Goal: Task Accomplishment & Management: Complete application form

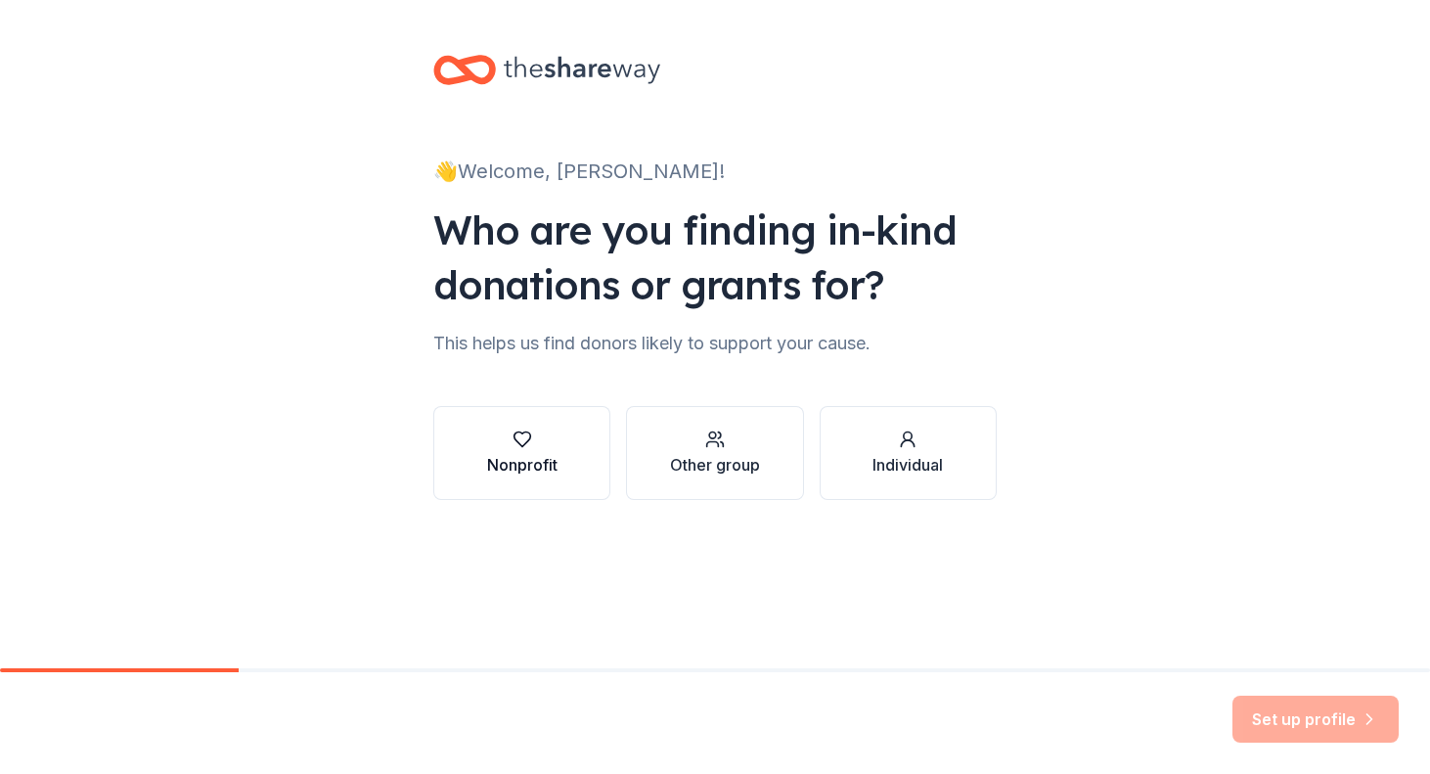
click at [494, 445] on div "button" at bounding box center [522, 440] width 70 height 20
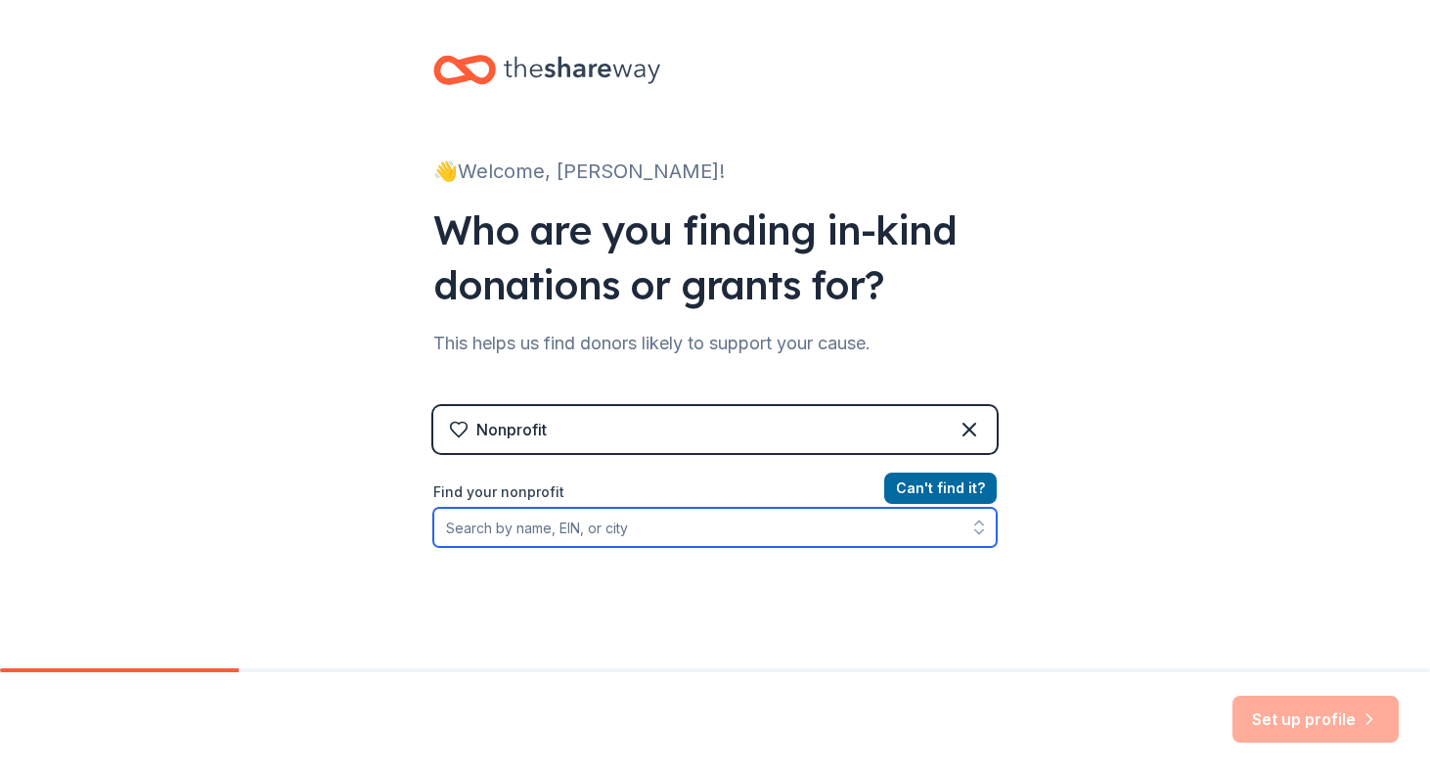
click at [598, 534] on input "Find your nonprofit" at bounding box center [715, 527] width 564 height 39
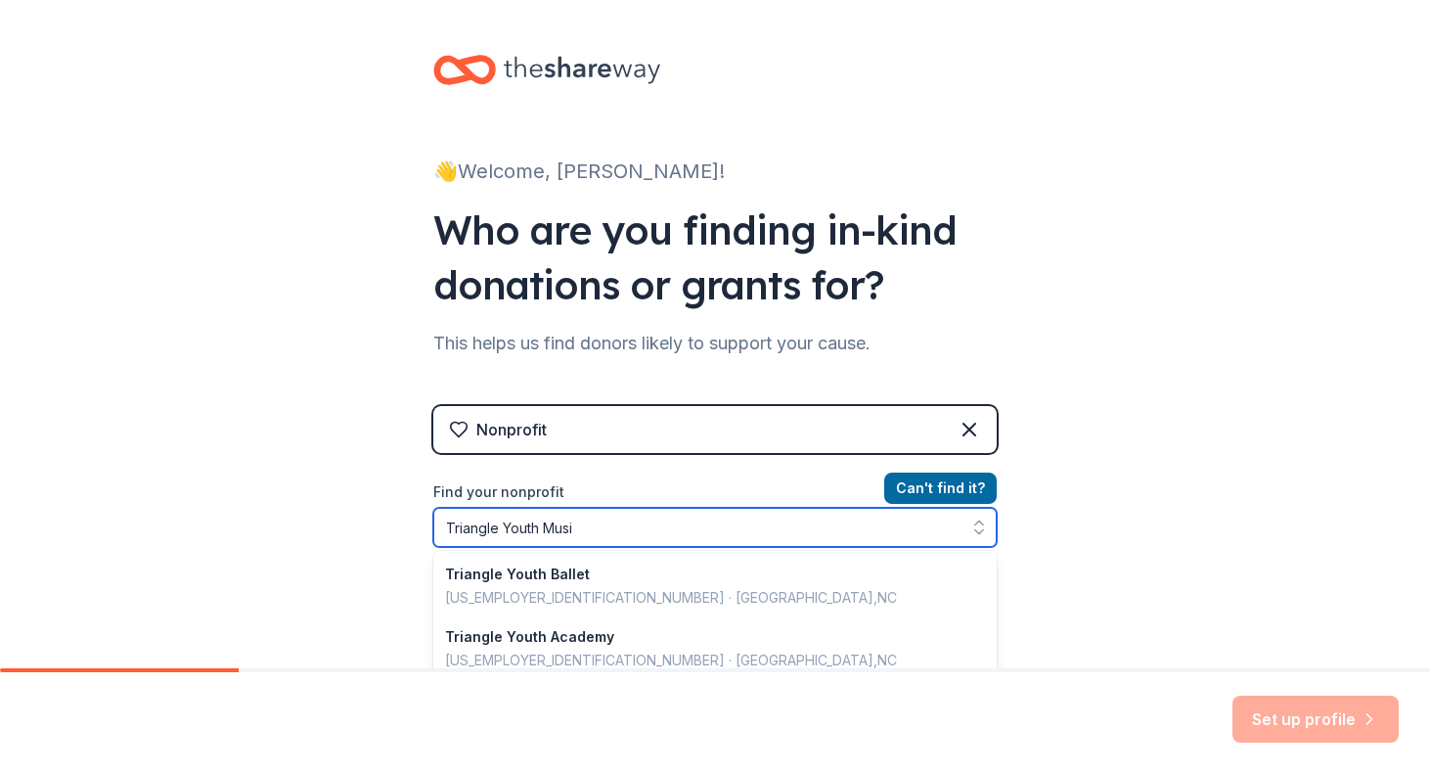
type input "Triangle Youth Music"
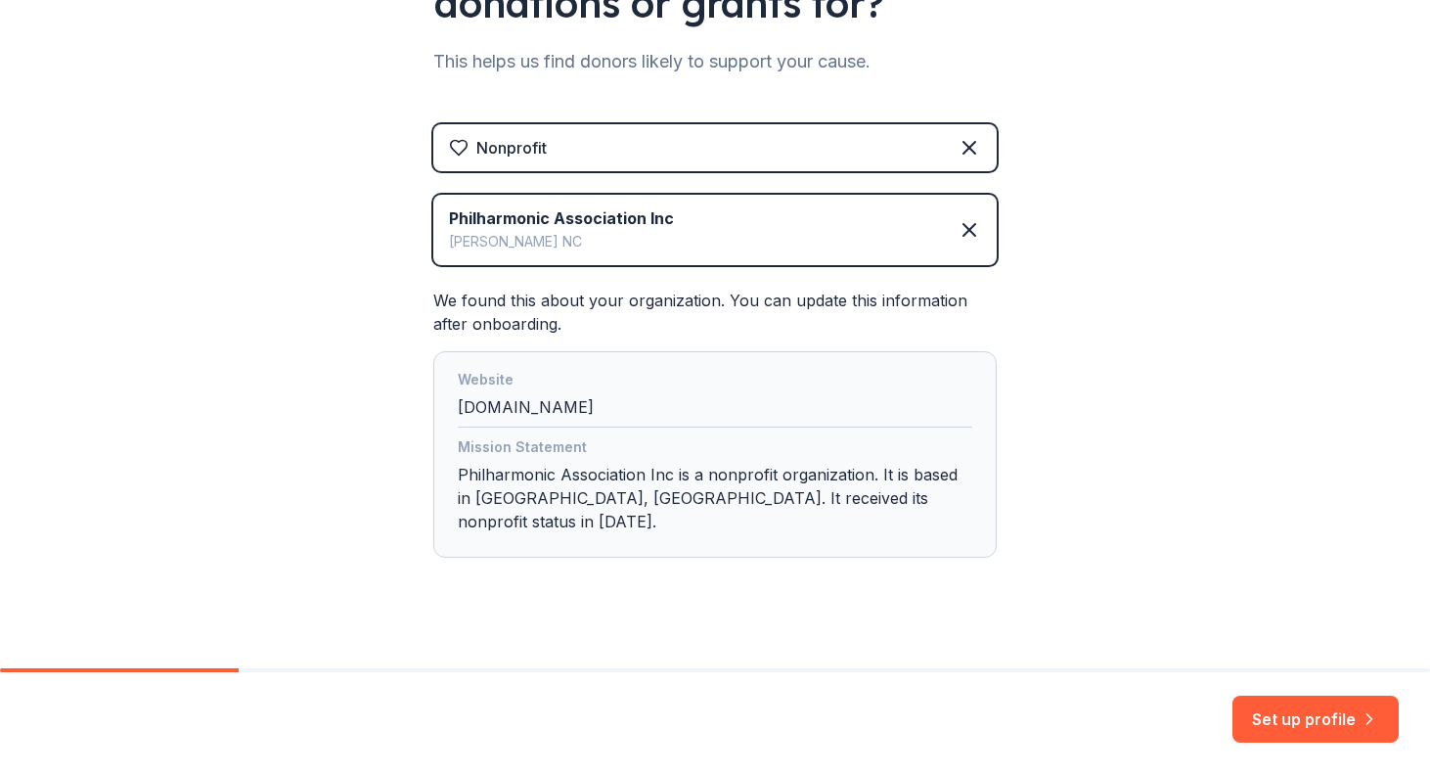
scroll to position [281, 0]
click at [1271, 702] on button "Set up profile" at bounding box center [1316, 719] width 166 height 47
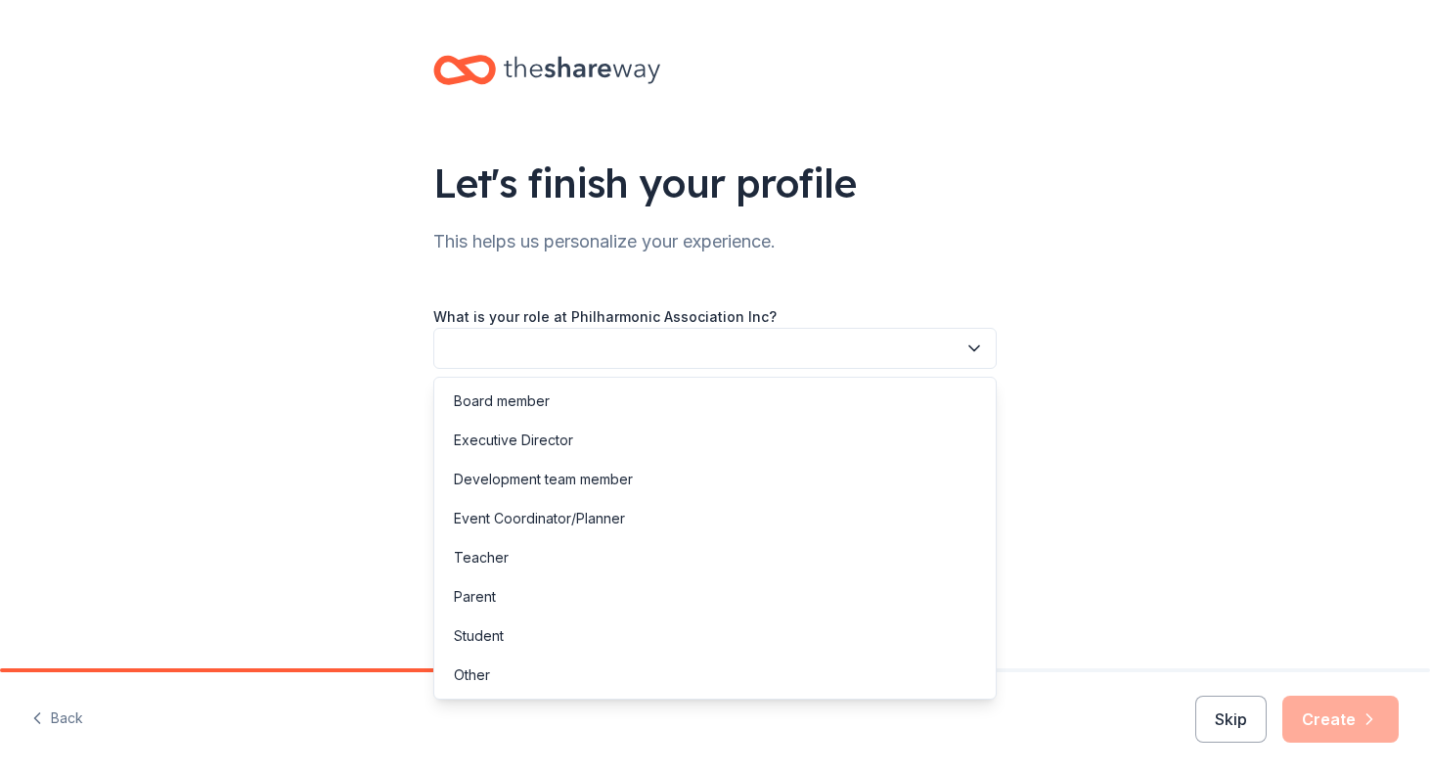
click at [722, 346] on button "button" at bounding box center [715, 348] width 564 height 41
click at [624, 481] on div "Development team member" at bounding box center [543, 479] width 179 height 23
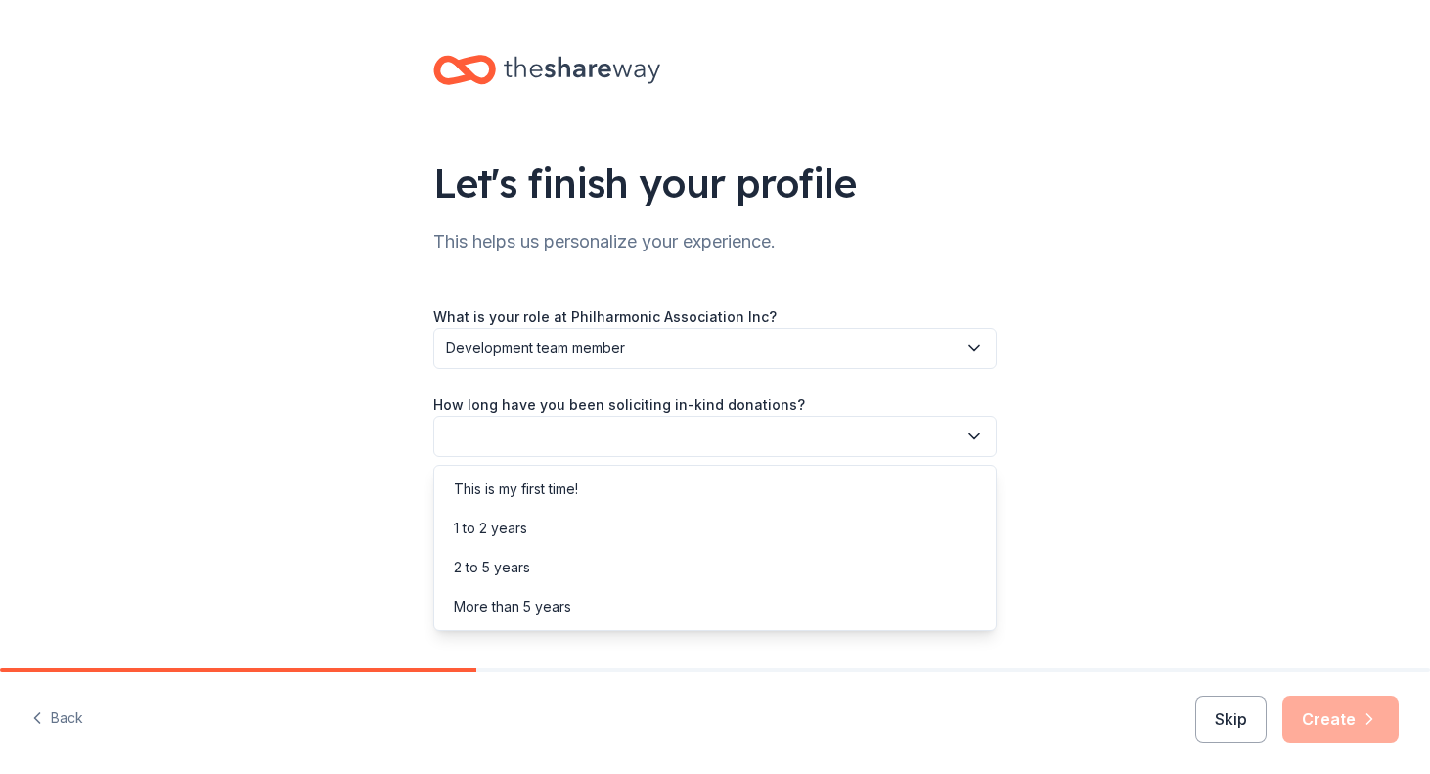
click at [658, 425] on button "button" at bounding box center [715, 436] width 564 height 41
click at [606, 493] on div "This is my first time!" at bounding box center [715, 489] width 554 height 39
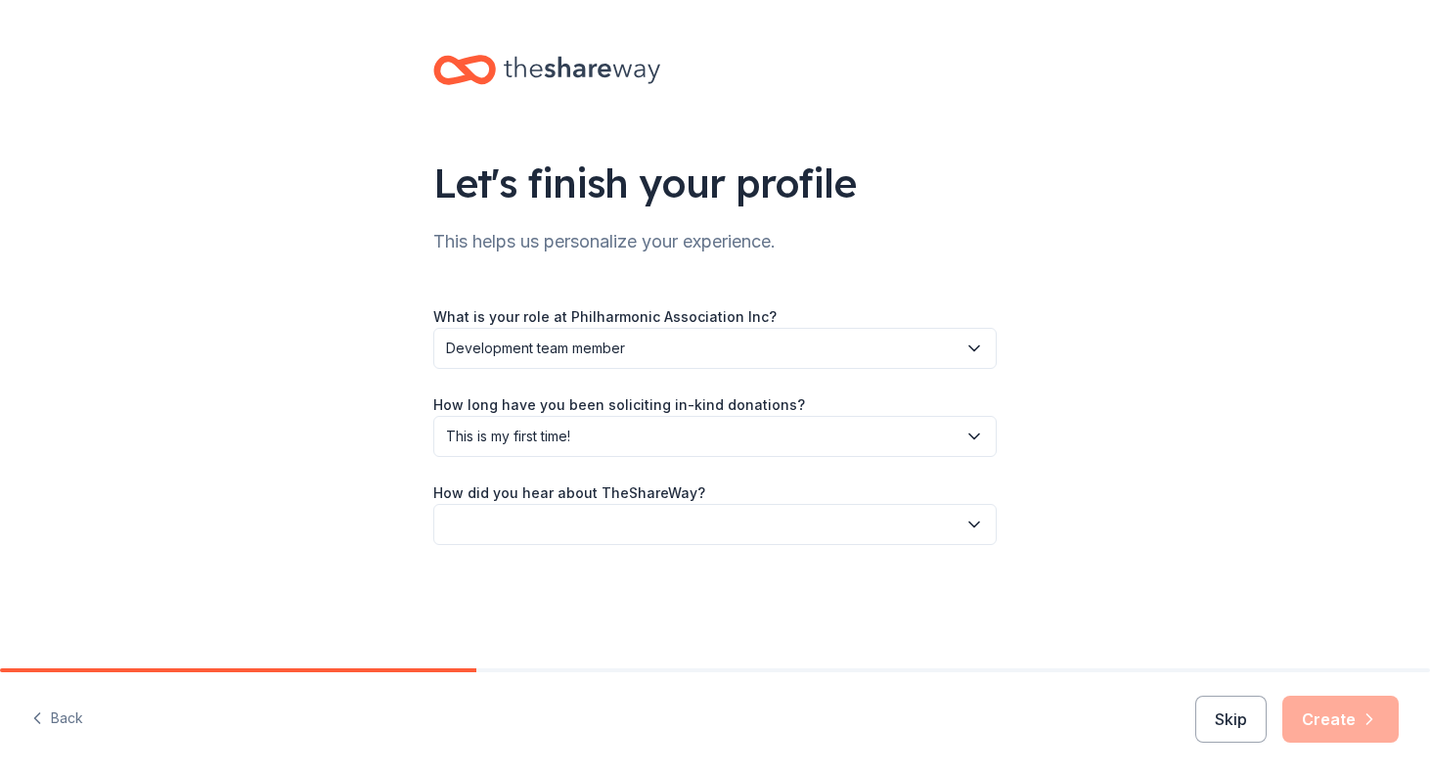
click at [598, 520] on button "button" at bounding box center [715, 524] width 564 height 41
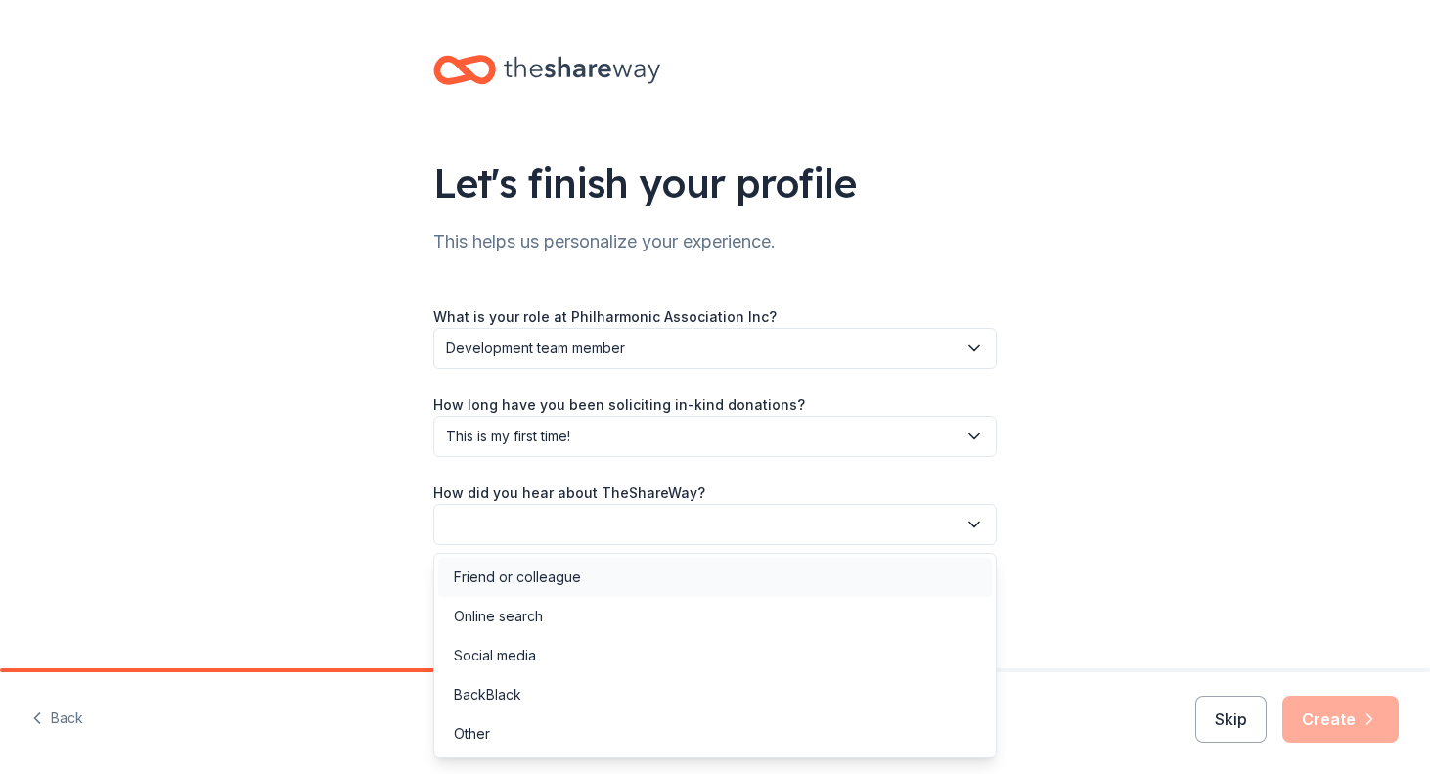
click at [635, 567] on div "Friend or colleague" at bounding box center [715, 577] width 554 height 39
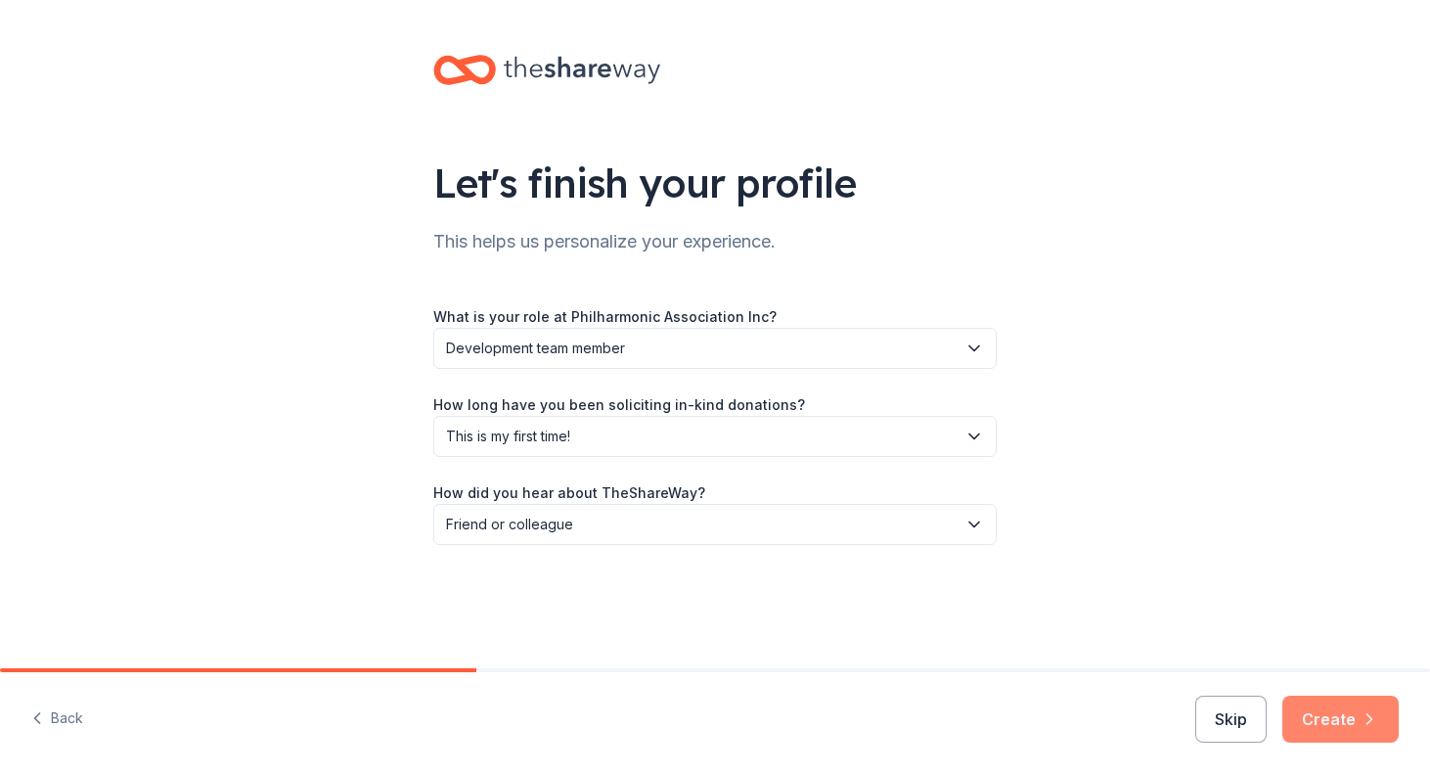
click at [1337, 719] on button "Create" at bounding box center [1341, 719] width 116 height 47
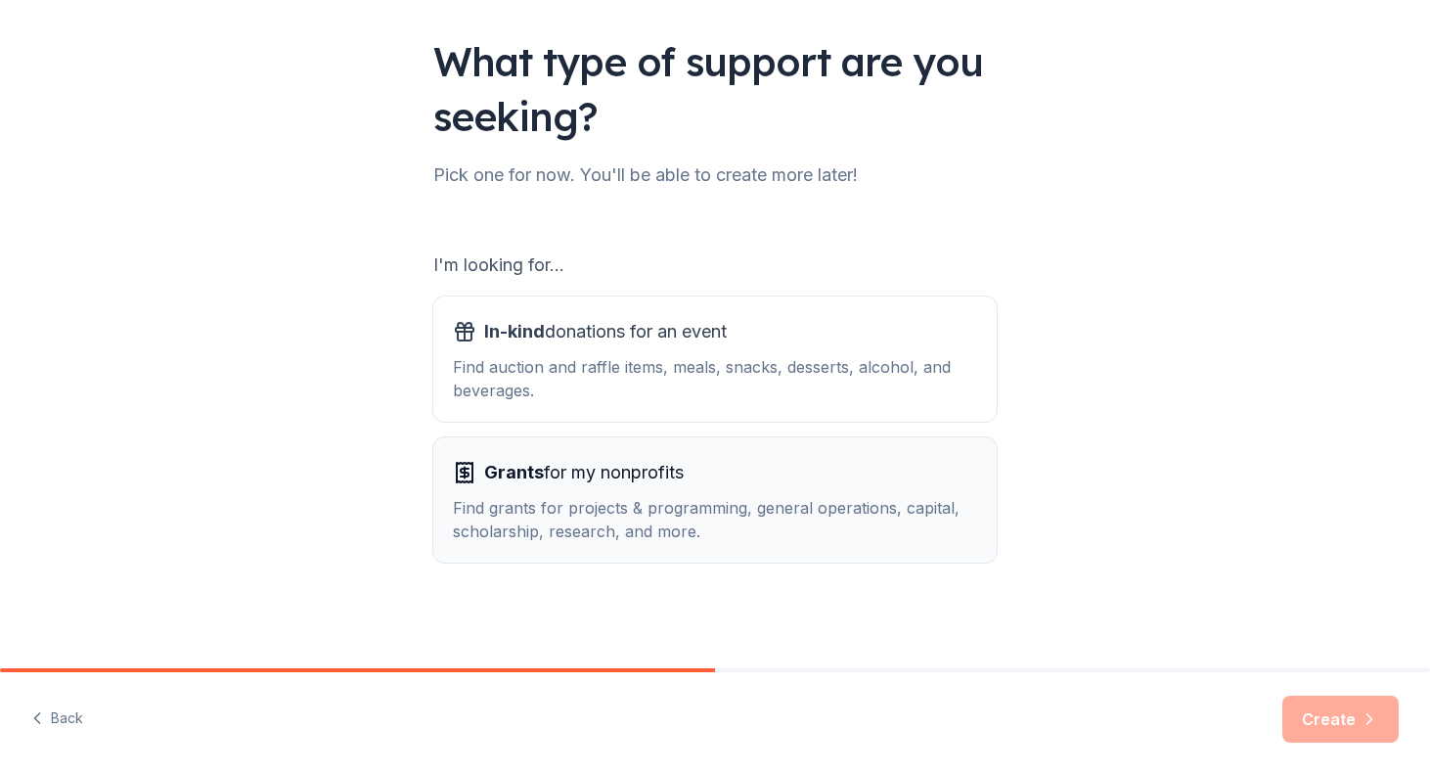
scroll to position [121, 0]
click at [748, 356] on div "Find auction and raffle items, meals, snacks, desserts, alcohol, and beverages." at bounding box center [715, 378] width 524 height 47
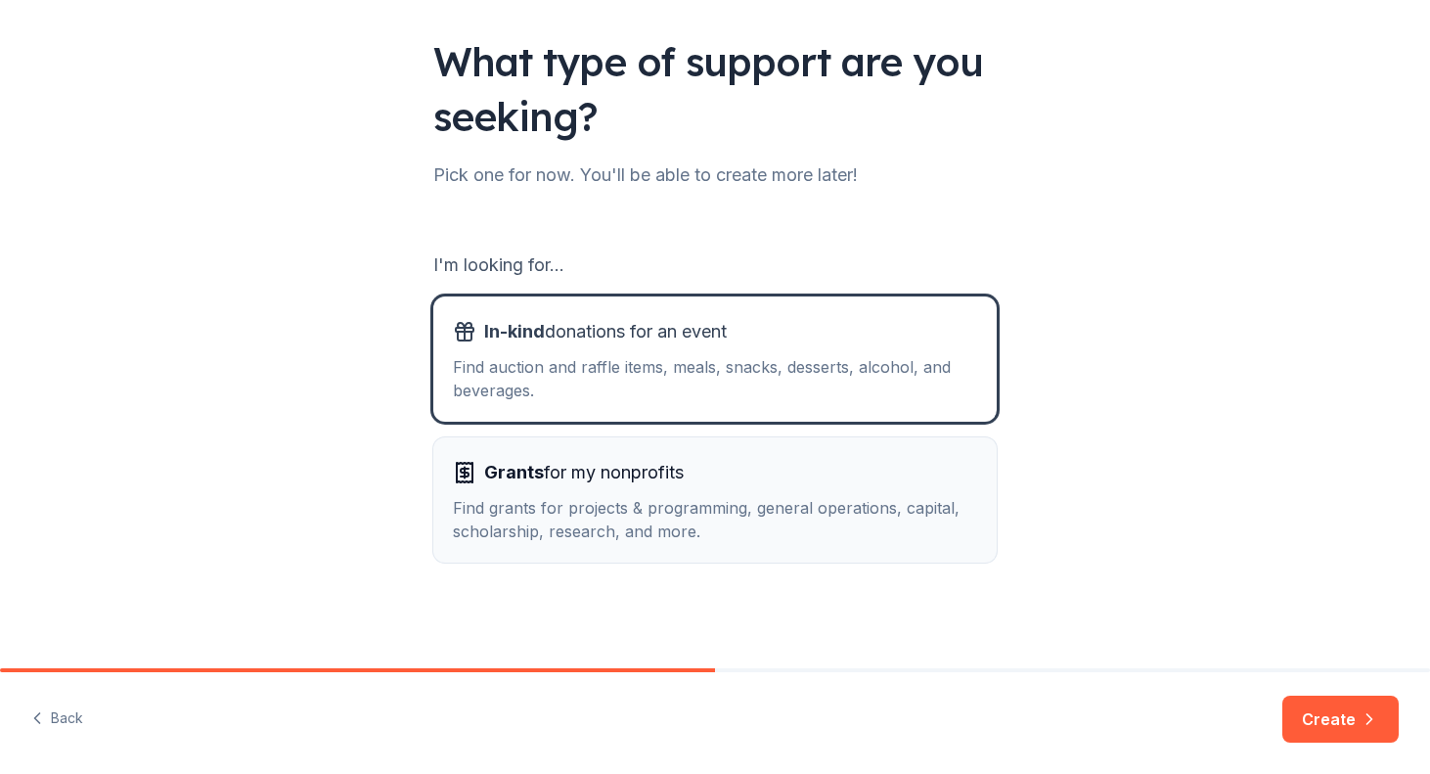
click at [684, 491] on div "Grants for my nonprofits Find grants for projects & programming, general operat…" at bounding box center [715, 500] width 524 height 86
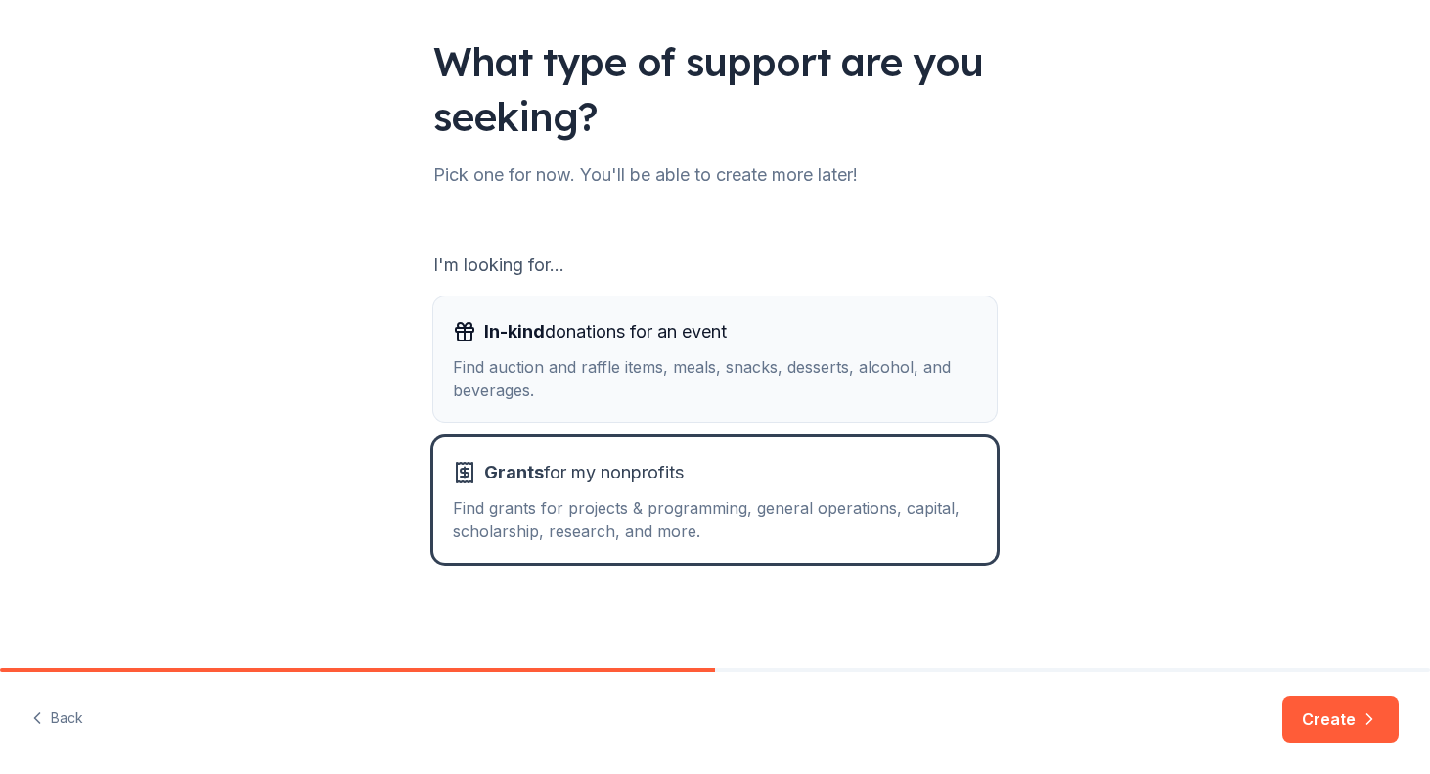
click at [879, 402] on button "In-kind donations for an event Find auction and raffle items, meals, snacks, de…" at bounding box center [715, 358] width 564 height 125
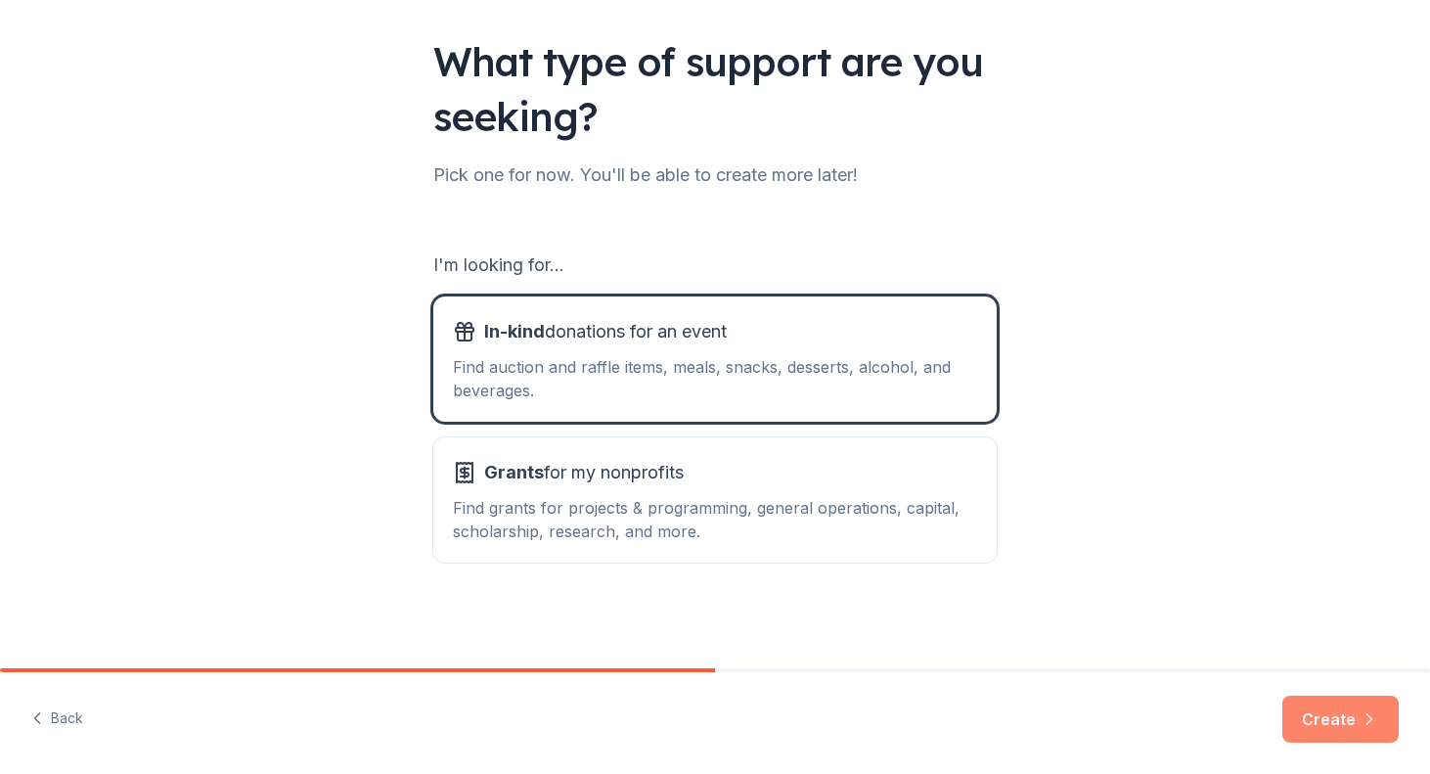
click at [1318, 726] on button "Create" at bounding box center [1341, 719] width 116 height 47
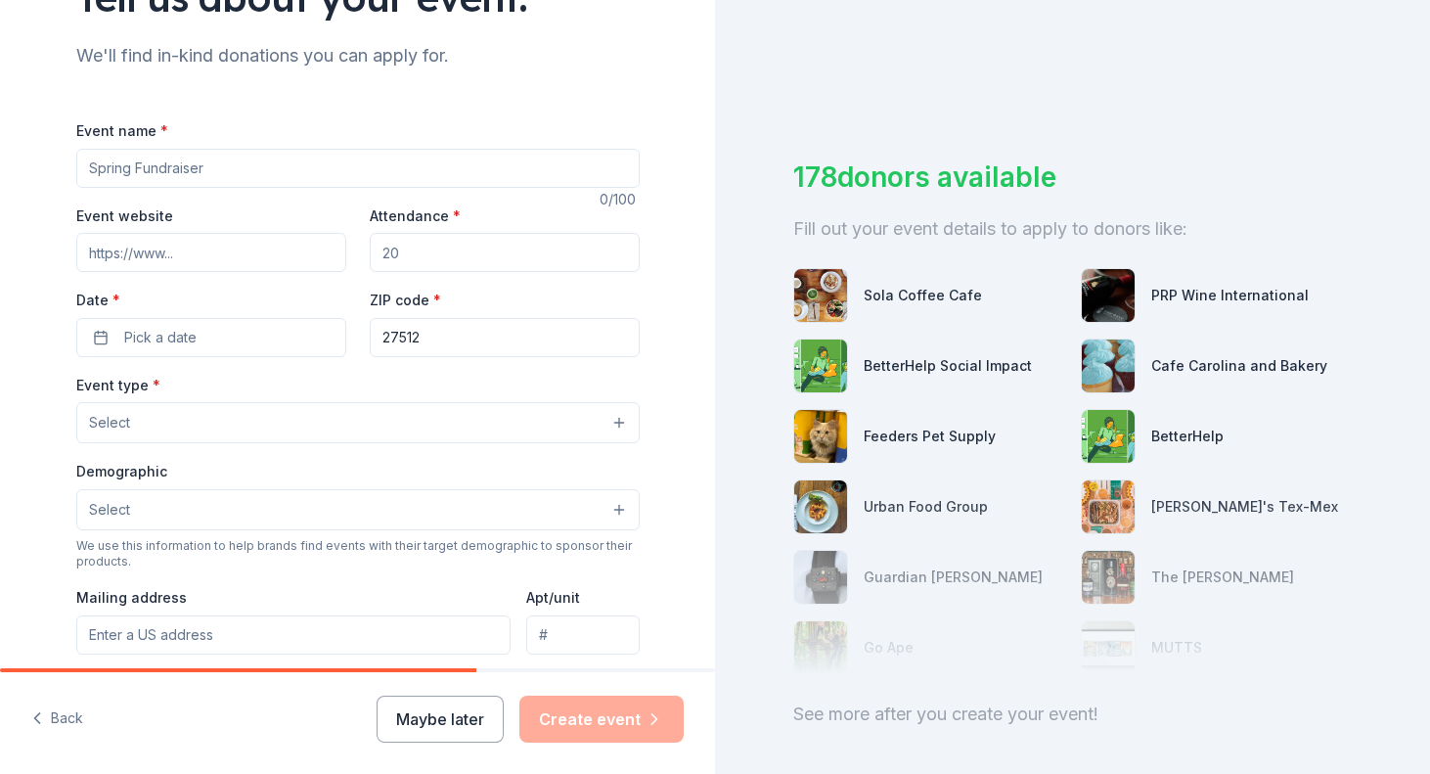
scroll to position [28, 0]
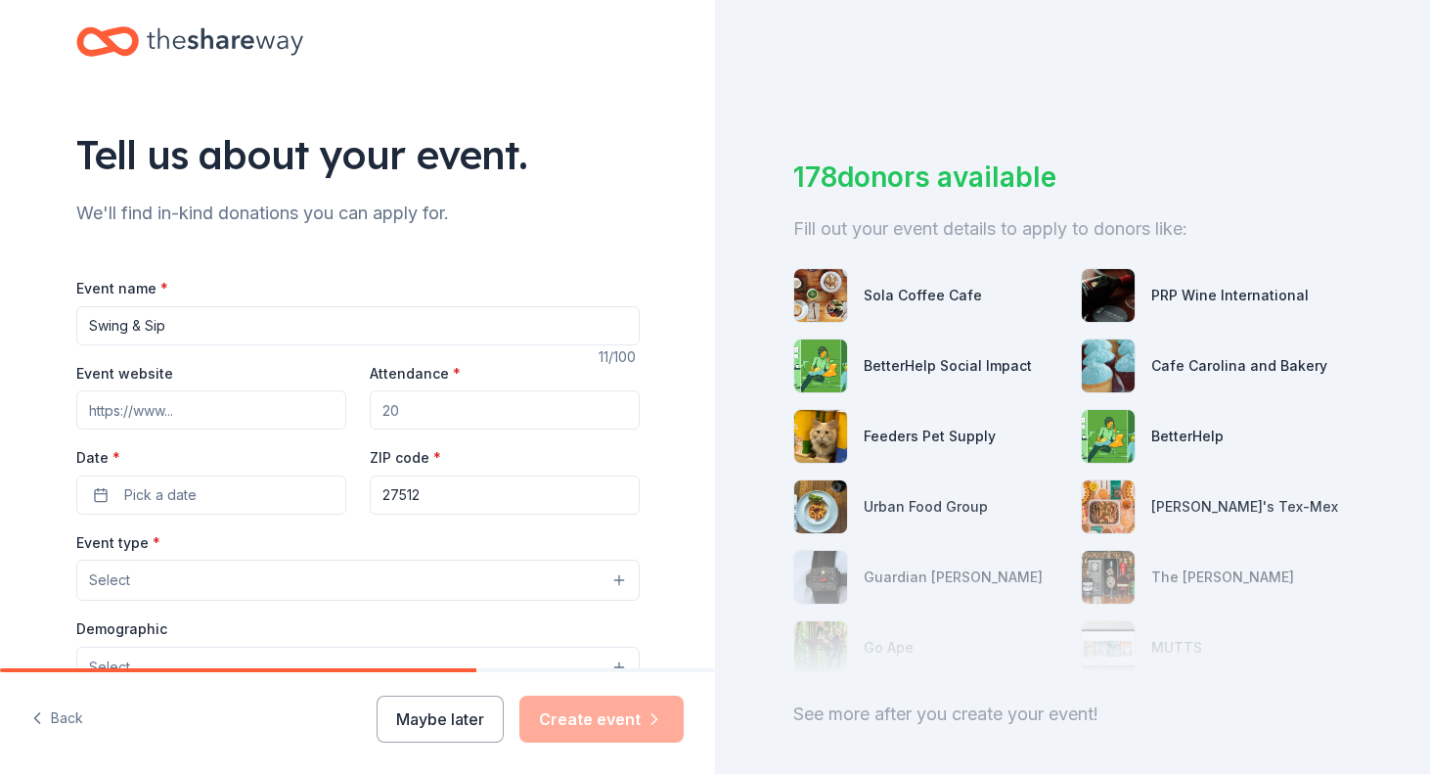
type input "Swing & Sip"
click at [405, 417] on input "Attendance *" at bounding box center [505, 409] width 270 height 39
type input "100"
click at [241, 491] on button "Pick a date" at bounding box center [211, 495] width 270 height 39
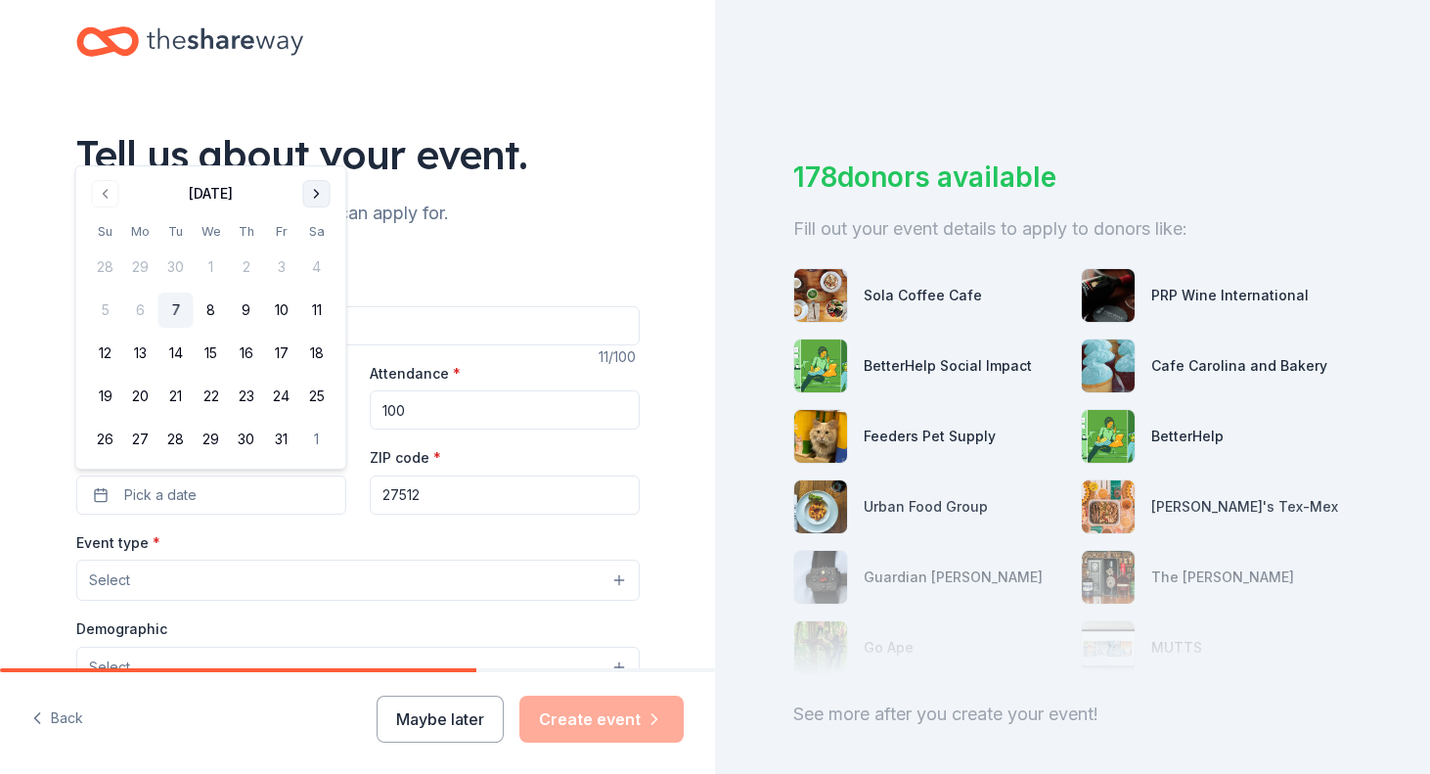
click at [324, 185] on button "Go to next month" at bounding box center [316, 193] width 27 height 27
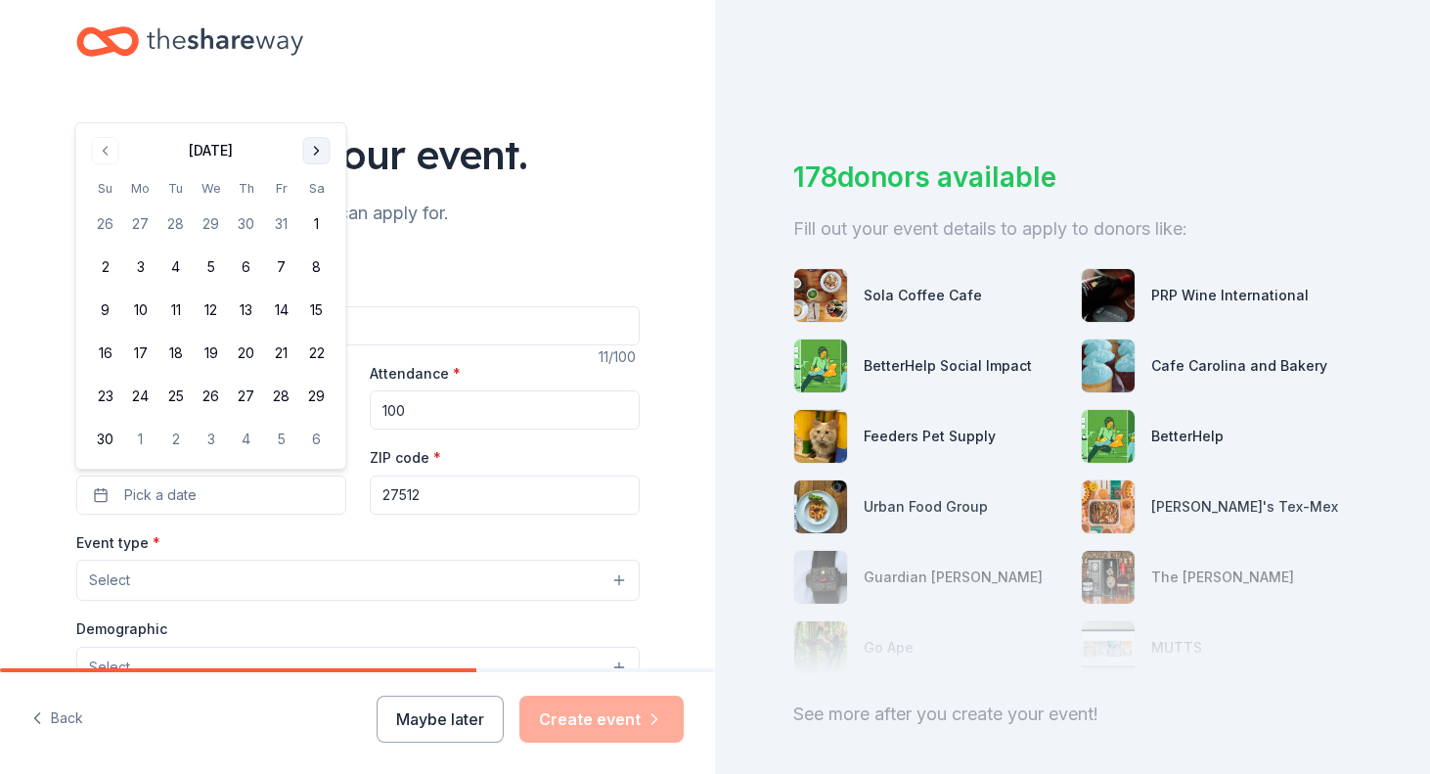
click at [324, 185] on th "Sa" at bounding box center [316, 188] width 35 height 21
click at [321, 159] on button "Go to next month" at bounding box center [316, 150] width 27 height 27
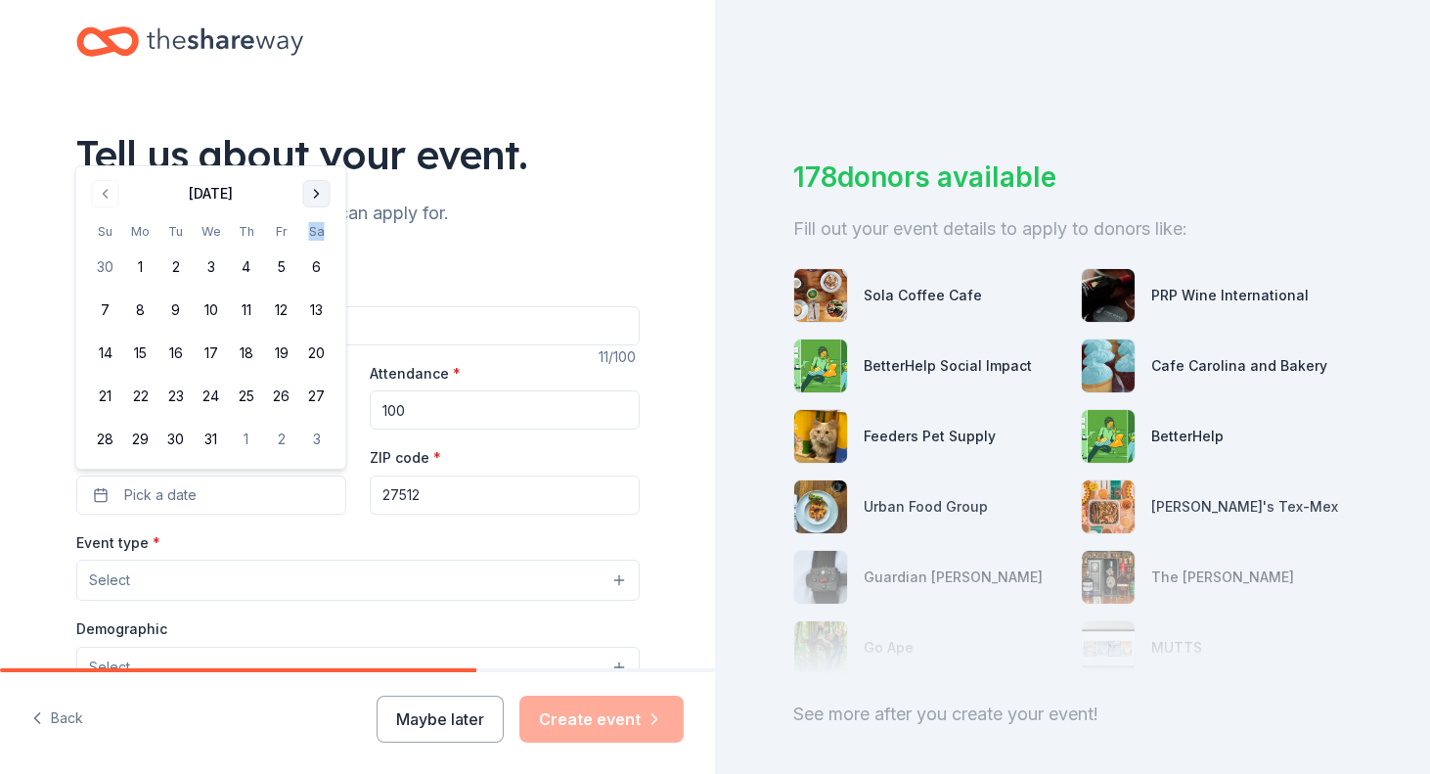
click at [315, 189] on button "Go to next month" at bounding box center [316, 193] width 27 height 27
click at [322, 357] on button "14" at bounding box center [316, 353] width 35 height 35
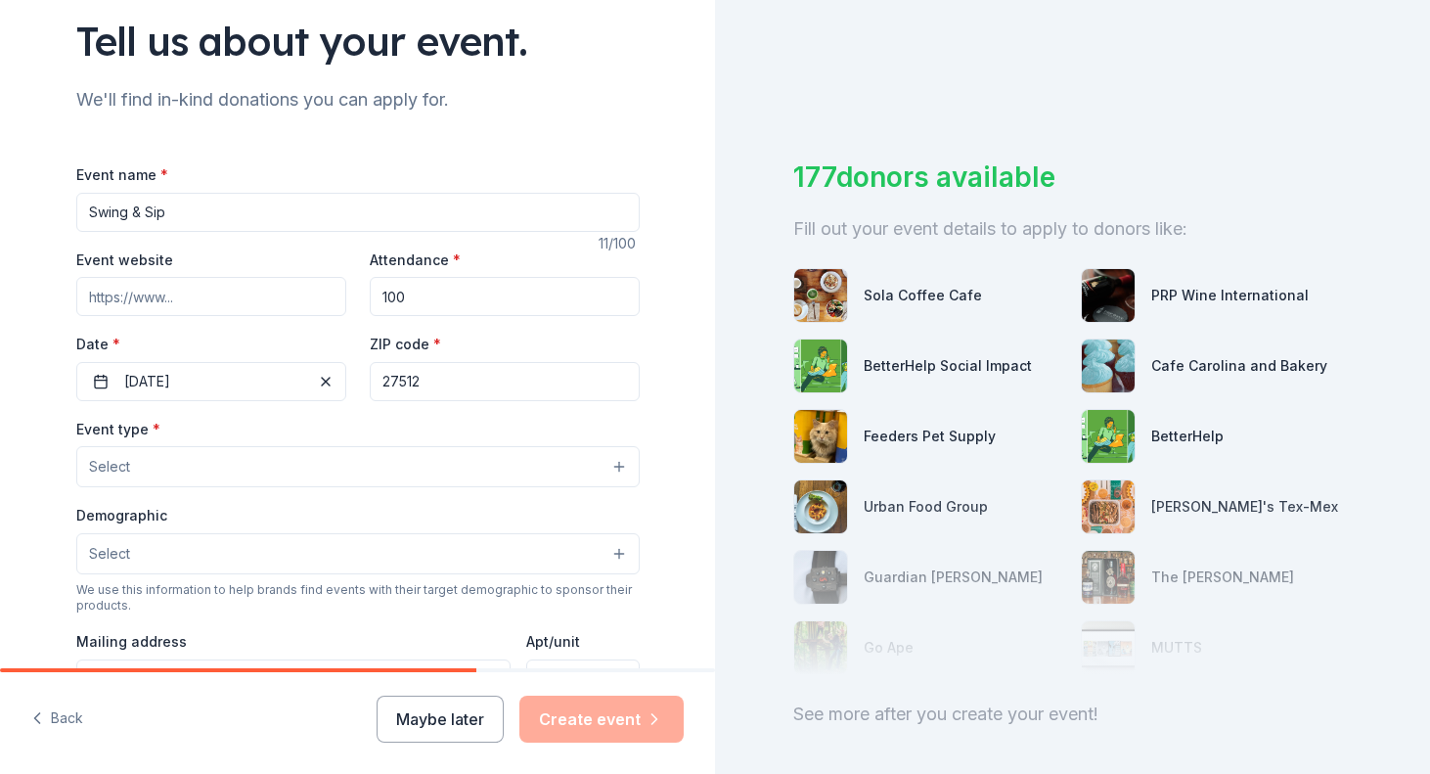
scroll to position [156, 0]
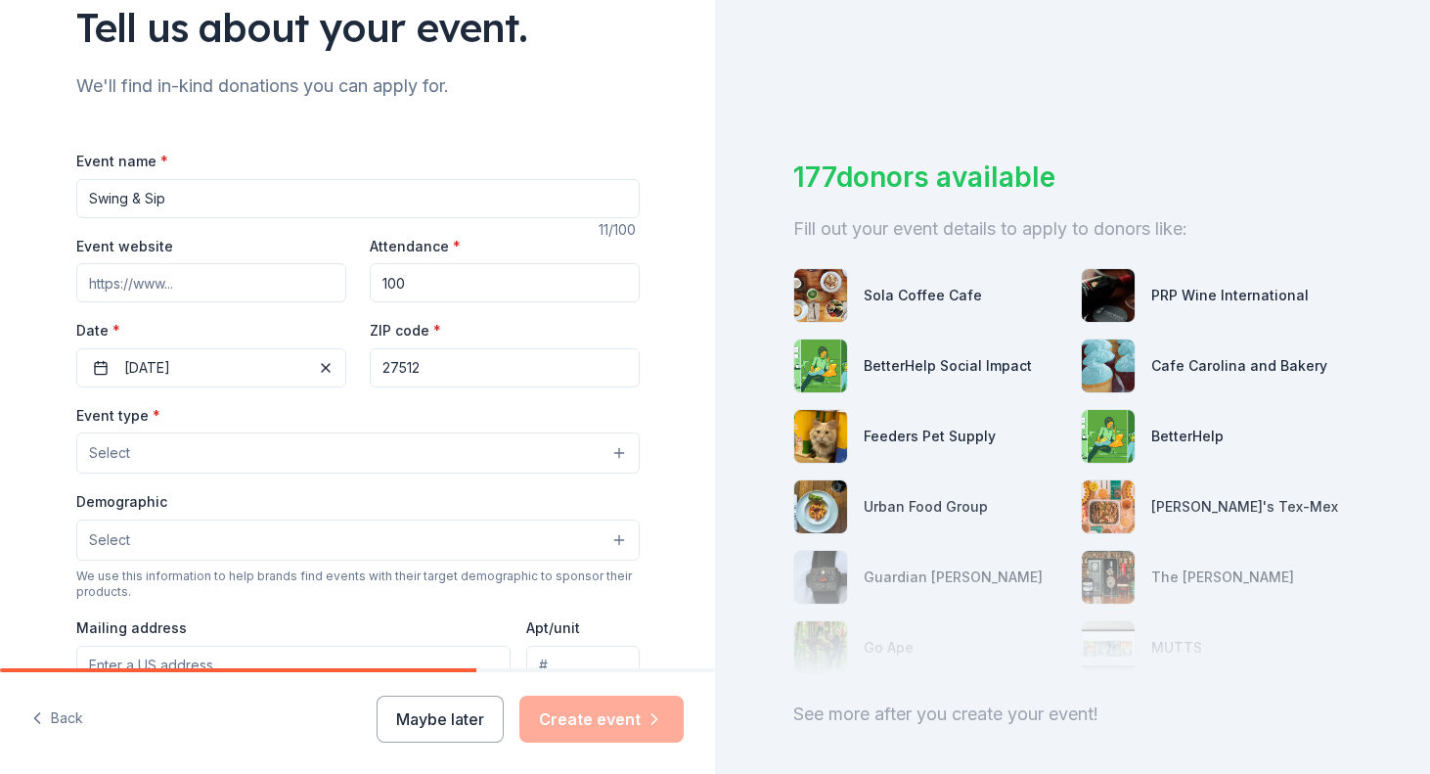
click at [424, 446] on button "Select" at bounding box center [358, 452] width 564 height 41
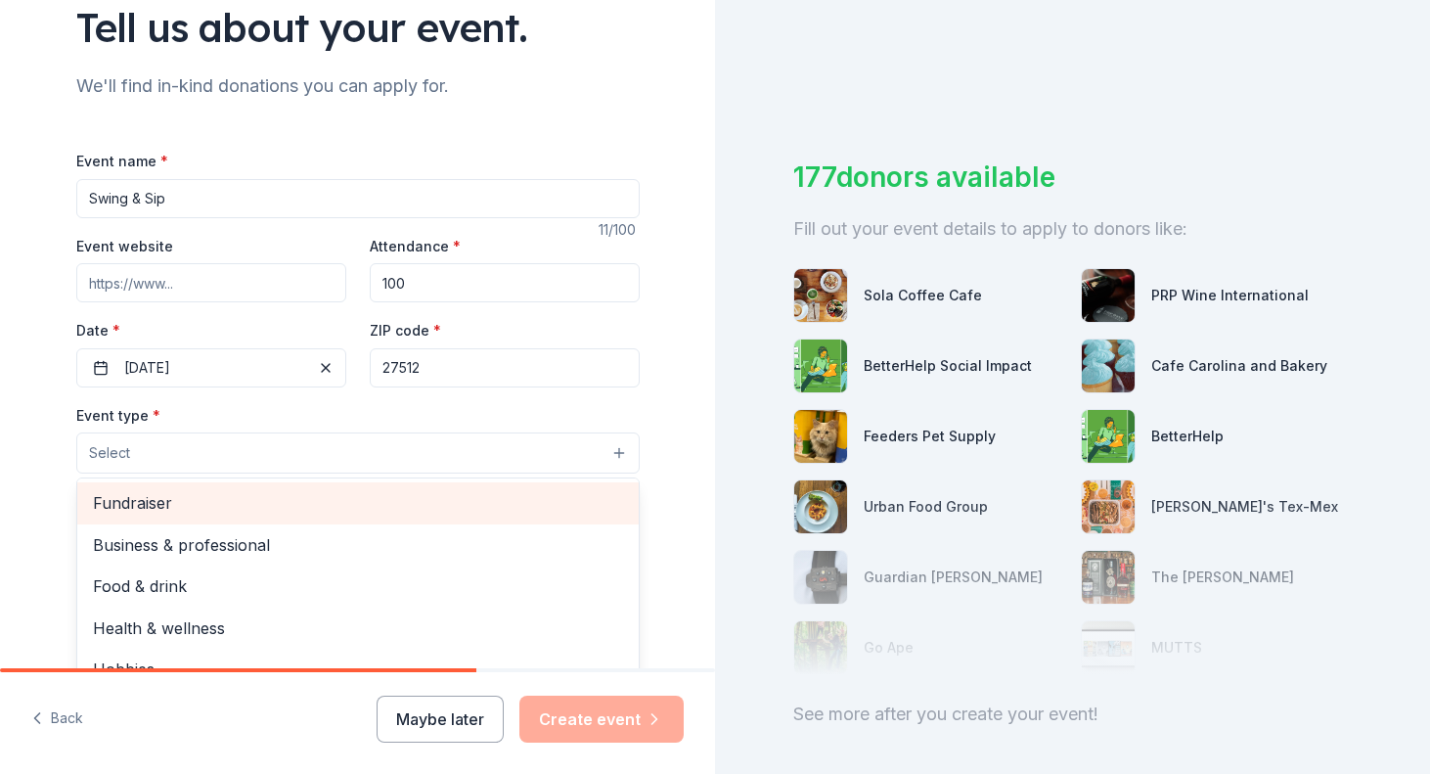
click at [359, 508] on span "Fundraiser" at bounding box center [358, 502] width 530 height 25
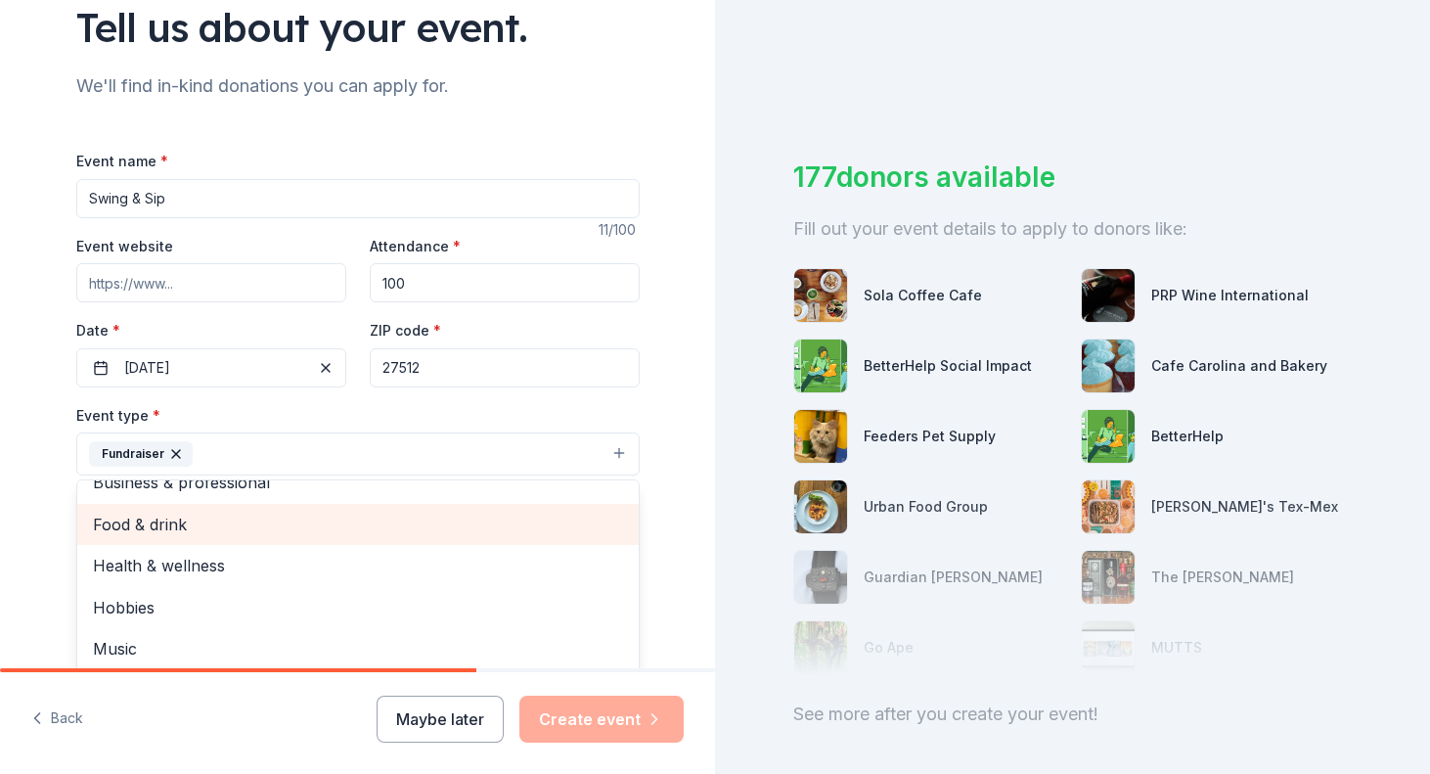
scroll to position [22, 0]
click at [337, 523] on span "Food & drink" at bounding box center [358, 525] width 530 height 25
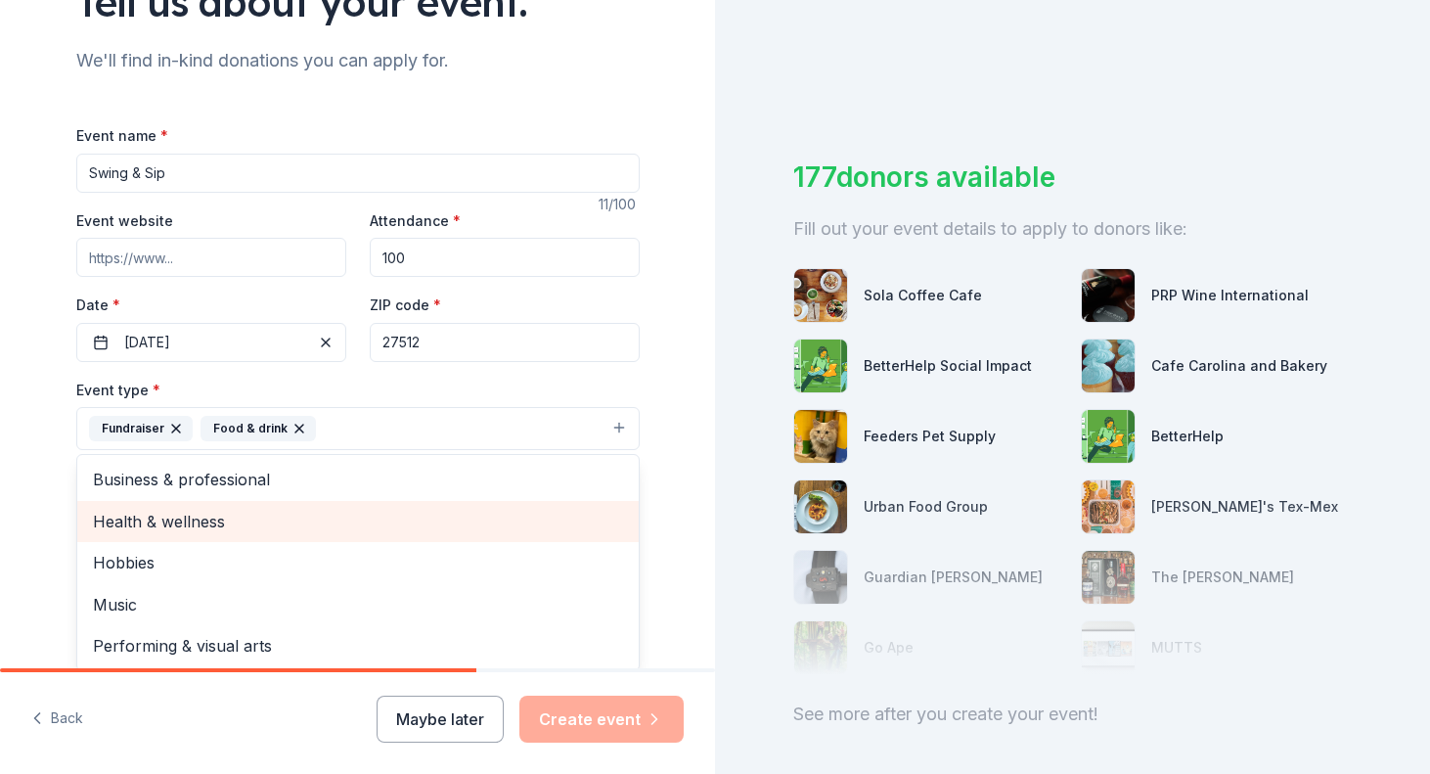
scroll to position [193, 0]
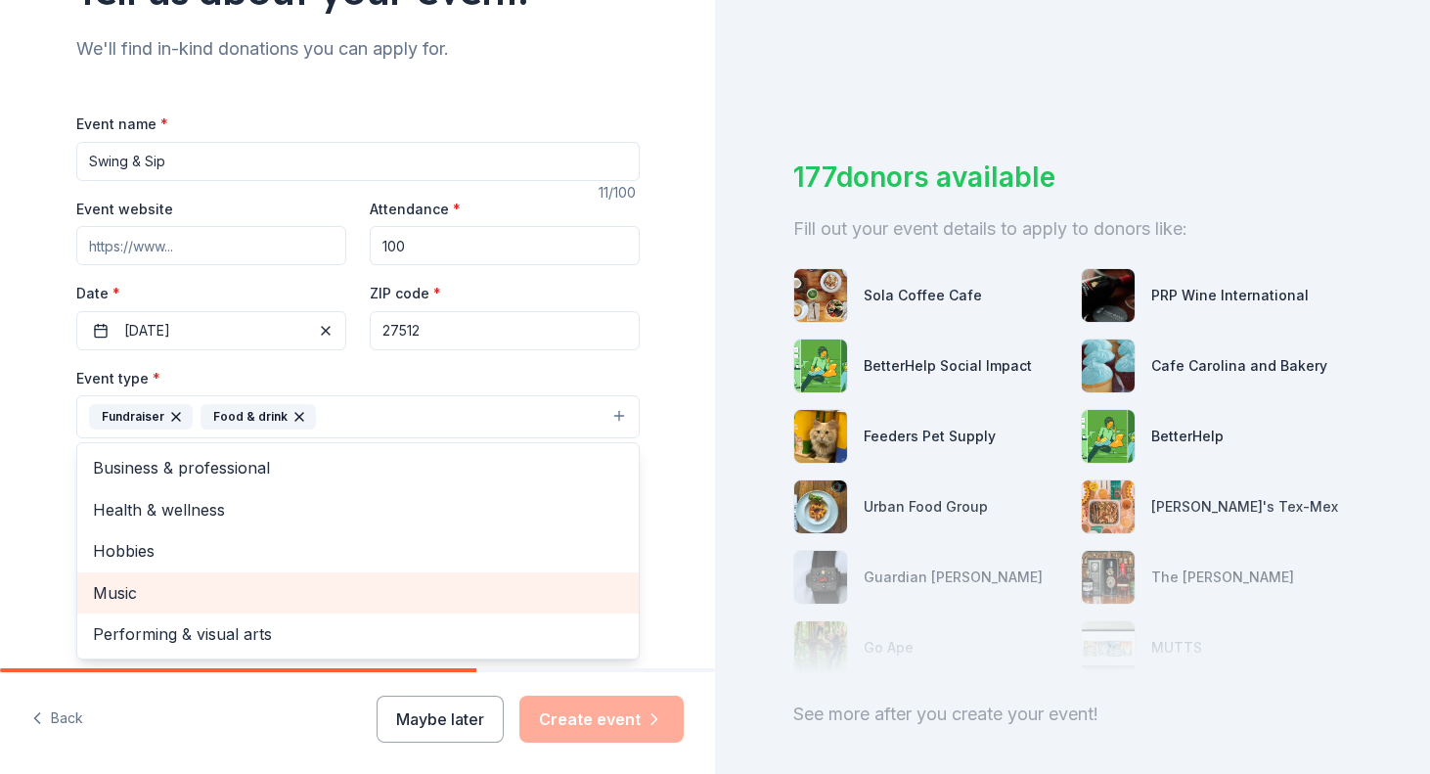
click at [295, 606] on div "Music" at bounding box center [358, 592] width 562 height 41
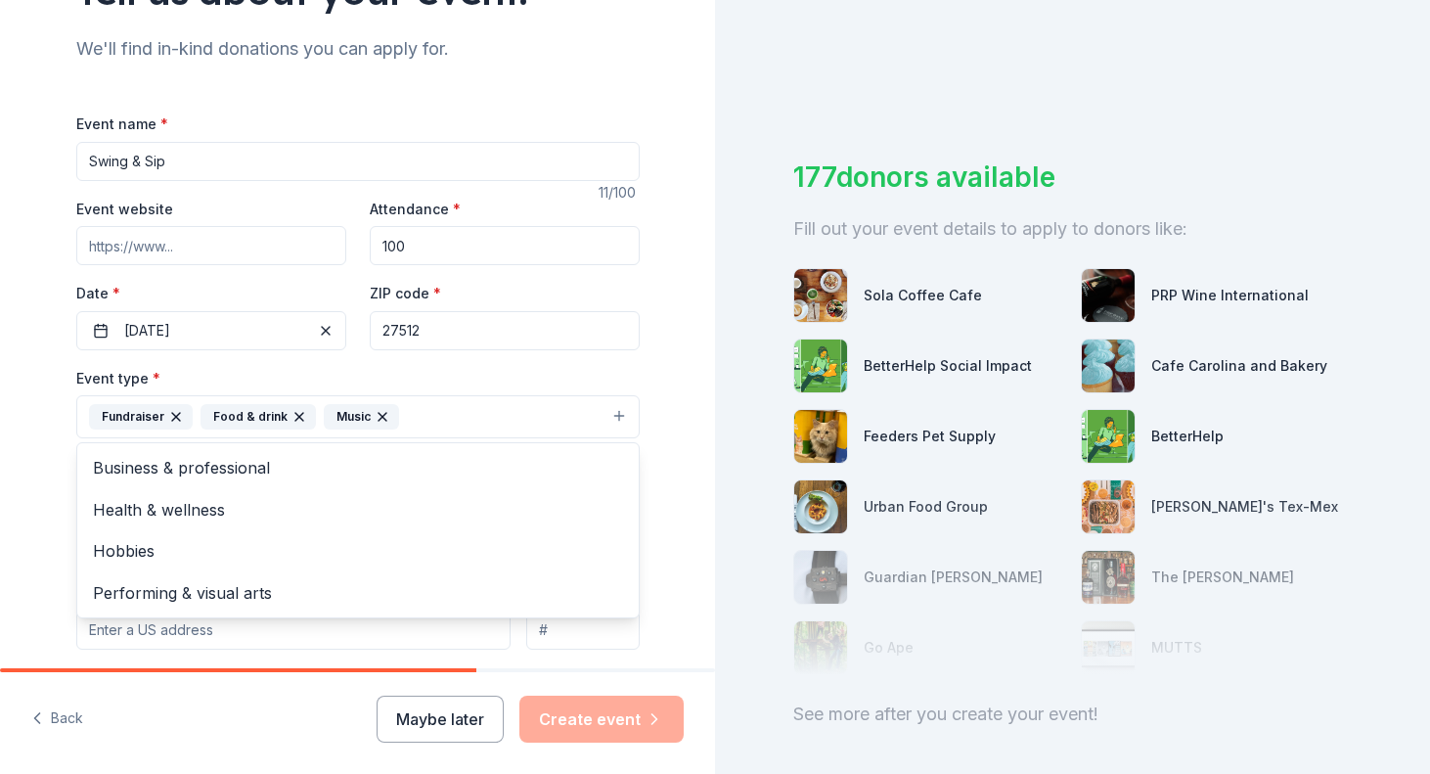
click at [42, 488] on div "Tell us about your event. We'll find in-kind donations you can apply for. Event…" at bounding box center [357, 459] width 715 height 1304
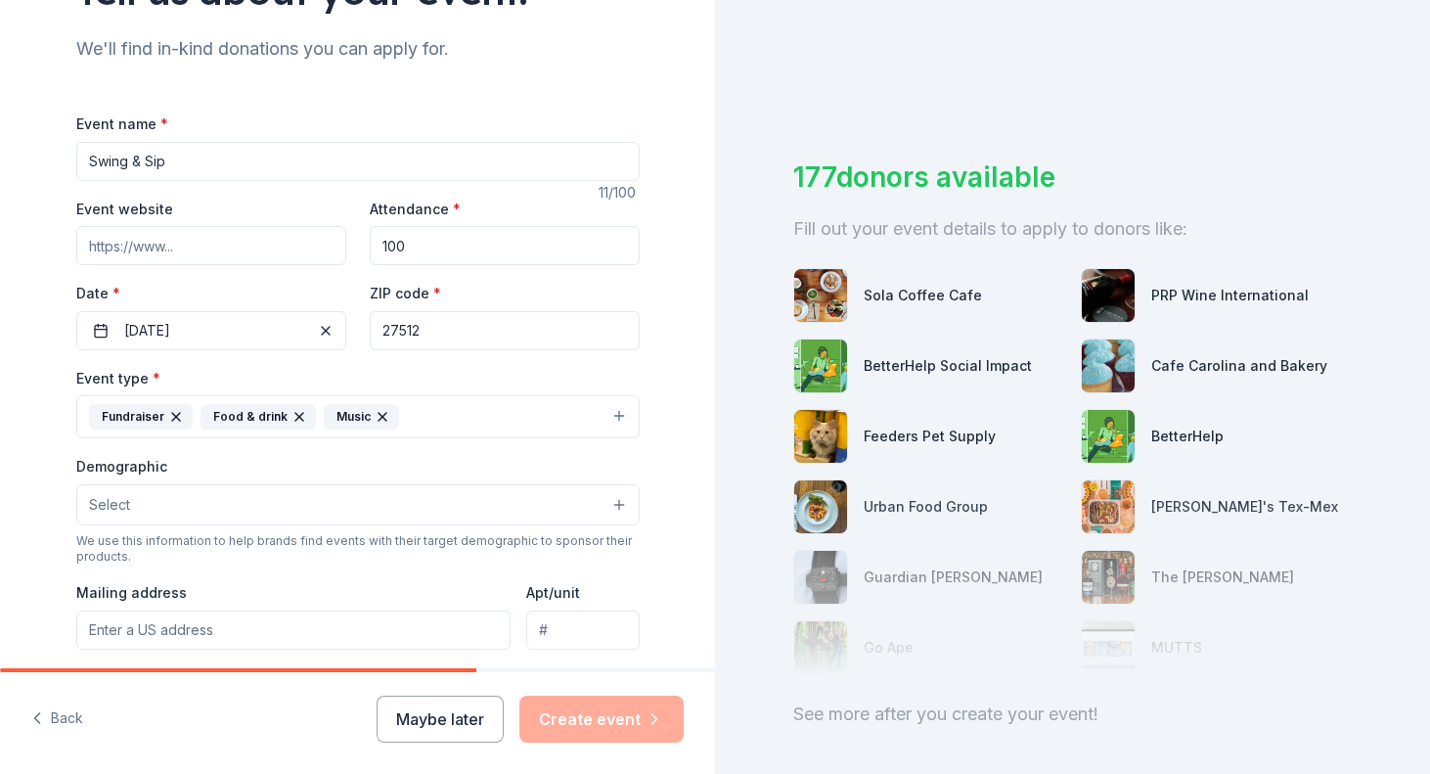
click at [158, 501] on button "Select" at bounding box center [358, 504] width 564 height 41
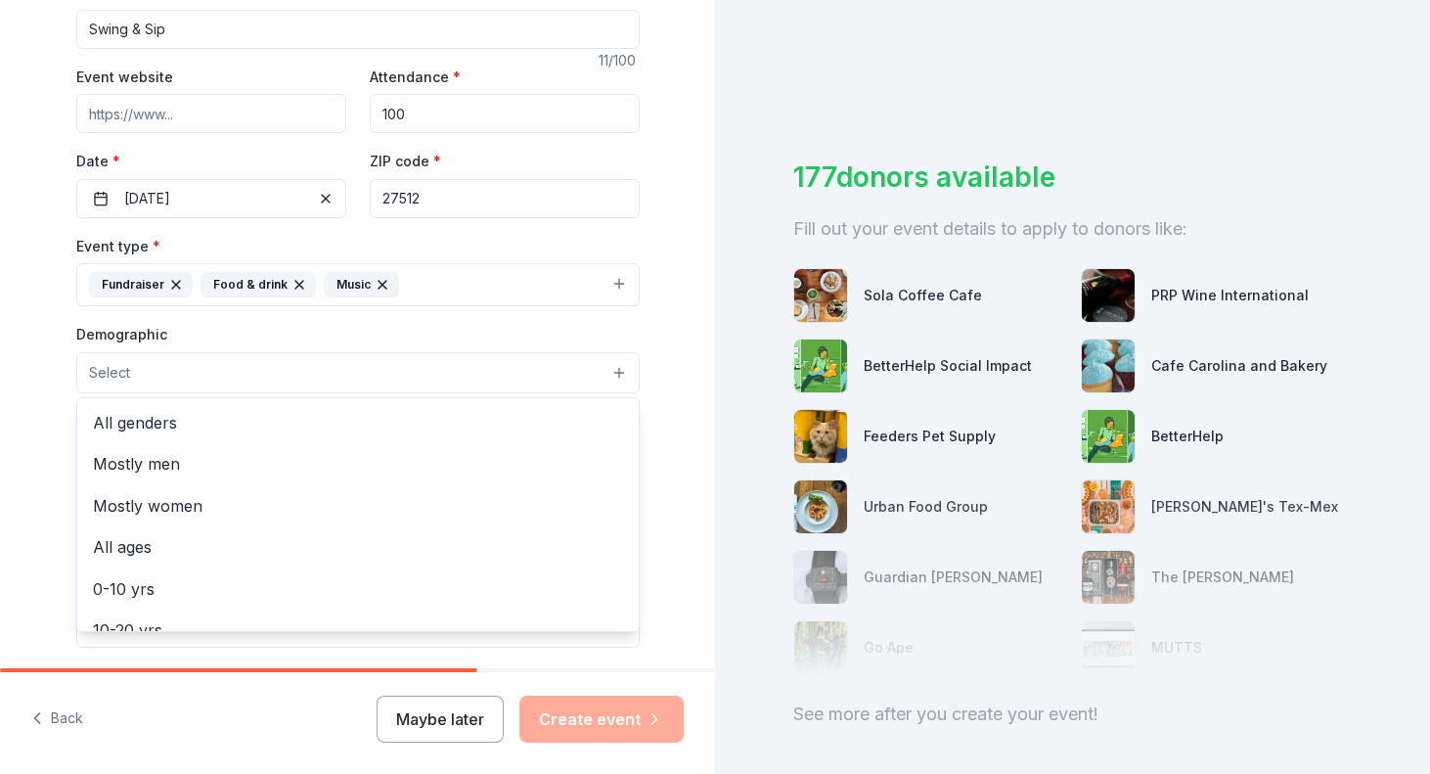
scroll to position [328, 0]
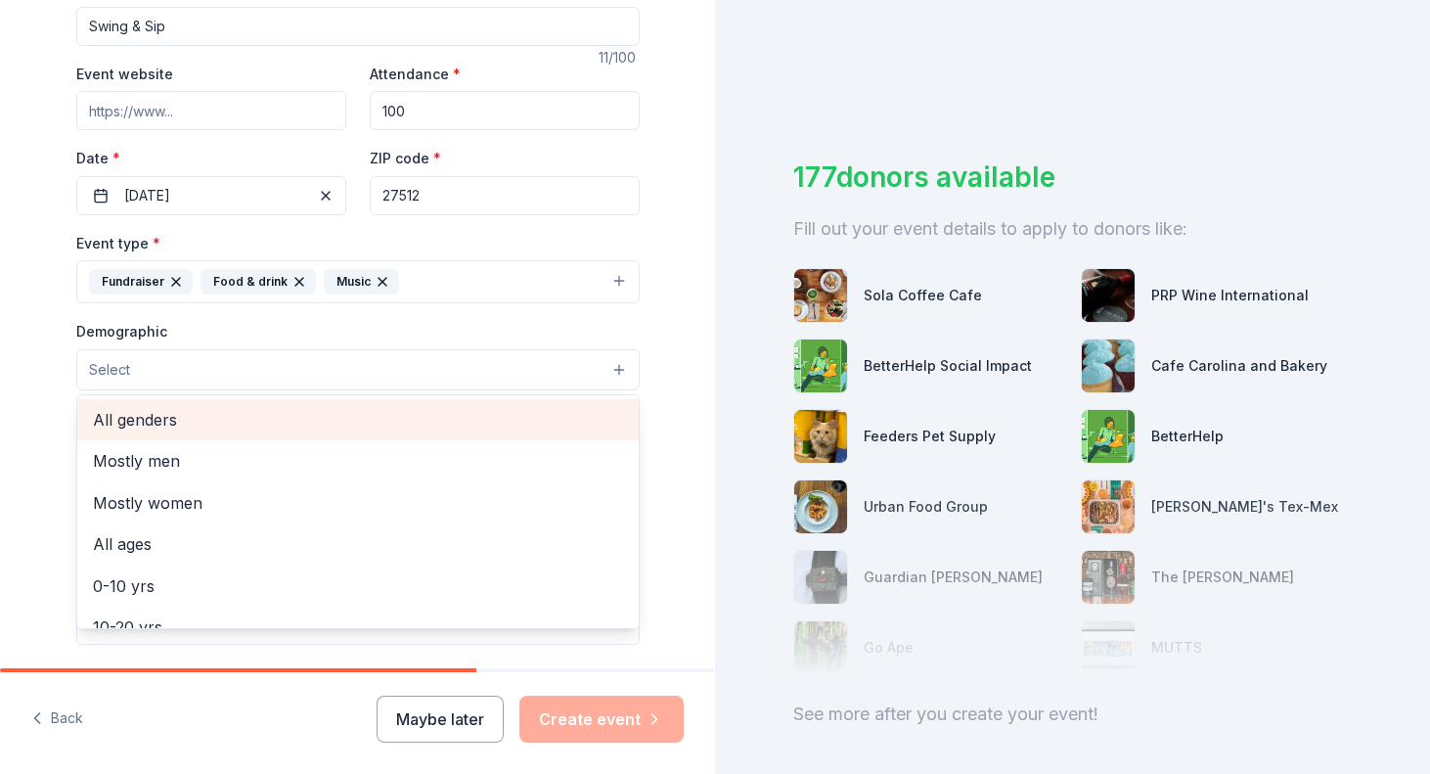
click at [238, 427] on span "All genders" at bounding box center [358, 419] width 530 height 25
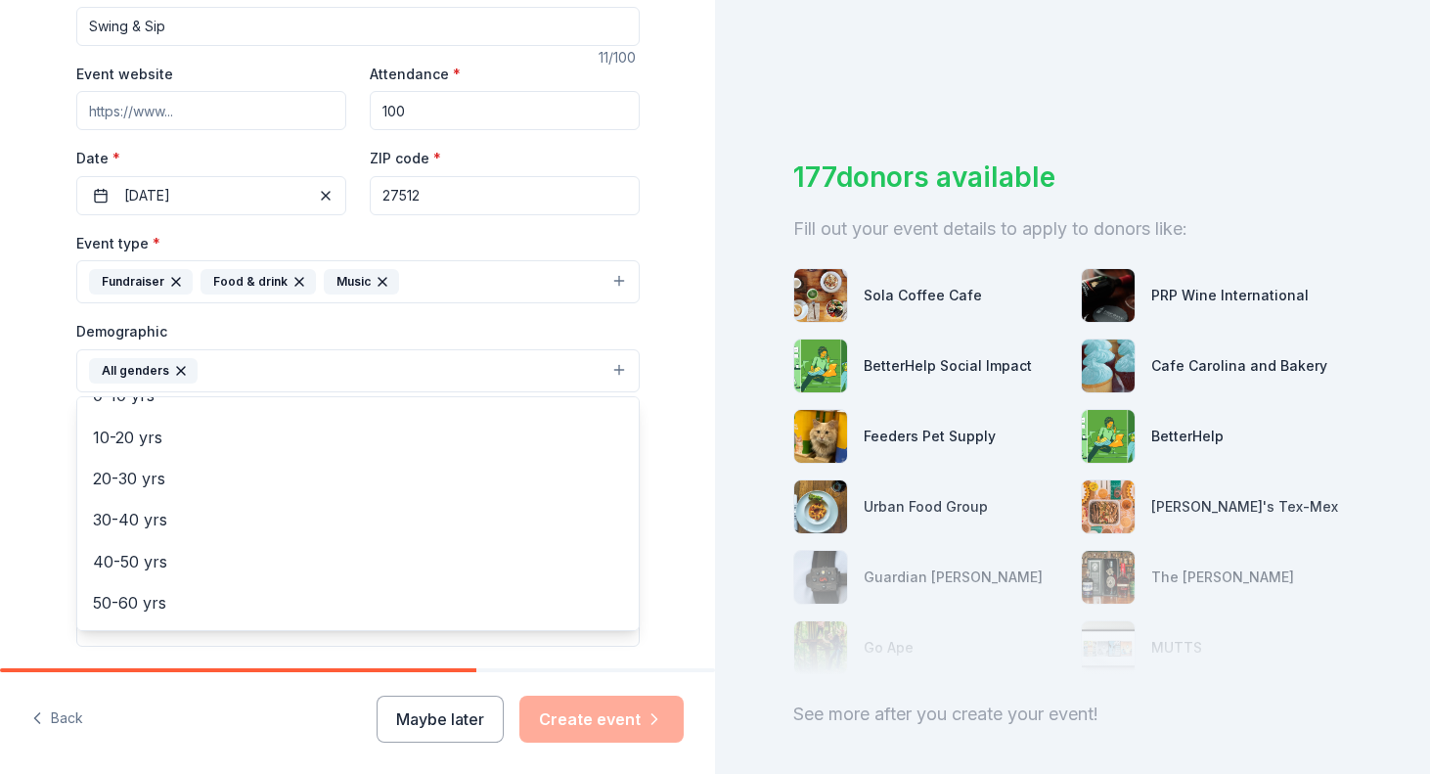
scroll to position [160, 0]
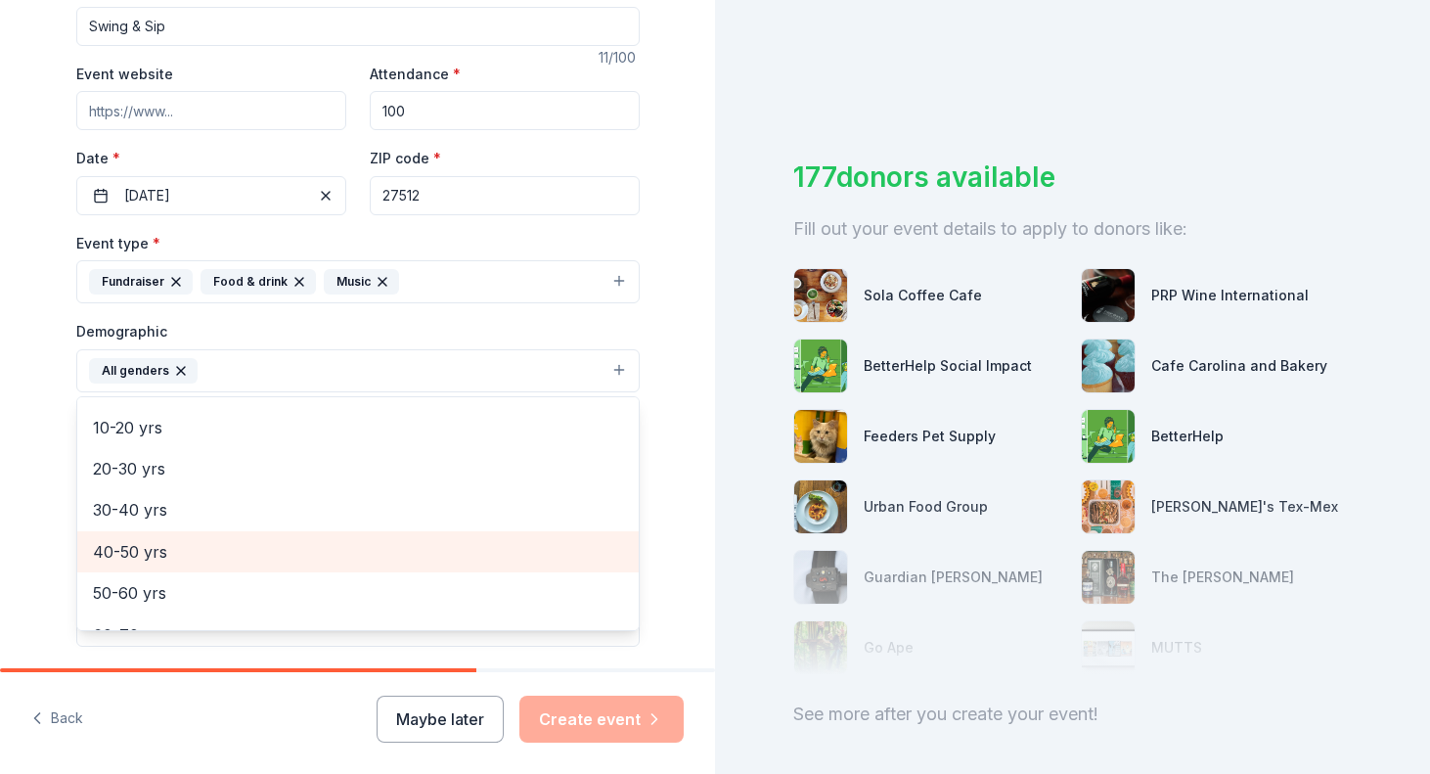
click at [224, 541] on span "40-50 yrs" at bounding box center [358, 551] width 530 height 25
click at [238, 542] on span "50-60 yrs" at bounding box center [358, 551] width 530 height 25
click at [231, 550] on span "60-70 yrs" at bounding box center [358, 551] width 530 height 25
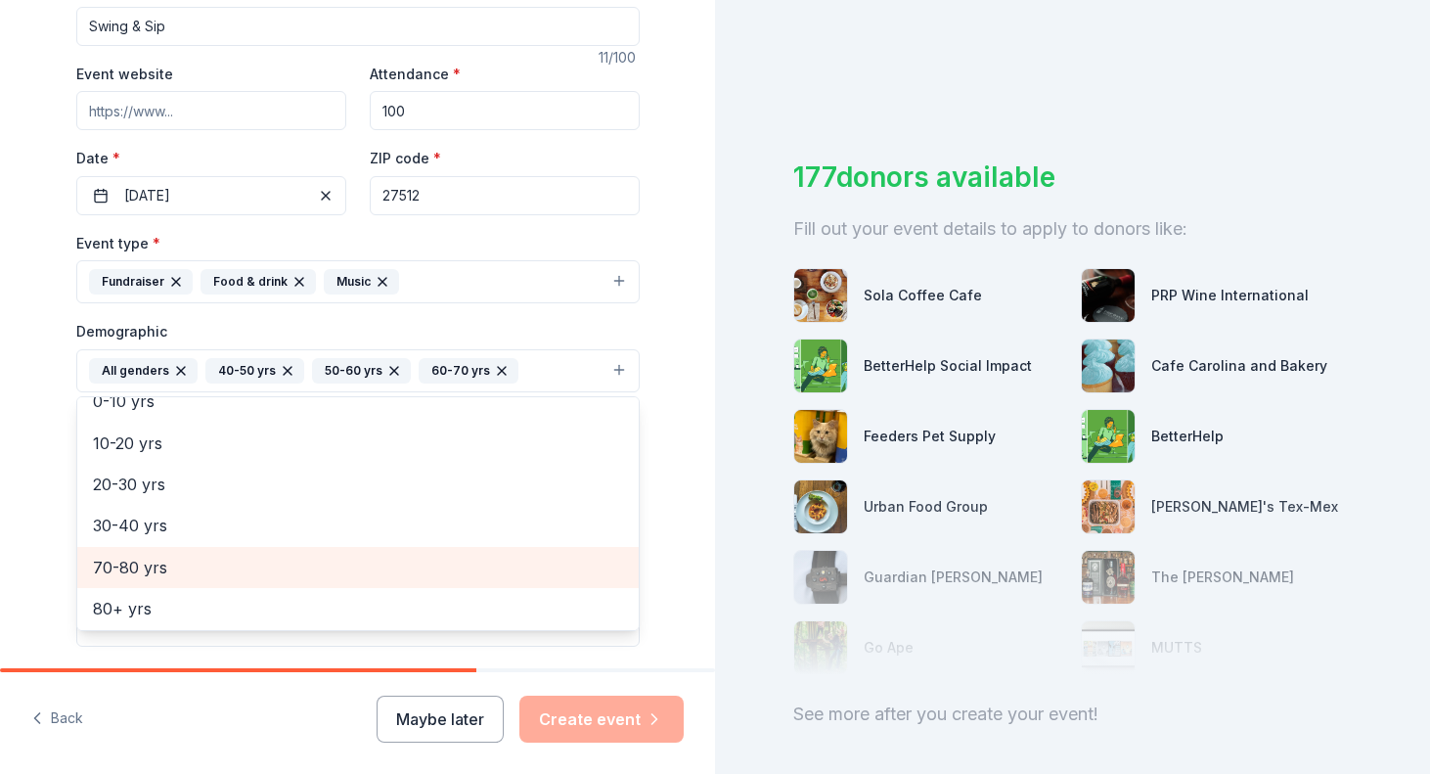
click at [231, 555] on span "70-80 yrs" at bounding box center [358, 567] width 530 height 25
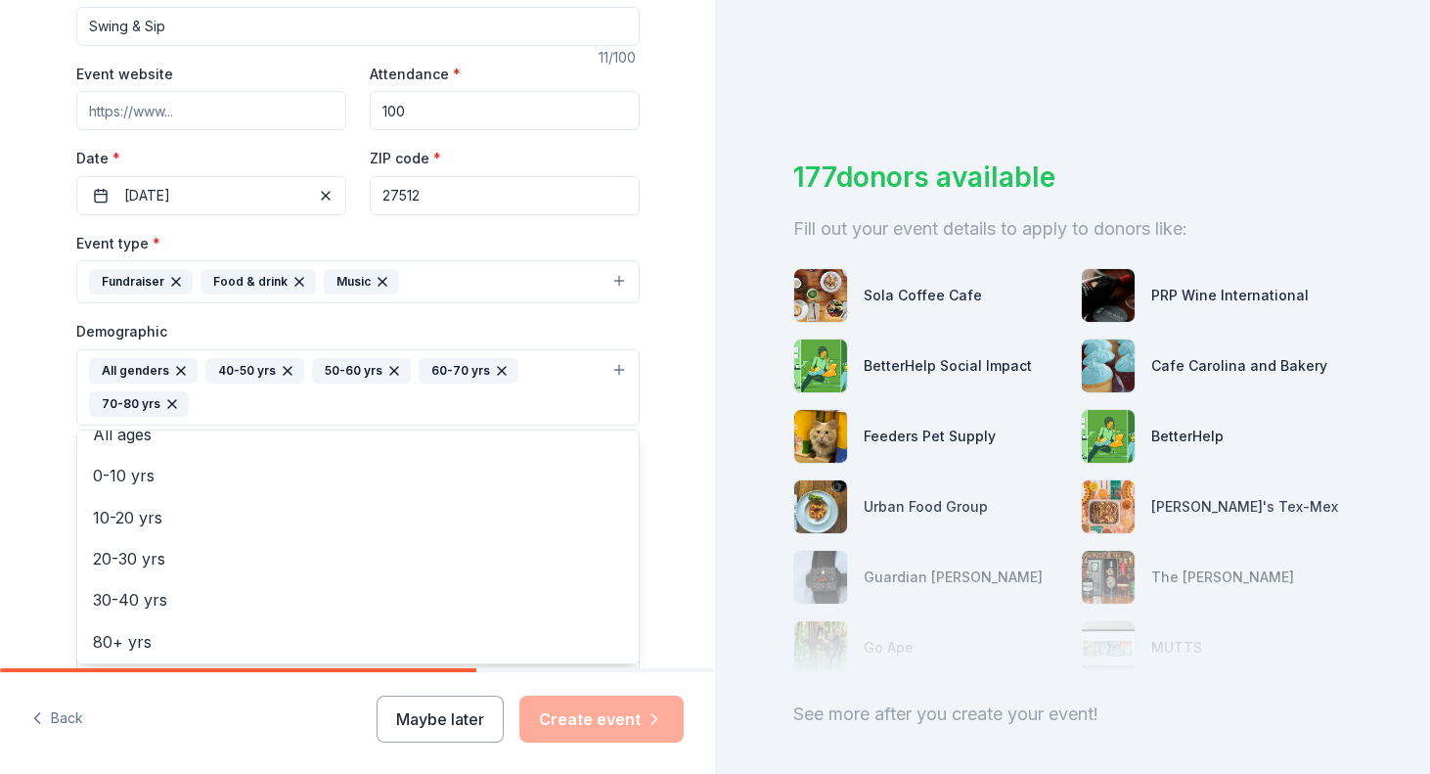
click at [46, 491] on div "Tell us about your event. We'll find in-kind donations you can apply for. Event…" at bounding box center [358, 341] width 626 height 1339
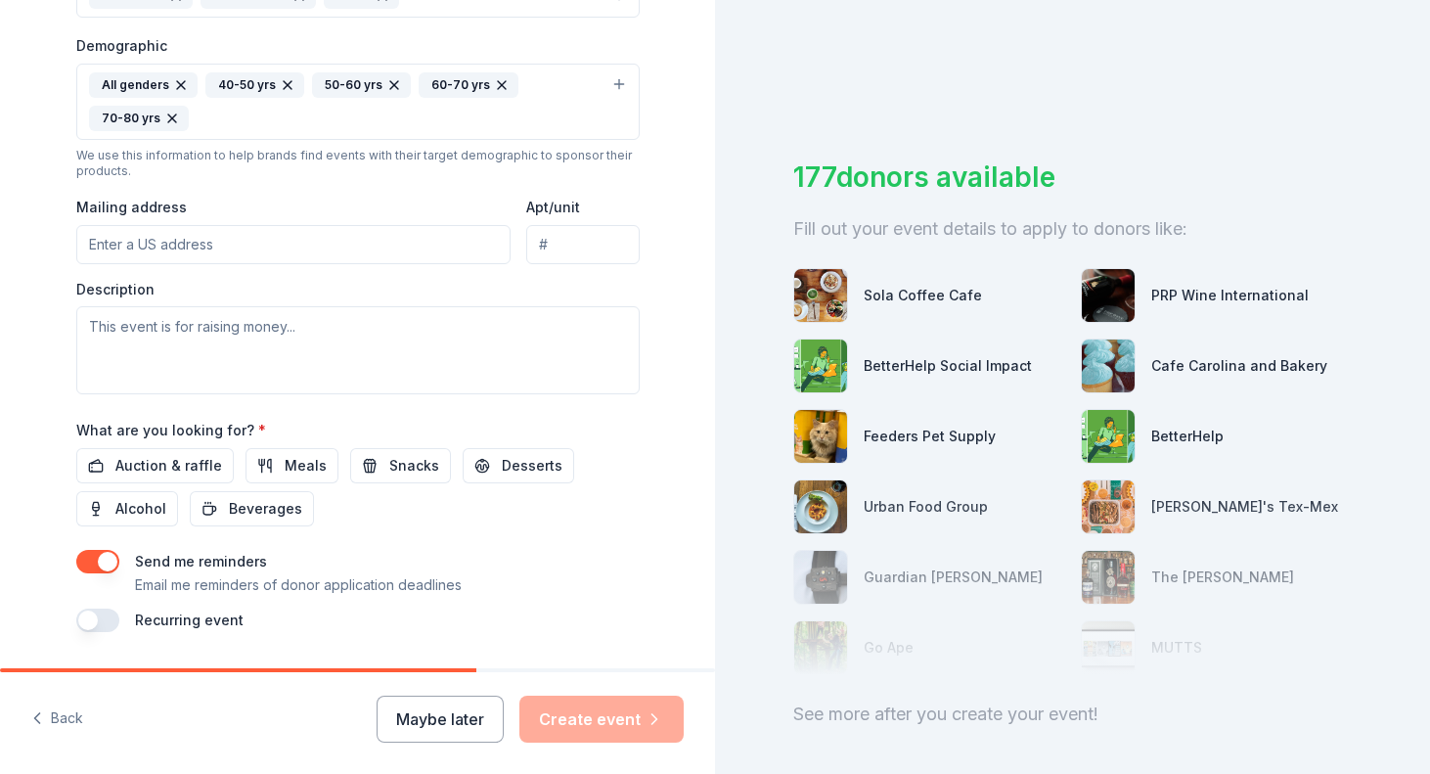
scroll to position [615, 0]
click at [187, 460] on span "Auction & raffle" at bounding box center [168, 463] width 107 height 23
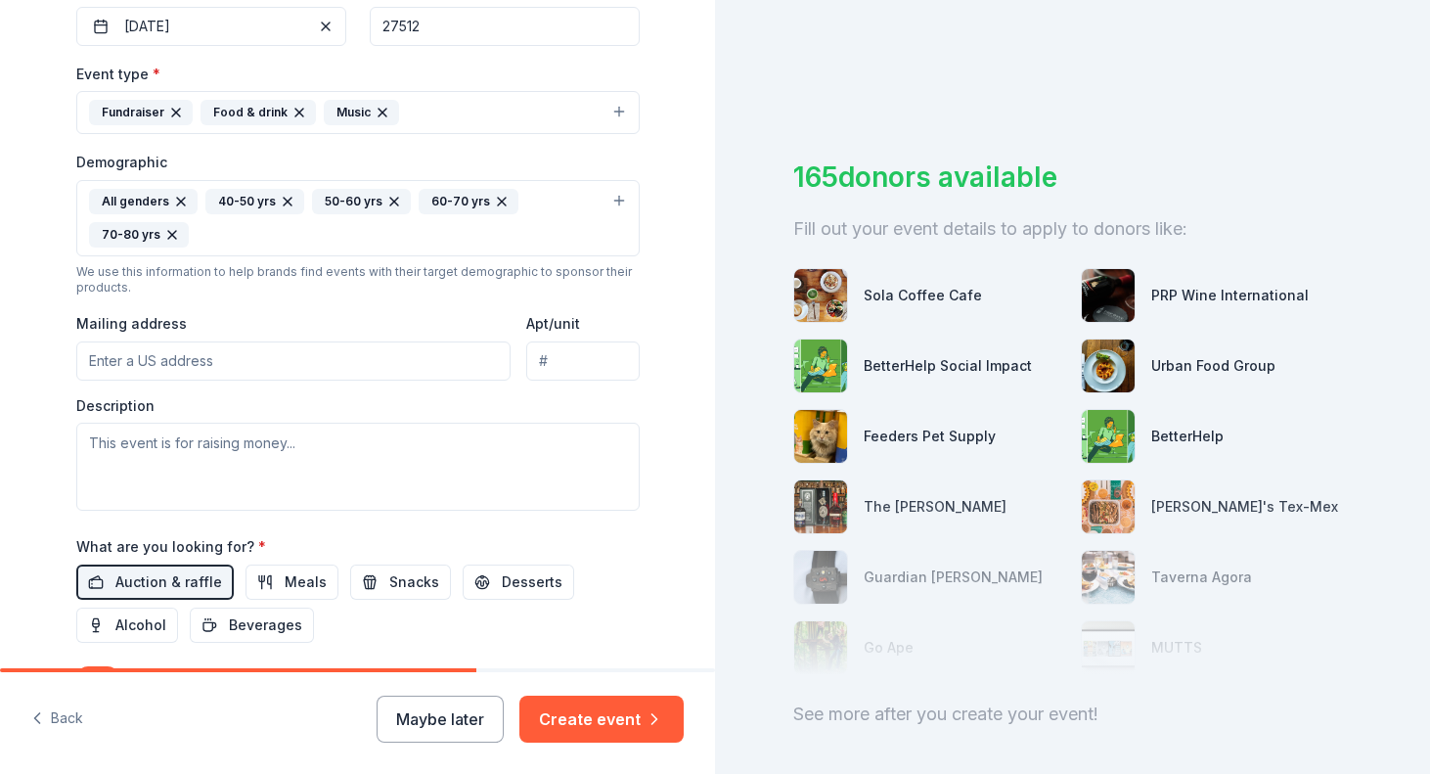
scroll to position [499, 0]
click at [582, 714] on button "Create event" at bounding box center [602, 719] width 164 height 47
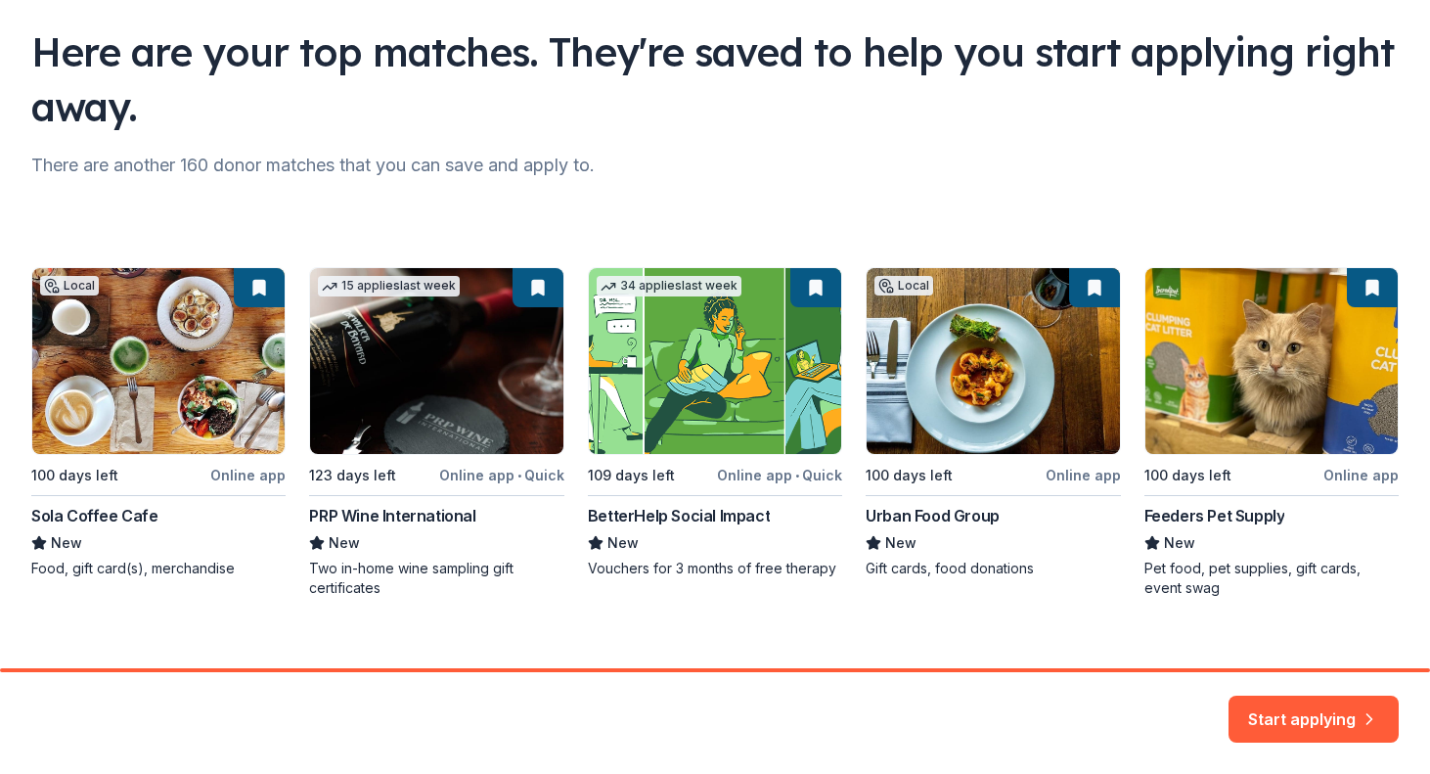
scroll to position [124, 0]
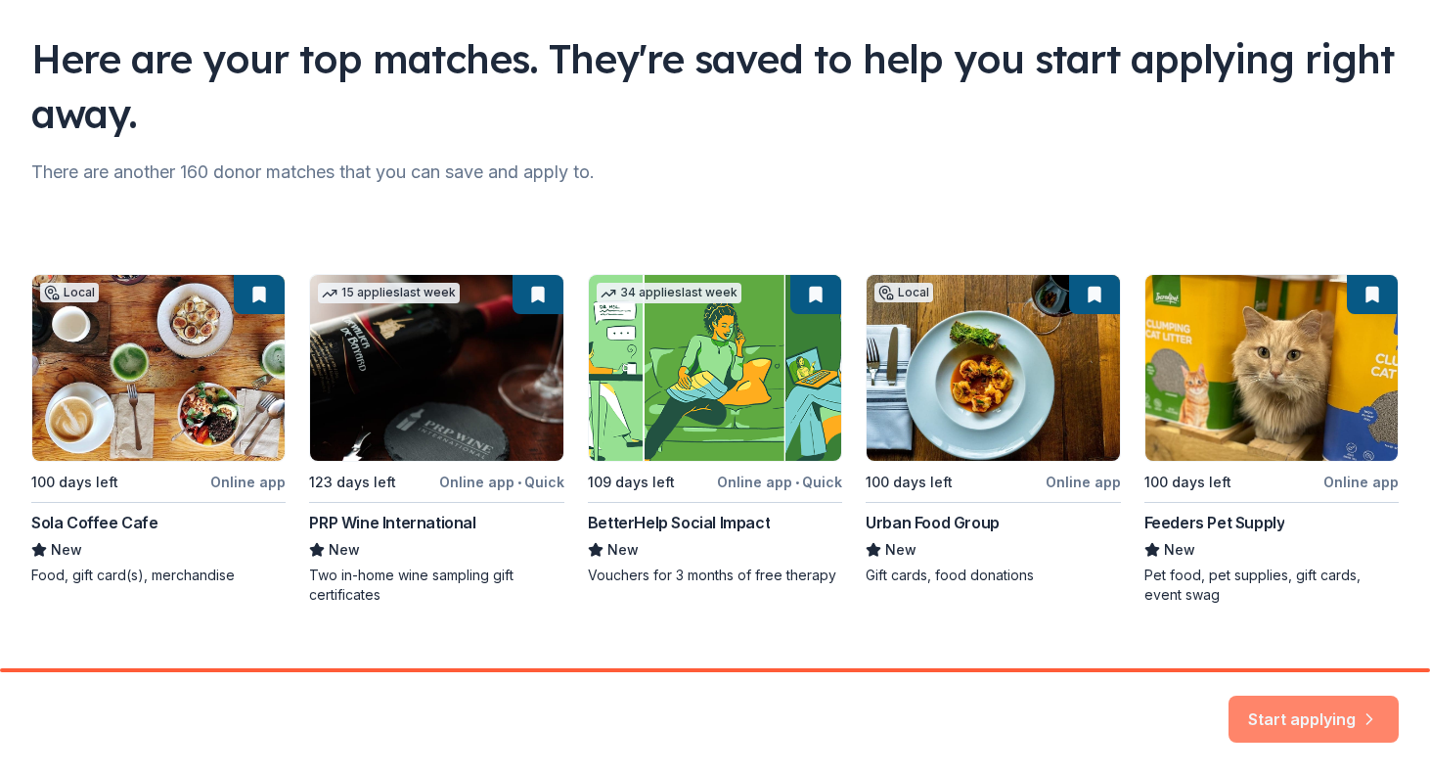
click at [1326, 713] on button "Start applying" at bounding box center [1314, 707] width 170 height 47
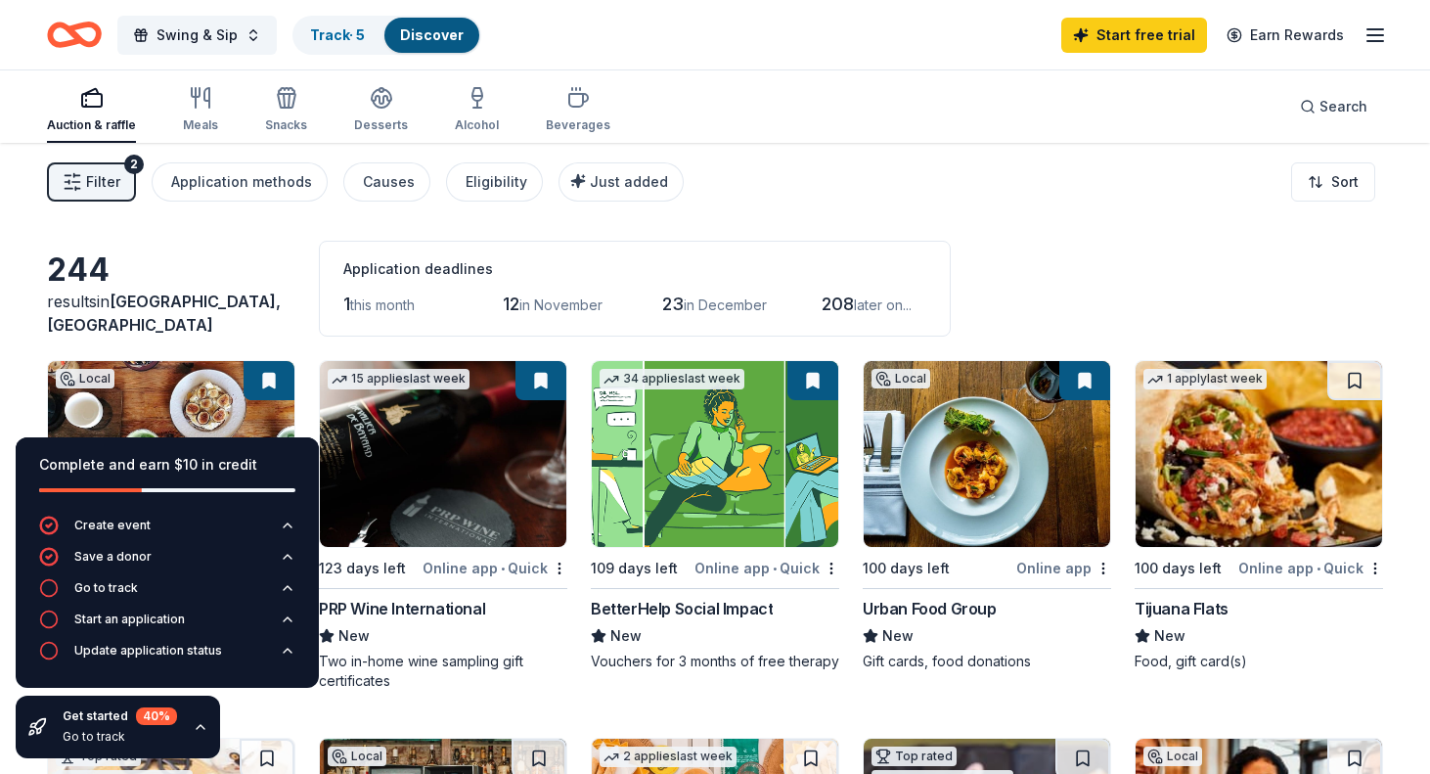
click at [1383, 30] on icon "button" at bounding box center [1375, 34] width 23 height 23
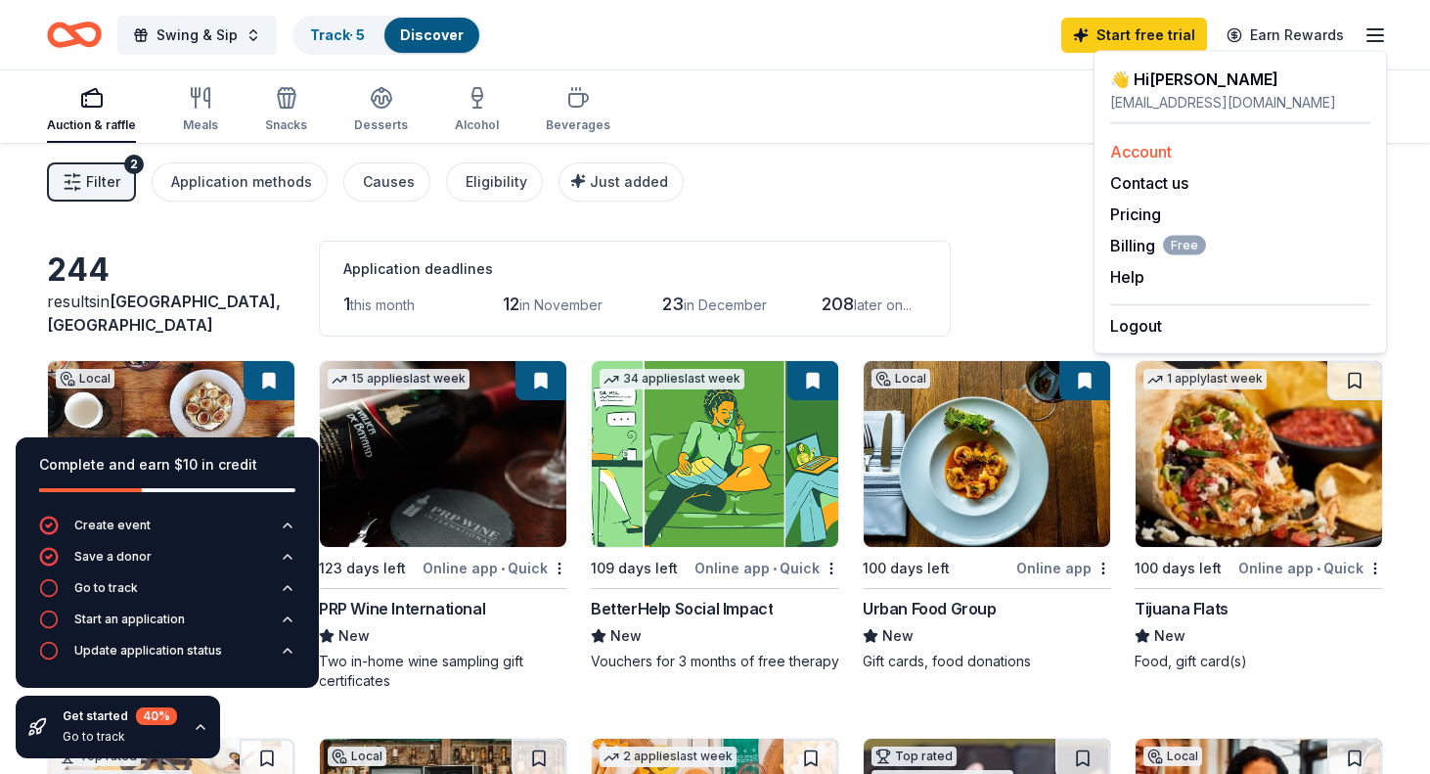
click at [1224, 155] on div "Account" at bounding box center [1240, 151] width 260 height 23
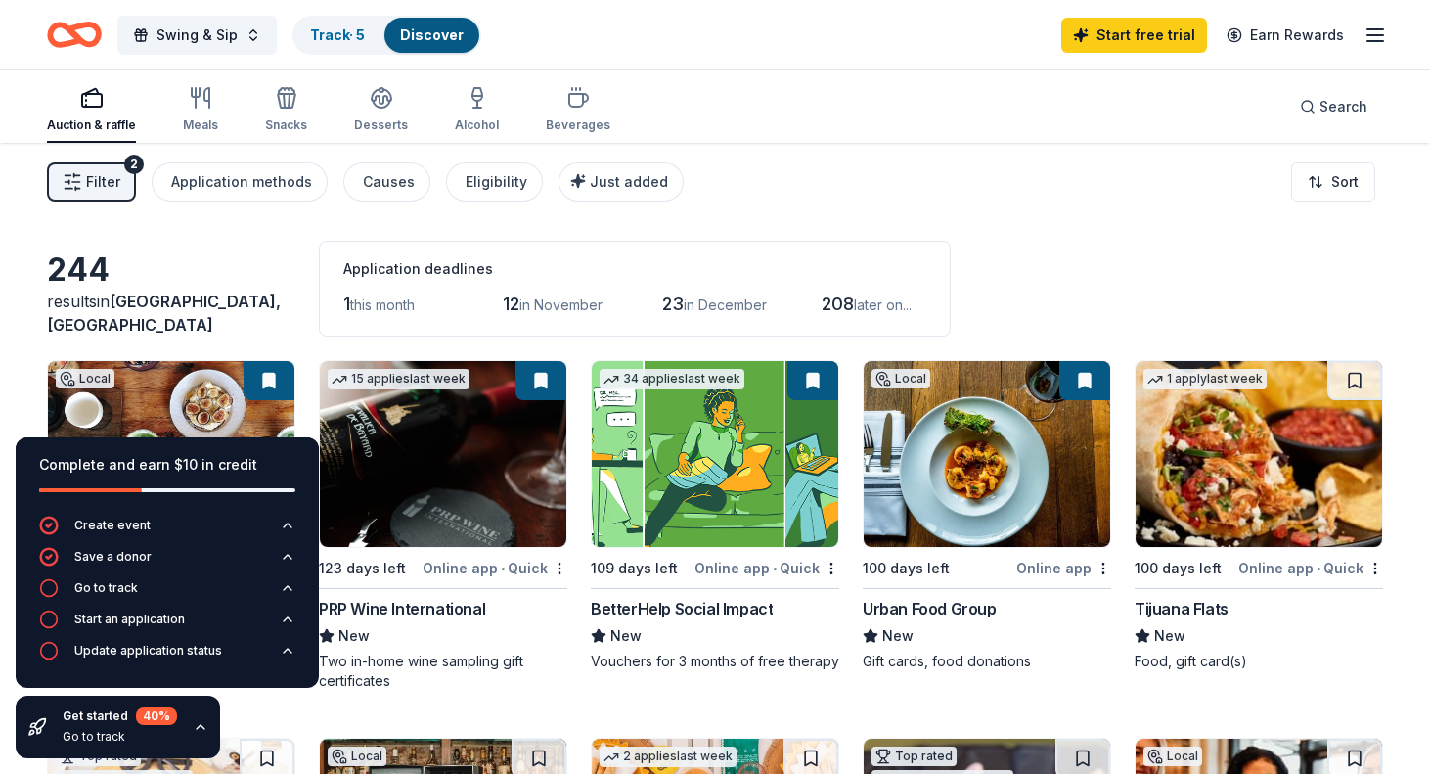
click at [1370, 48] on div "Start free trial Earn Rewards" at bounding box center [1225, 35] width 326 height 46
click at [1387, 35] on div "Swing & Sip Track · 5 Discover Start free trial Earn Rewards" at bounding box center [715, 34] width 1430 height 69
click at [1381, 35] on line "button" at bounding box center [1376, 35] width 16 height 0
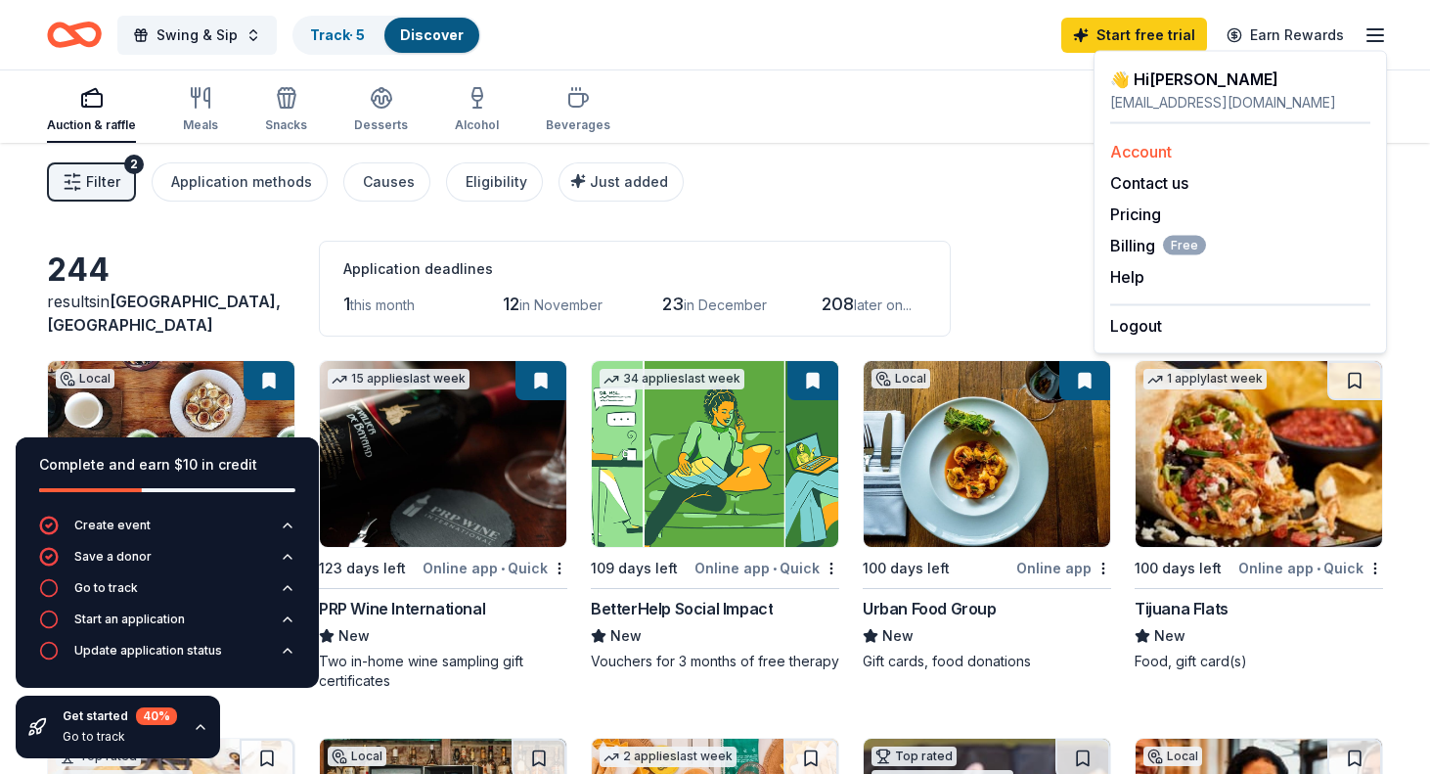
click at [1148, 155] on link "Account" at bounding box center [1141, 152] width 62 height 20
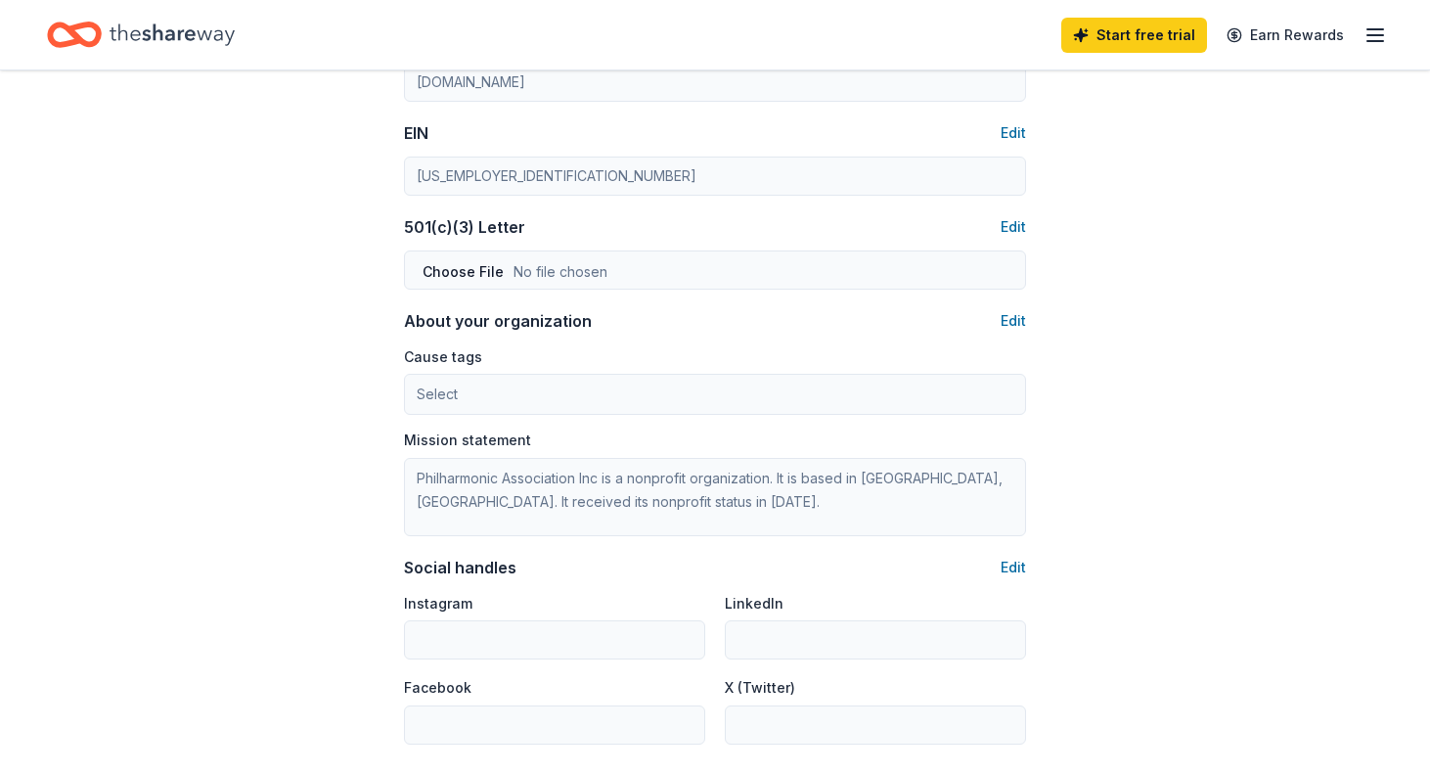
scroll to position [935, 0]
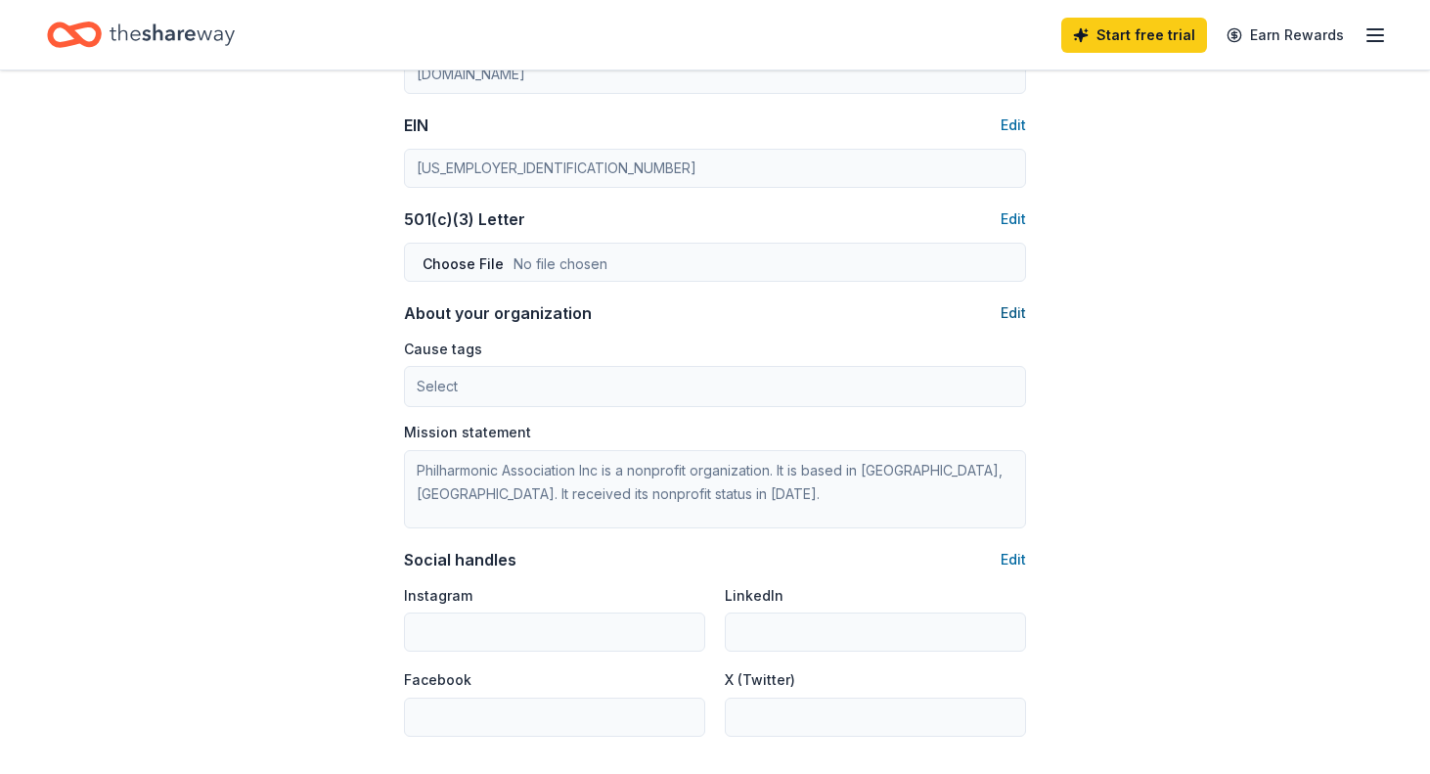
click at [1008, 305] on button "Edit" at bounding box center [1013, 312] width 25 height 23
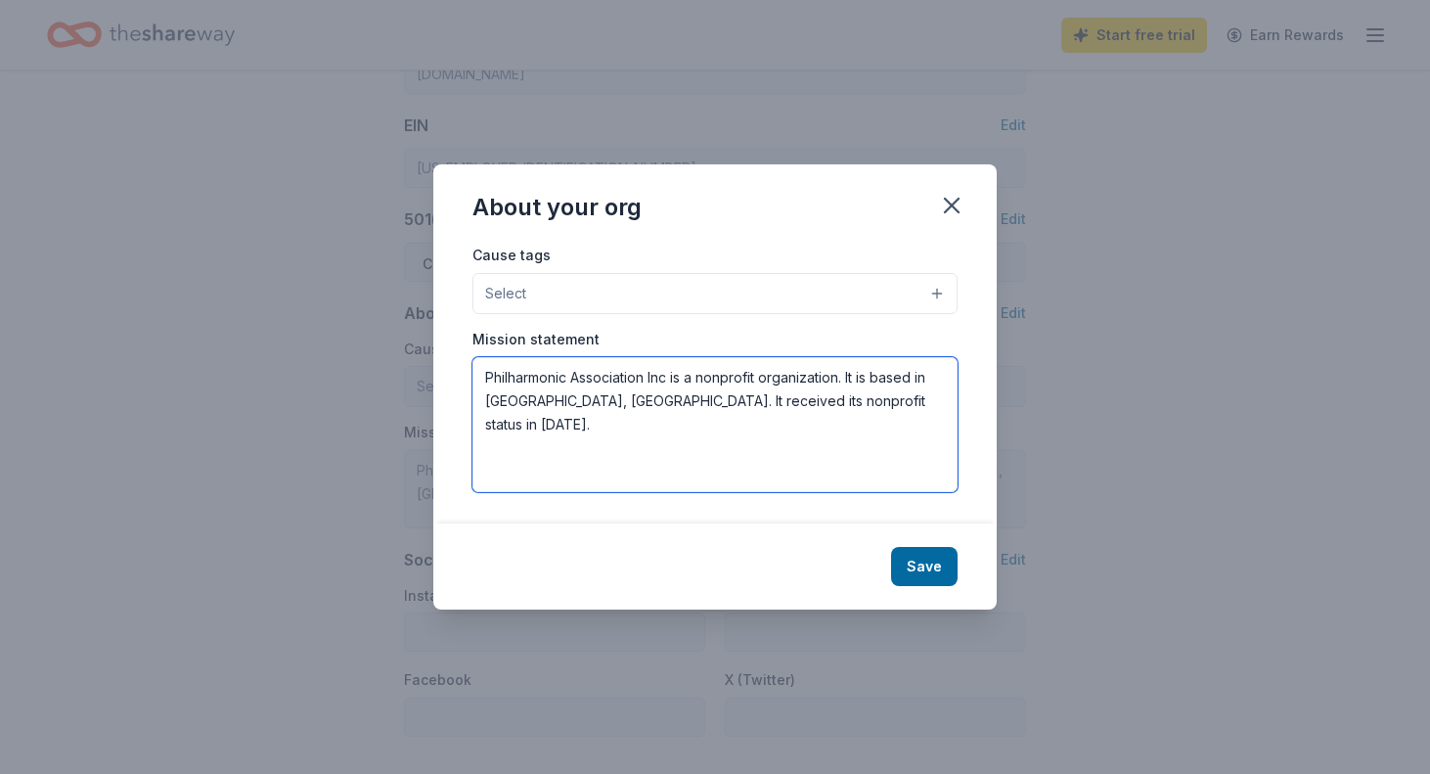
click at [832, 365] on textarea "Philharmonic Association Inc is a nonprofit organization. It is based in Cary, …" at bounding box center [715, 424] width 485 height 135
drag, startPoint x: 830, startPoint y: 404, endPoint x: 426, endPoint y: 374, distance: 405.2
click at [426, 374] on div "About your org Cause tags Select Mission statement Philharmonic Association Inc…" at bounding box center [715, 387] width 1430 height 774
click at [536, 399] on textarea "Philharmonic Association Inc is a nonprofit organization. It is based in Cary, …" at bounding box center [715, 424] width 485 height 135
drag, startPoint x: 856, startPoint y: 400, endPoint x: 487, endPoint y: 392, distance: 368.9
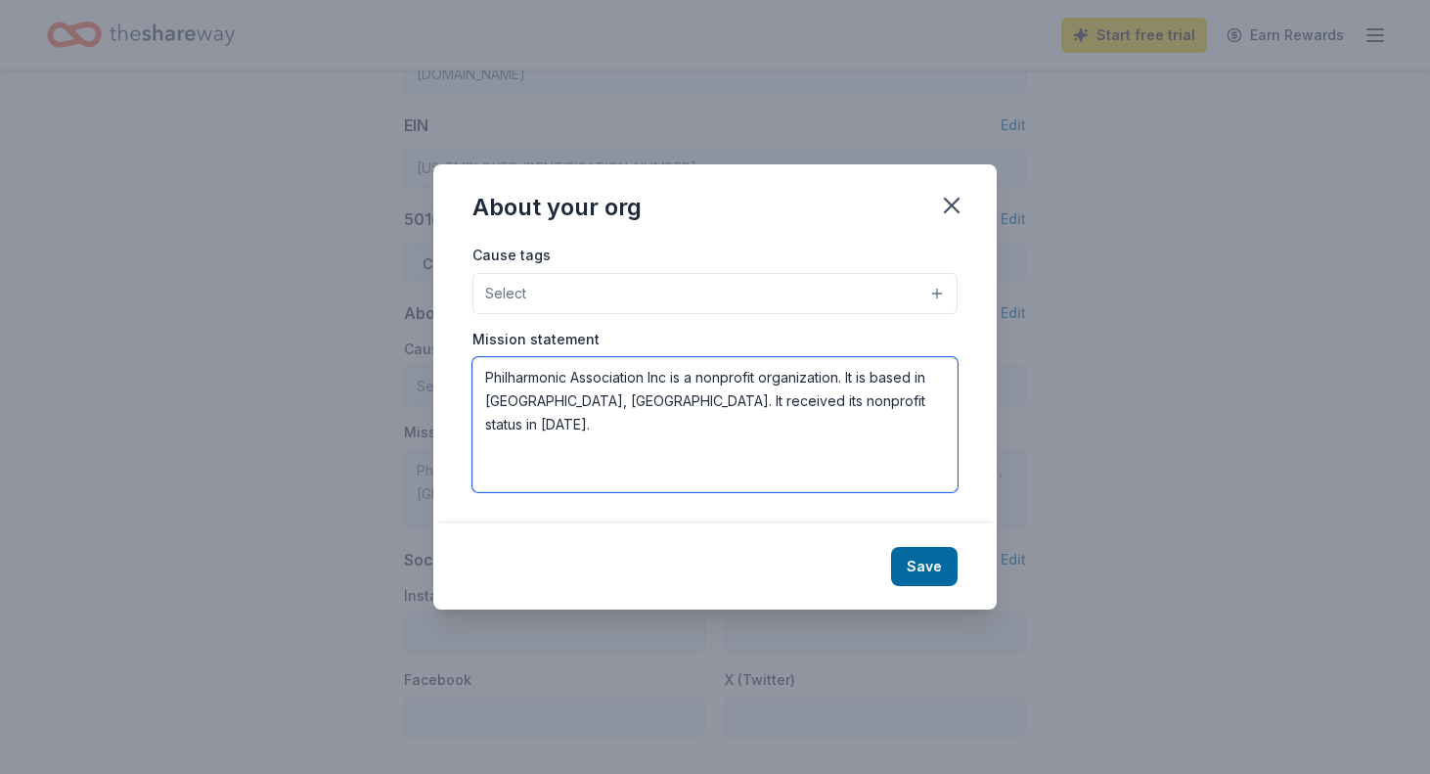
click at [487, 392] on textarea "Philharmonic Association Inc is a nonprofit organization. It is based in Cary, …" at bounding box center [715, 424] width 485 height 135
click at [486, 381] on textarea "Philharmonic Association Inc is a nonprofit organization. It is based in Cary, …" at bounding box center [715, 424] width 485 height 135
paste textarea "Triangle Youth Music empowers young musicians to connect by fostering creativit…"
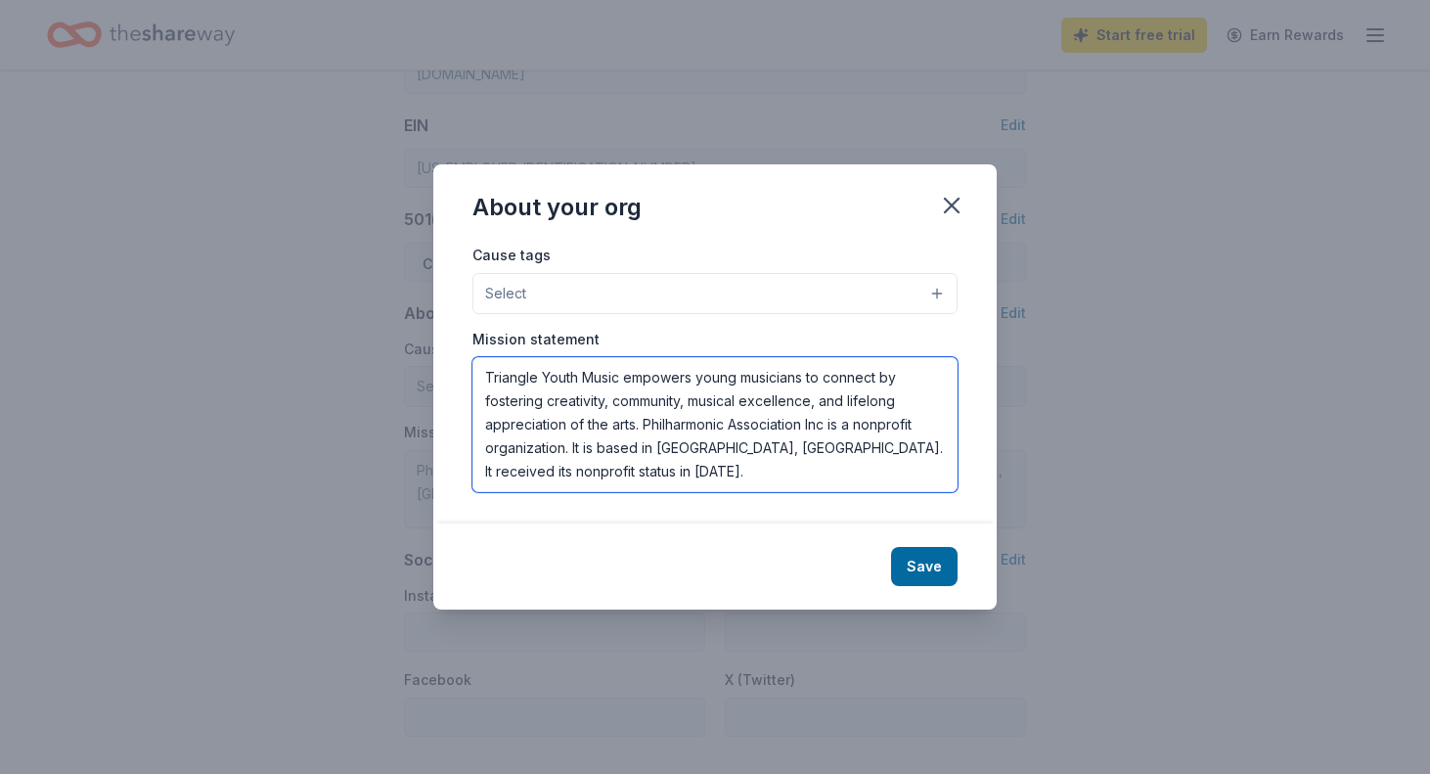
drag, startPoint x: 805, startPoint y: 427, endPoint x: 646, endPoint y: 417, distance: 159.8
click at [646, 417] on textarea "Triangle Youth Music empowers young musicians to connect by fostering creativit…" at bounding box center [715, 424] width 485 height 135
drag, startPoint x: 805, startPoint y: 425, endPoint x: 785, endPoint y: 425, distance: 20.5
click at [785, 425] on textarea "Triangle Youth Music empowers young musicians to connect by fostering creativit…" at bounding box center [715, 424] width 485 height 135
drag, startPoint x: 596, startPoint y: 449, endPoint x: 568, endPoint y: 449, distance: 27.4
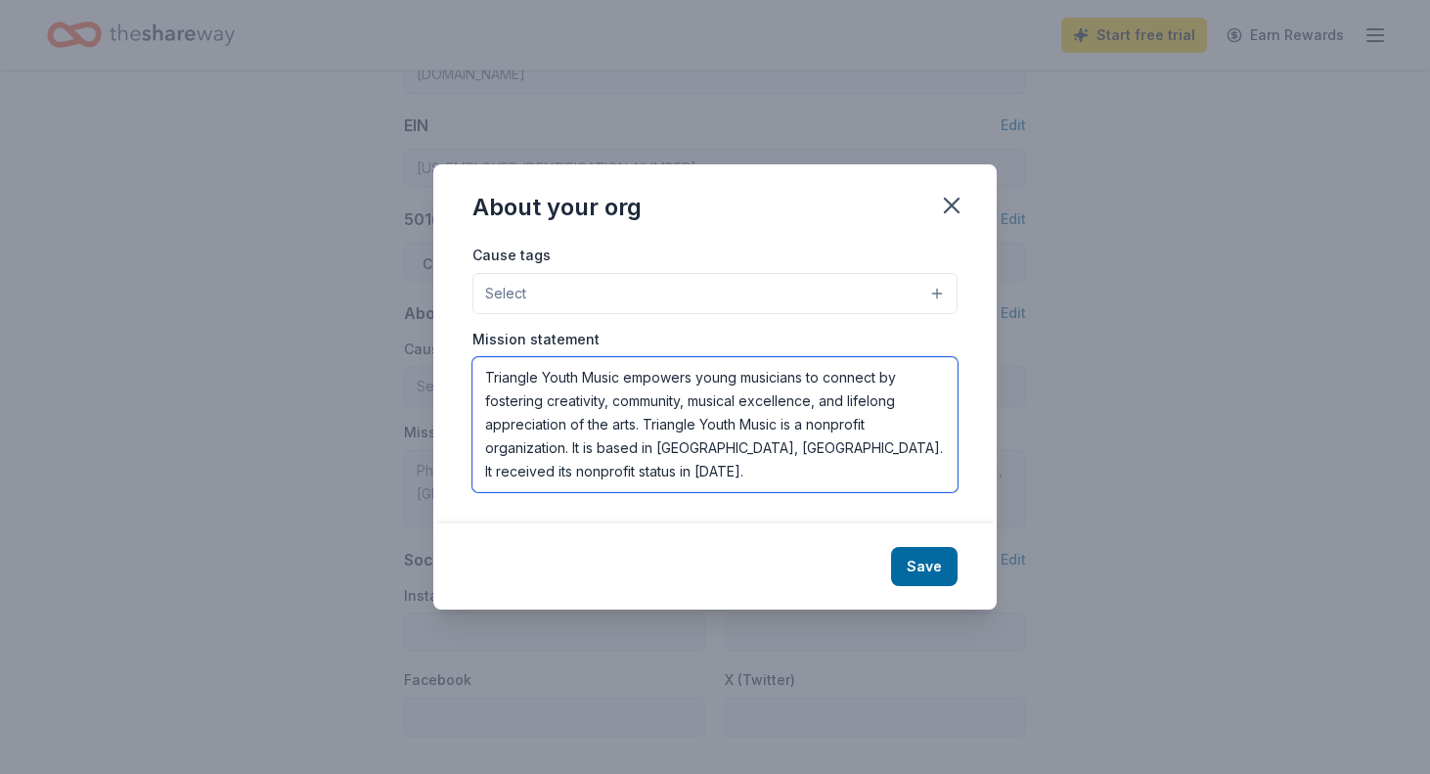
click at [568, 449] on textarea "Triangle Youth Music empowers young musicians to connect by fostering creativit…" at bounding box center [715, 424] width 485 height 135
drag, startPoint x: 689, startPoint y: 447, endPoint x: 958, endPoint y: 450, distance: 269.1
click at [958, 450] on div "Cause tags Select Mission statement Triangle Youth Music empowers young musicia…" at bounding box center [715, 383] width 564 height 280
type textarea "Triangle Youth Music empowers young musicians to connect by fostering creativit…"
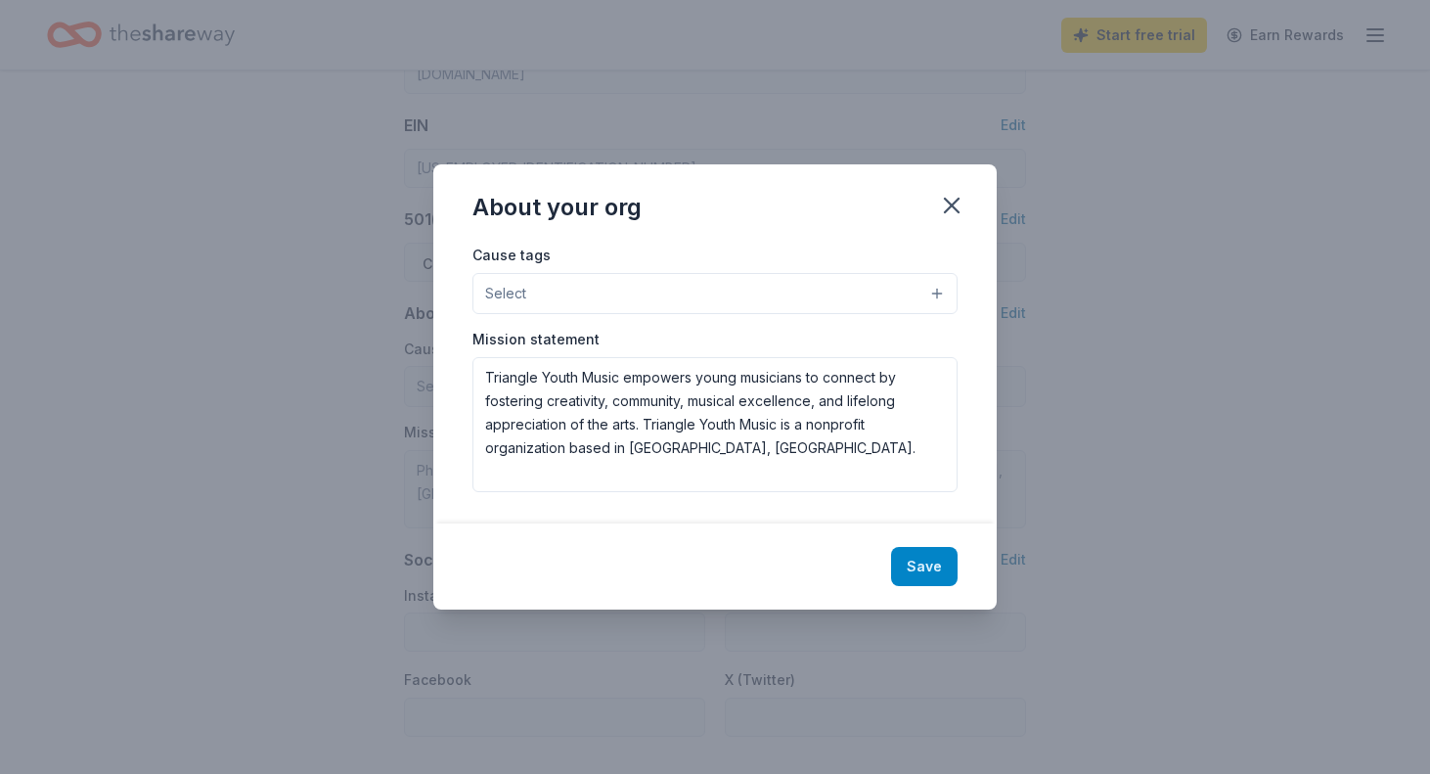
click at [933, 562] on button "Save" at bounding box center [924, 566] width 67 height 39
type textarea "Triangle Youth Music empowers young musicians to connect by fostering creativit…"
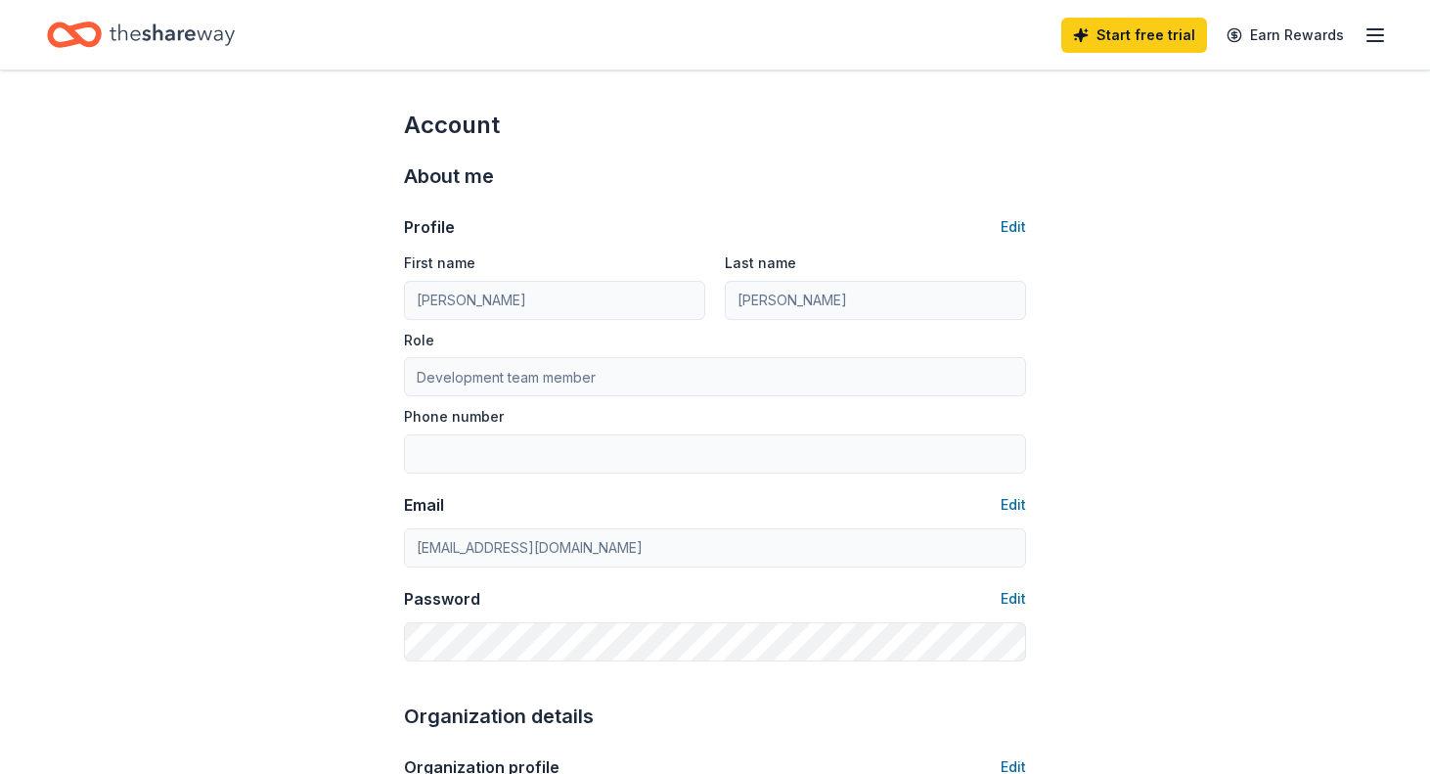
scroll to position [0, 0]
click at [1384, 44] on icon "button" at bounding box center [1375, 34] width 23 height 23
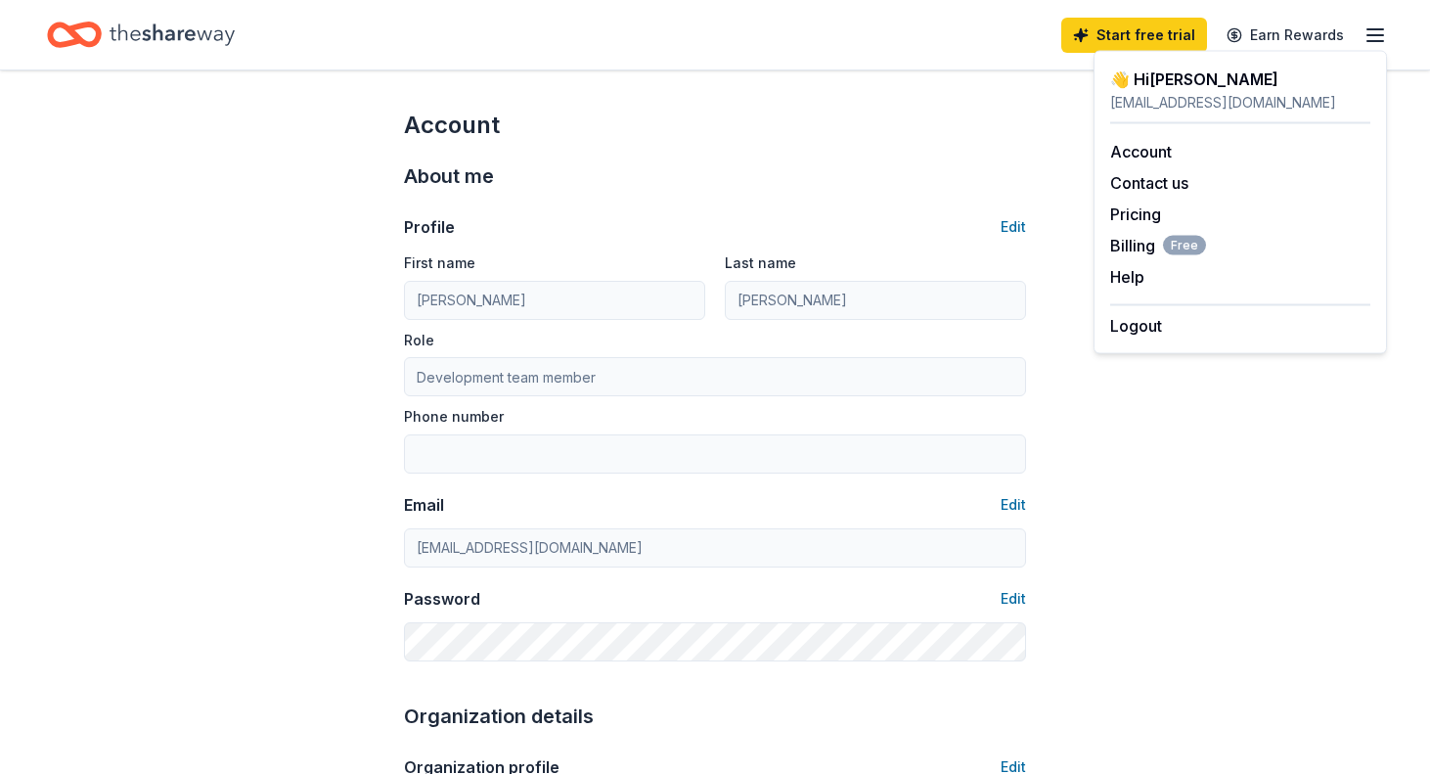
click at [212, 42] on icon "Home" at bounding box center [172, 35] width 125 height 40
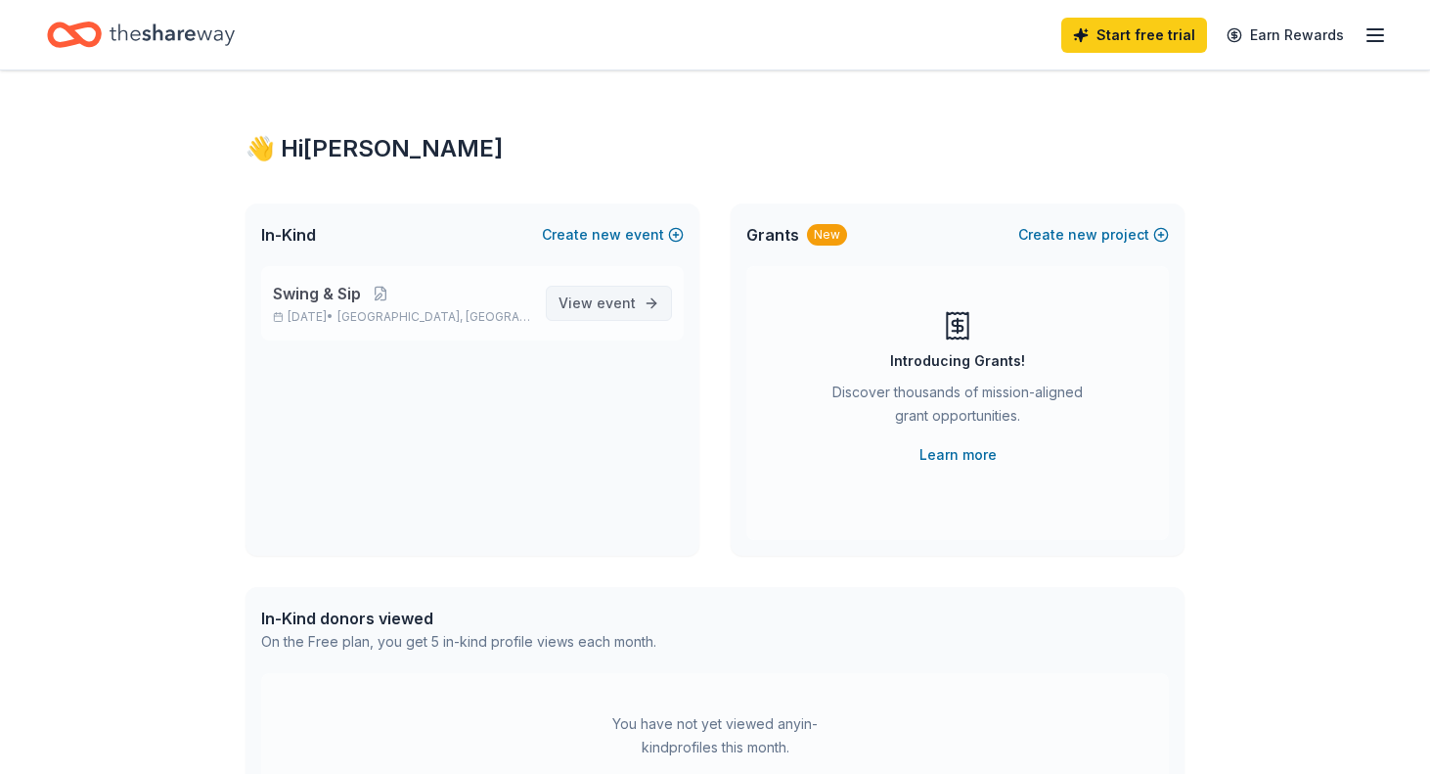
click at [569, 312] on span "View event" at bounding box center [597, 303] width 77 height 23
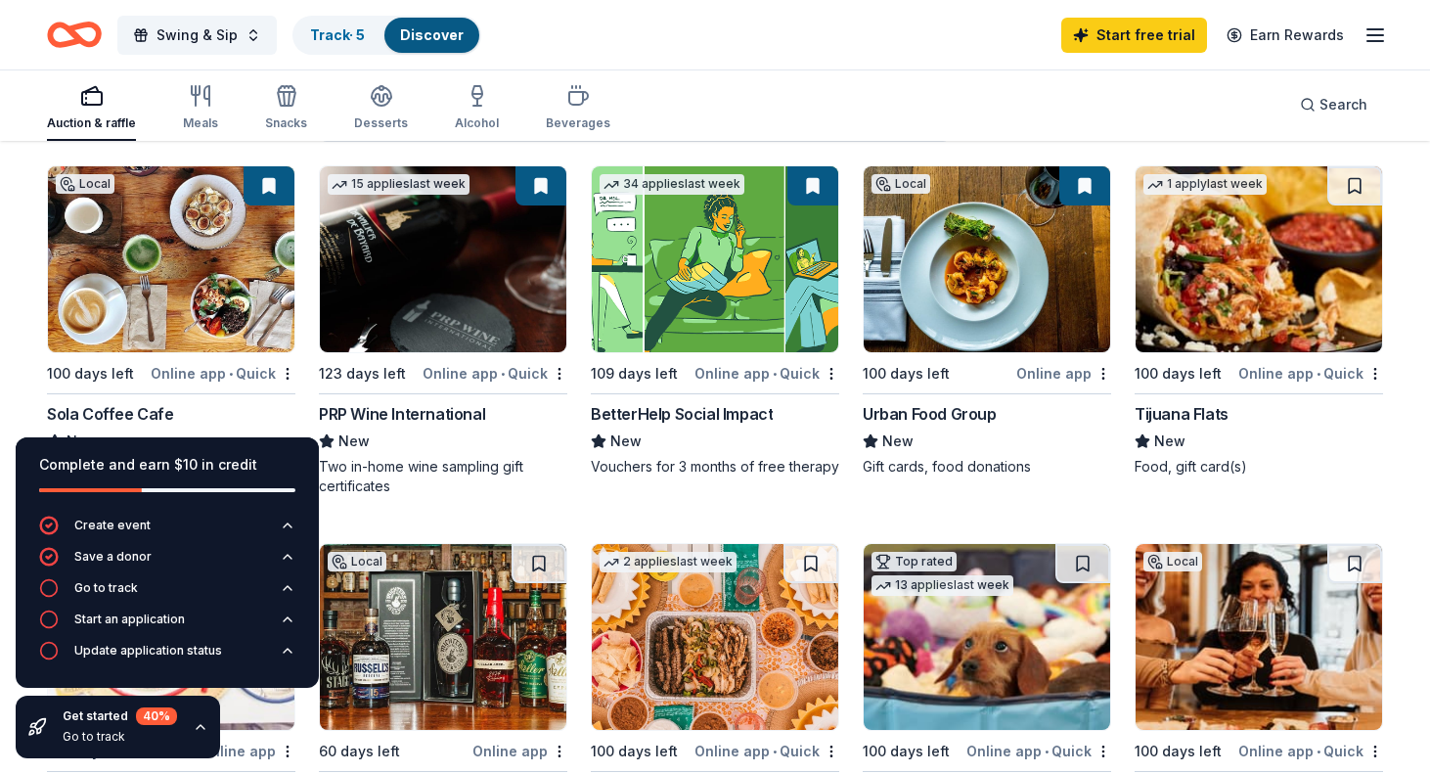
scroll to position [208, 0]
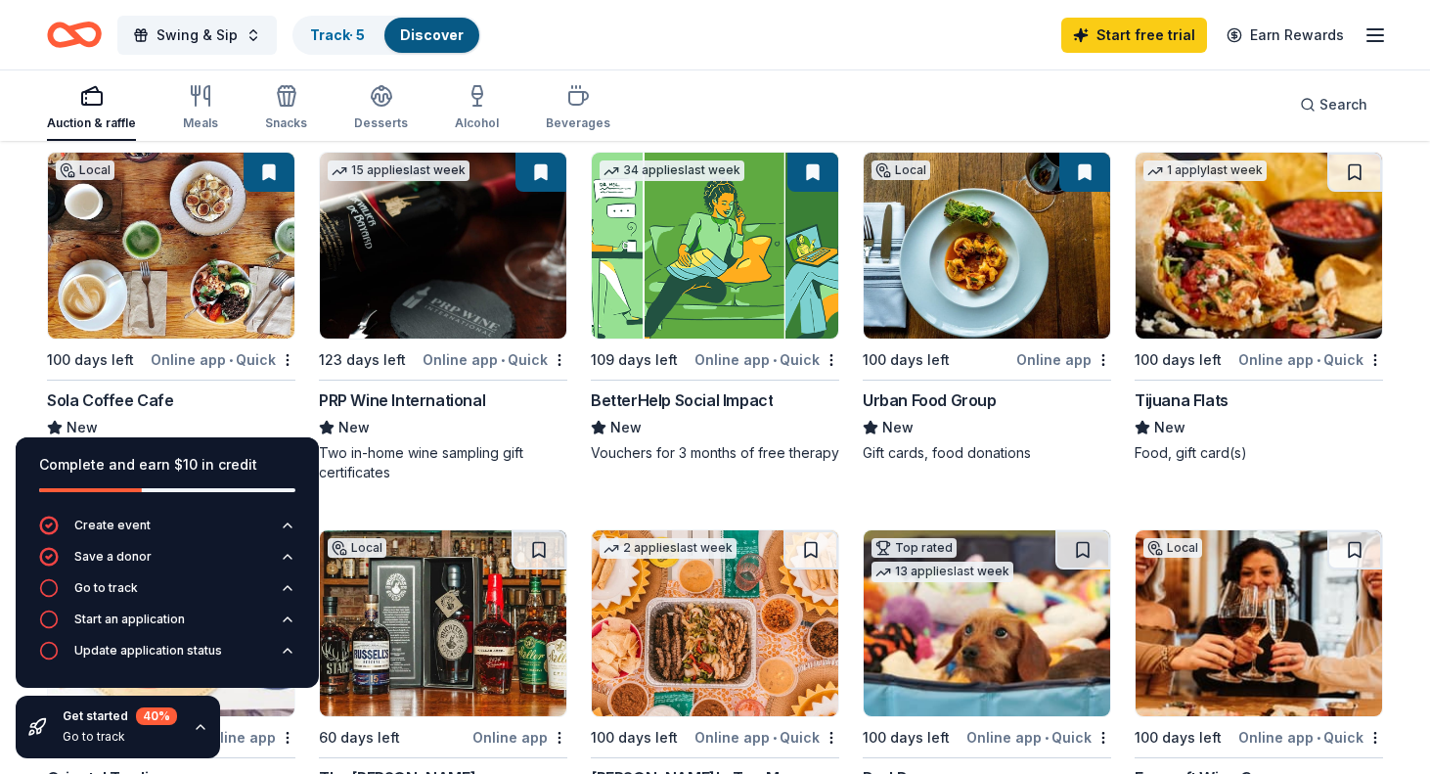
click at [448, 400] on div "PRP Wine International" at bounding box center [402, 399] width 166 height 23
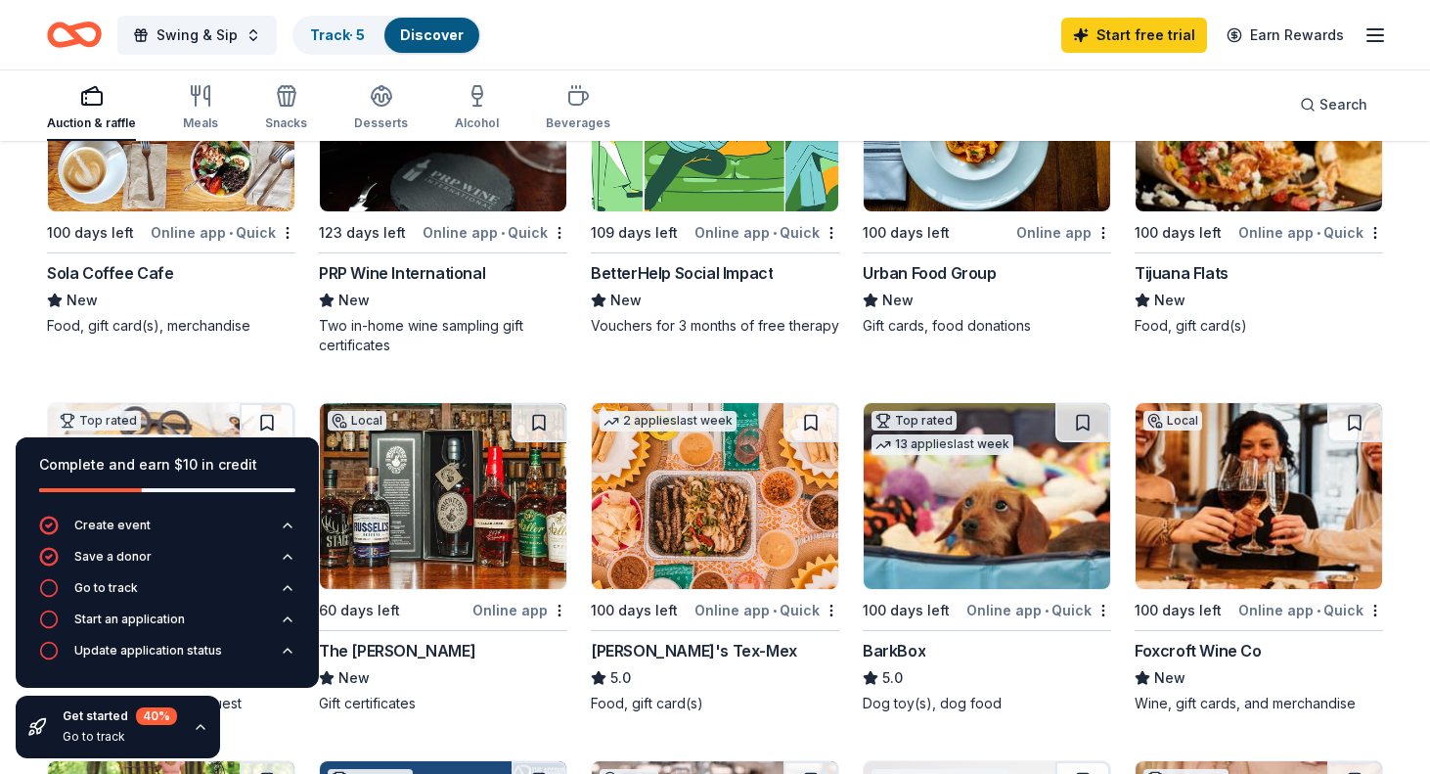
scroll to position [337, 0]
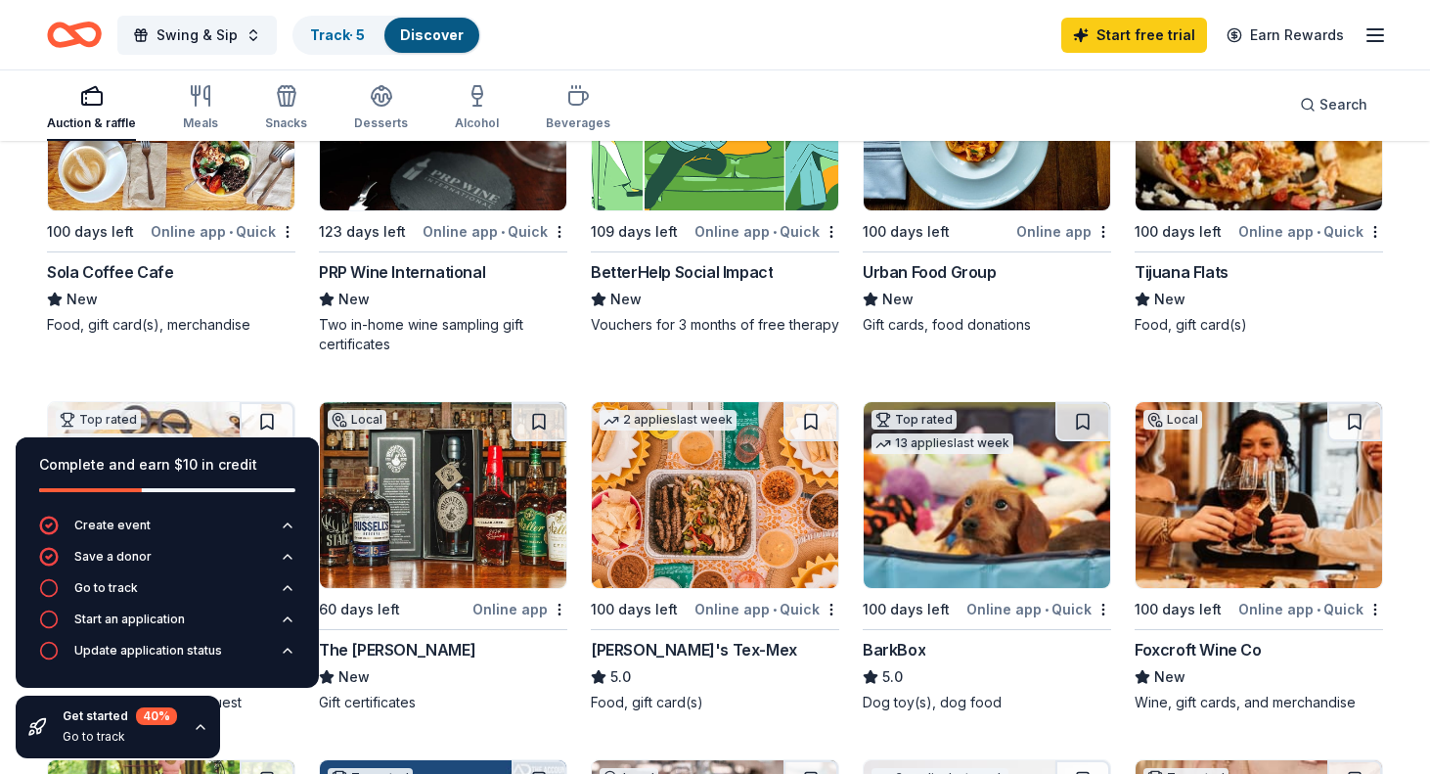
click at [1198, 651] on div "Foxcroft Wine Co" at bounding box center [1198, 649] width 127 height 23
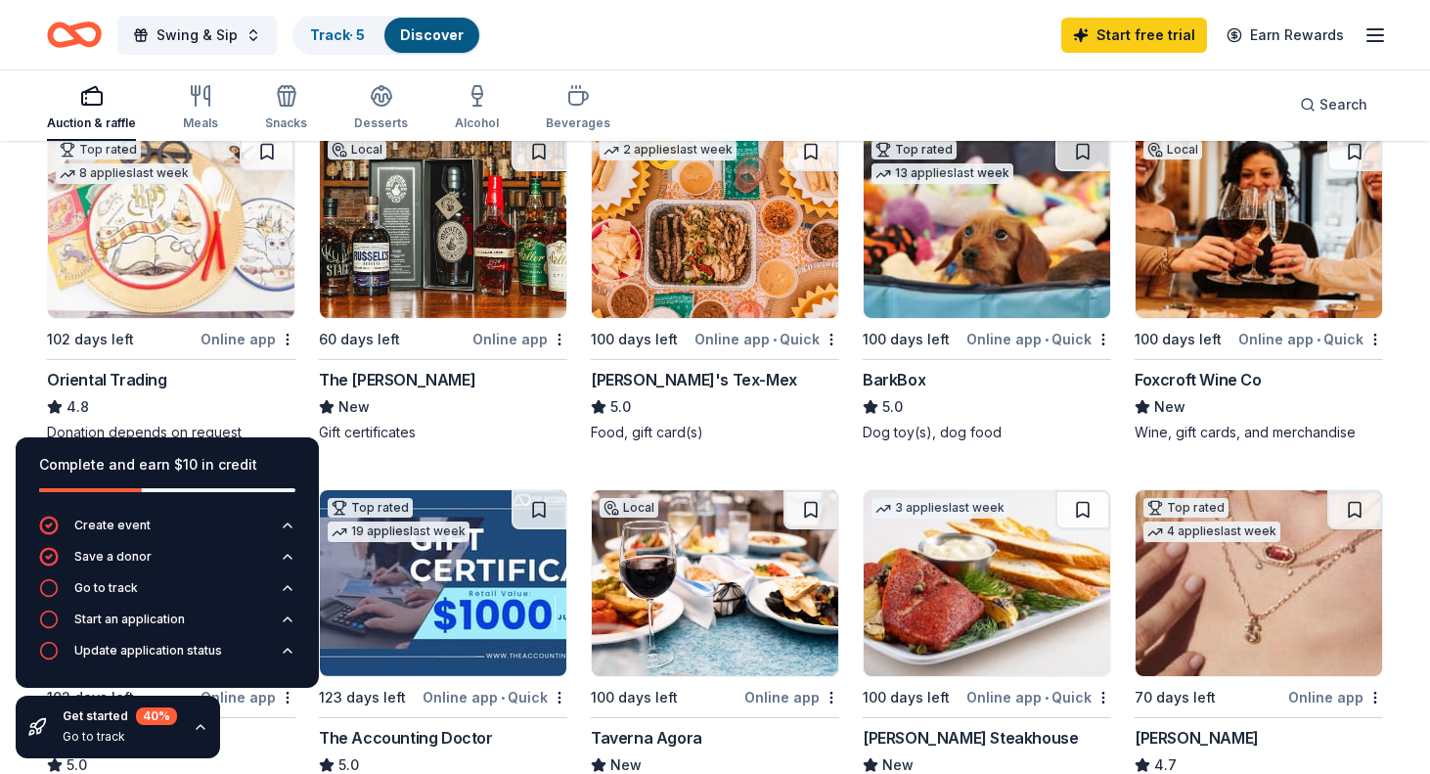
scroll to position [610, 0]
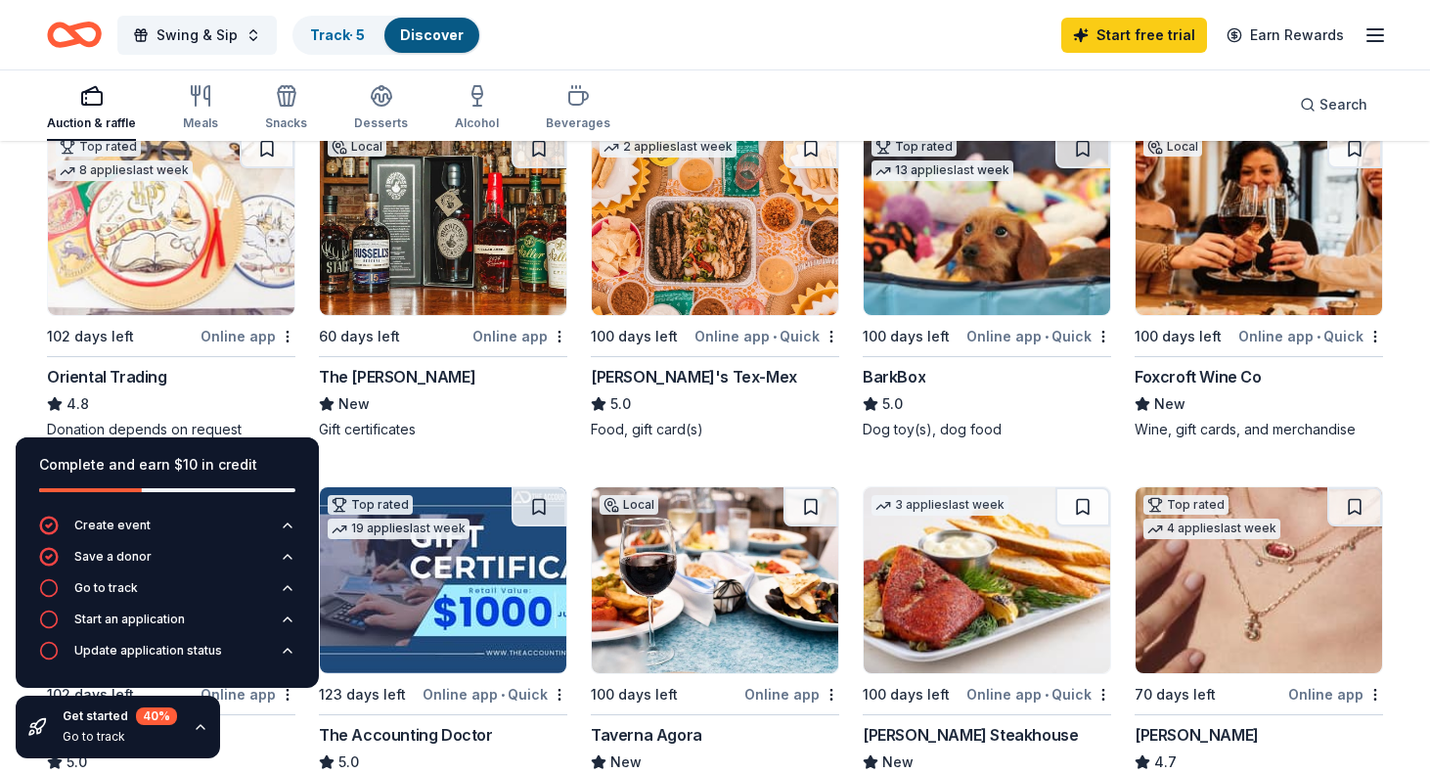
click at [405, 266] on img at bounding box center [443, 222] width 247 height 186
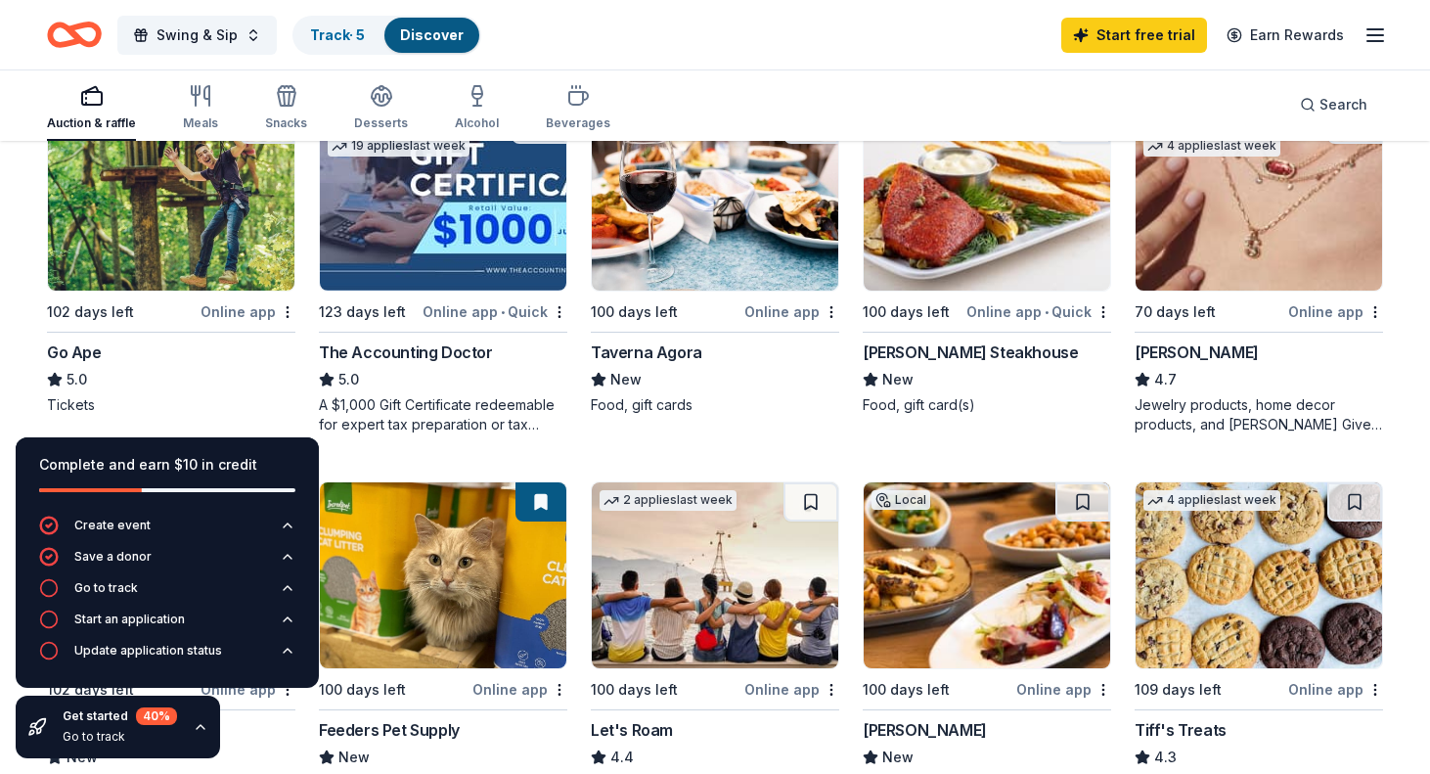
scroll to position [992, 0]
click at [160, 247] on img at bounding box center [171, 198] width 247 height 186
click at [165, 234] on img at bounding box center [171, 198] width 247 height 186
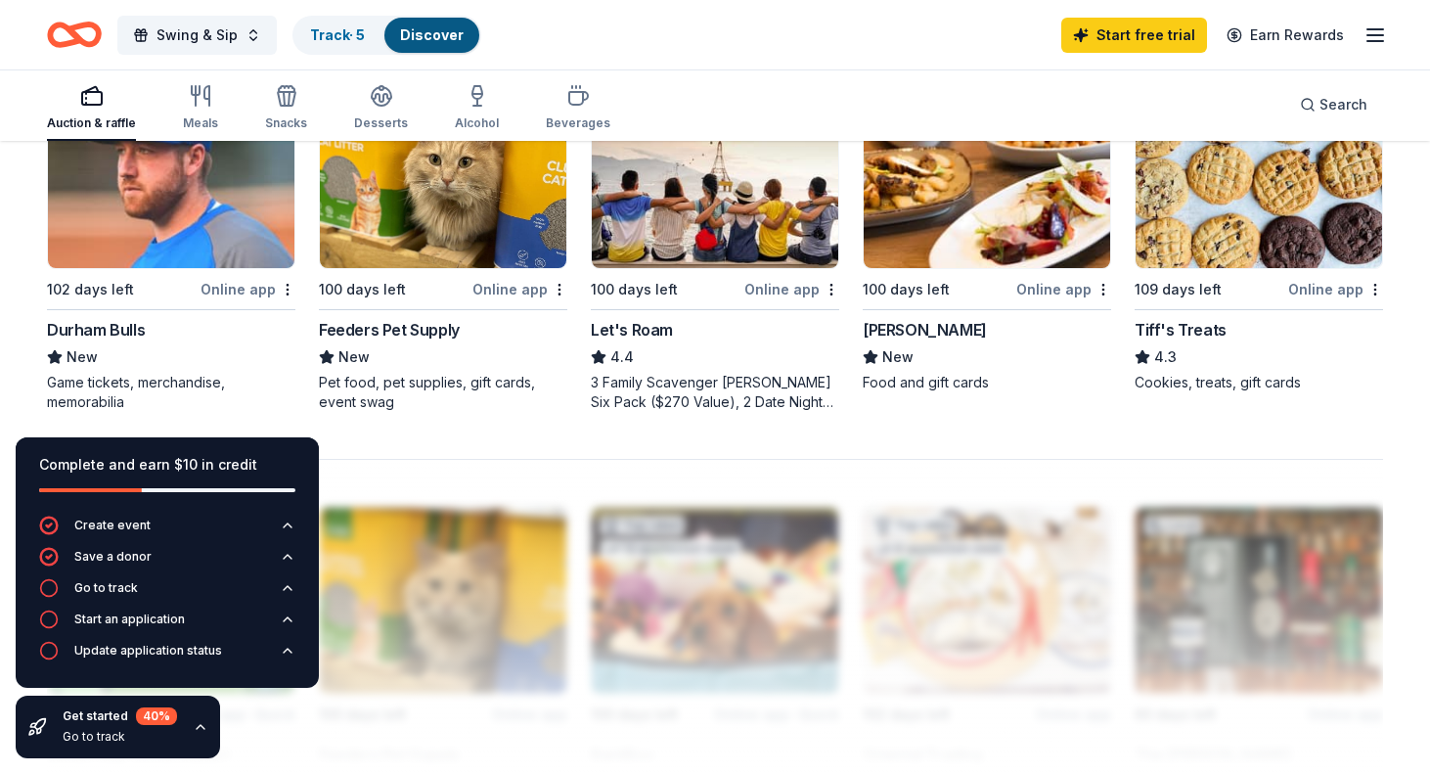
scroll to position [1396, 0]
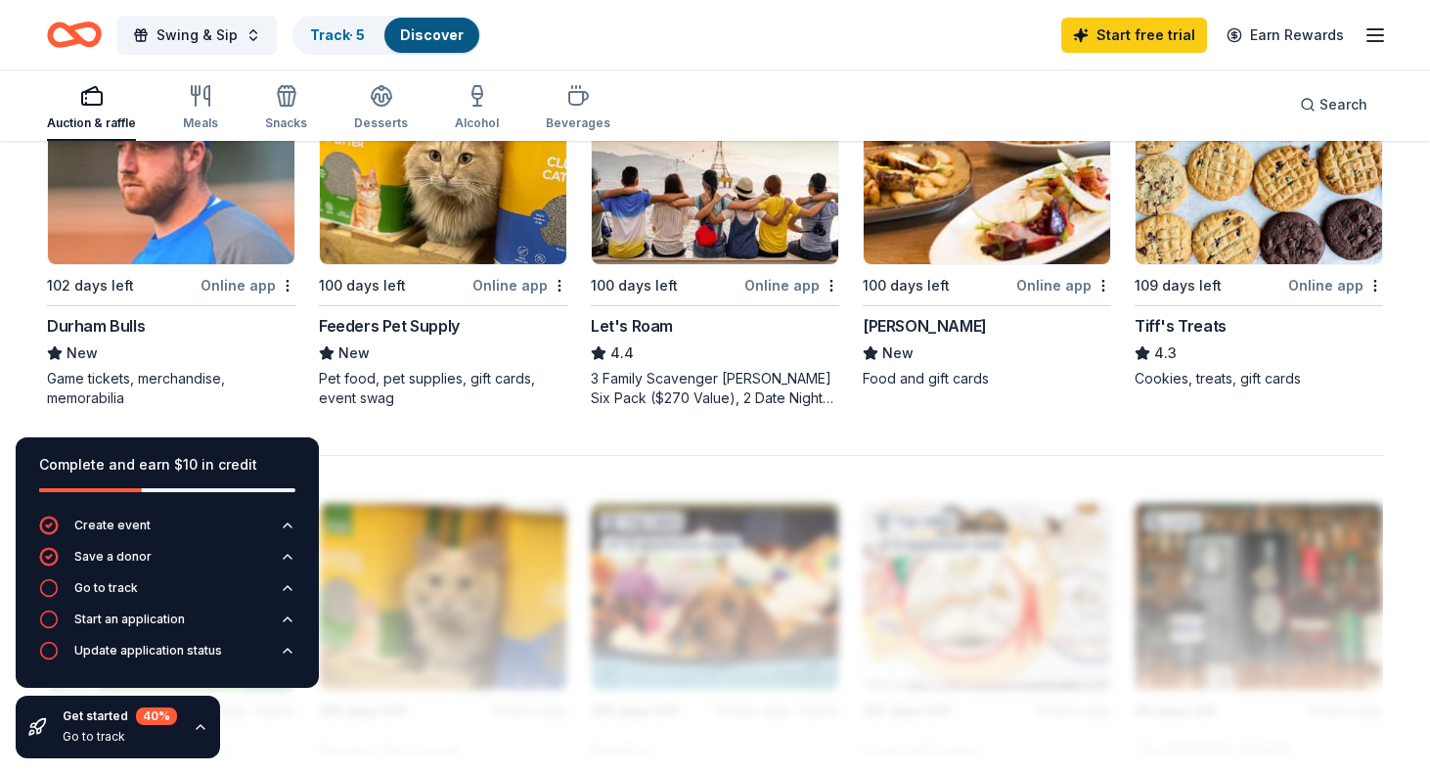
click at [177, 217] on img at bounding box center [171, 171] width 247 height 186
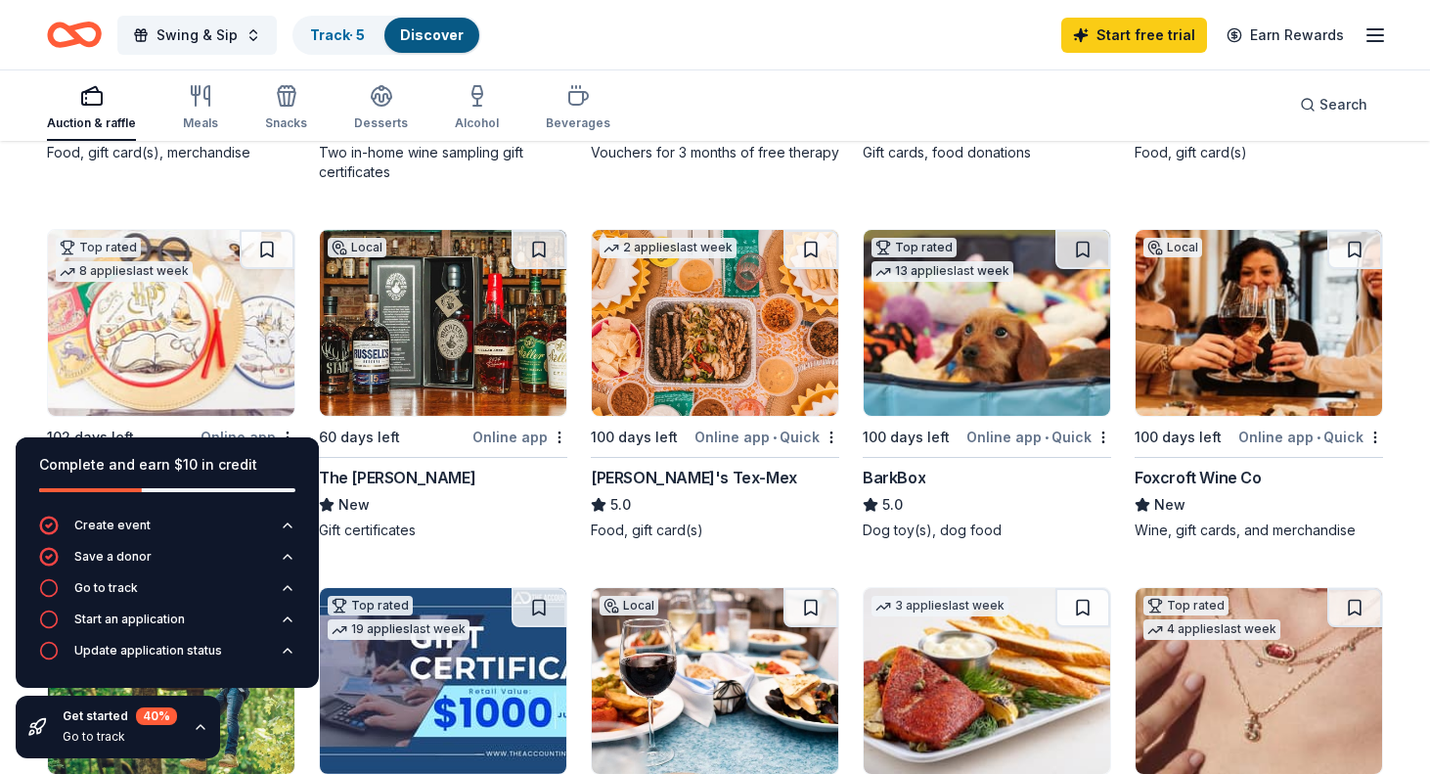
scroll to position [500, 0]
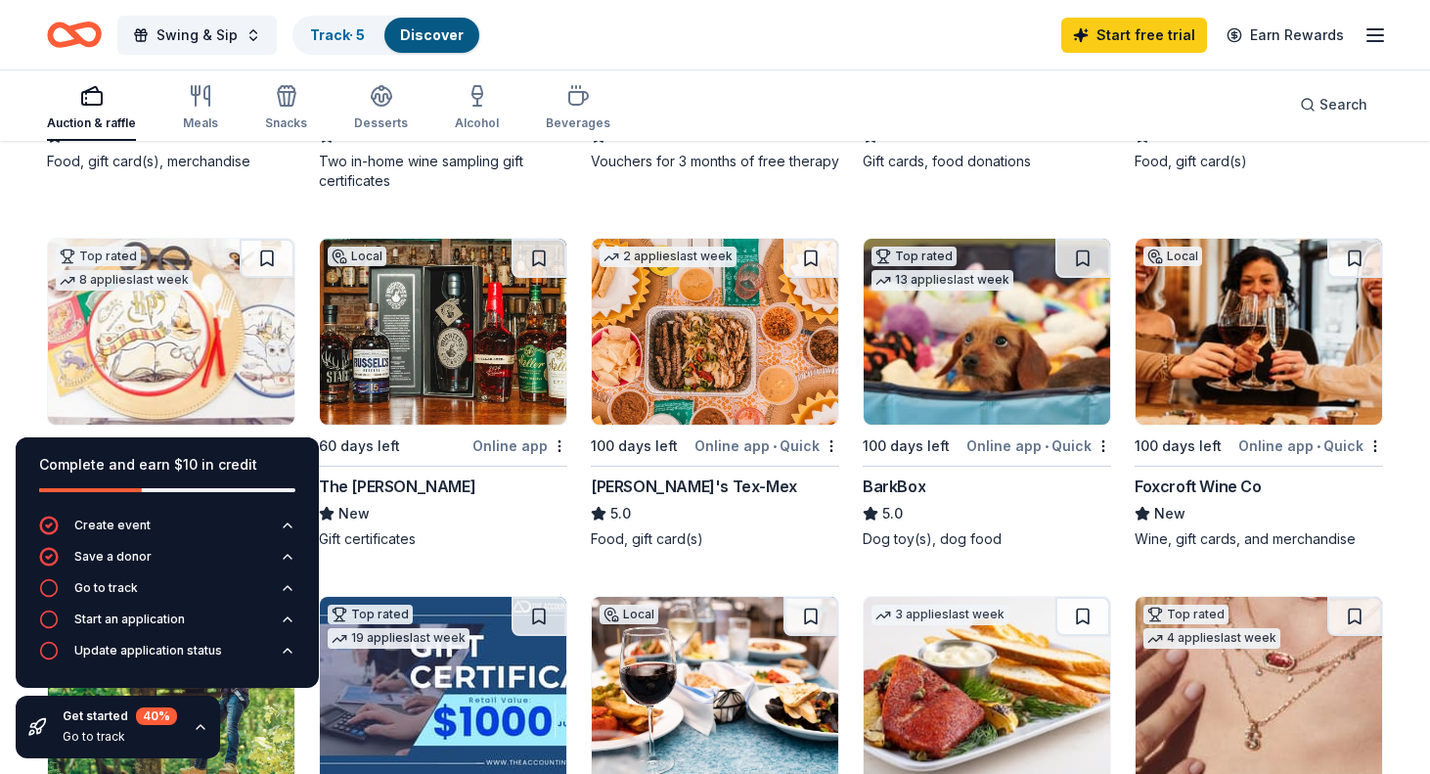
click at [143, 333] on img at bounding box center [171, 332] width 247 height 186
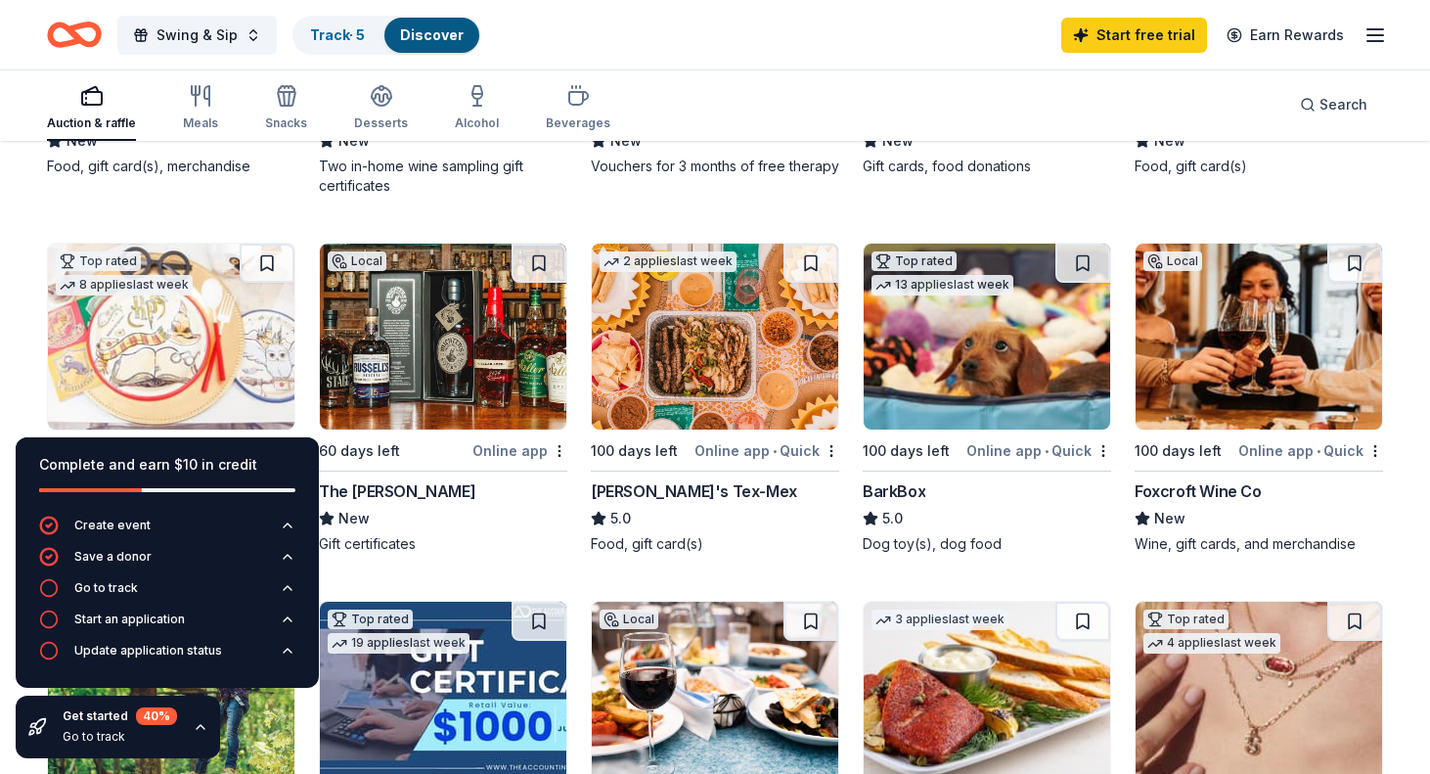
scroll to position [496, 0]
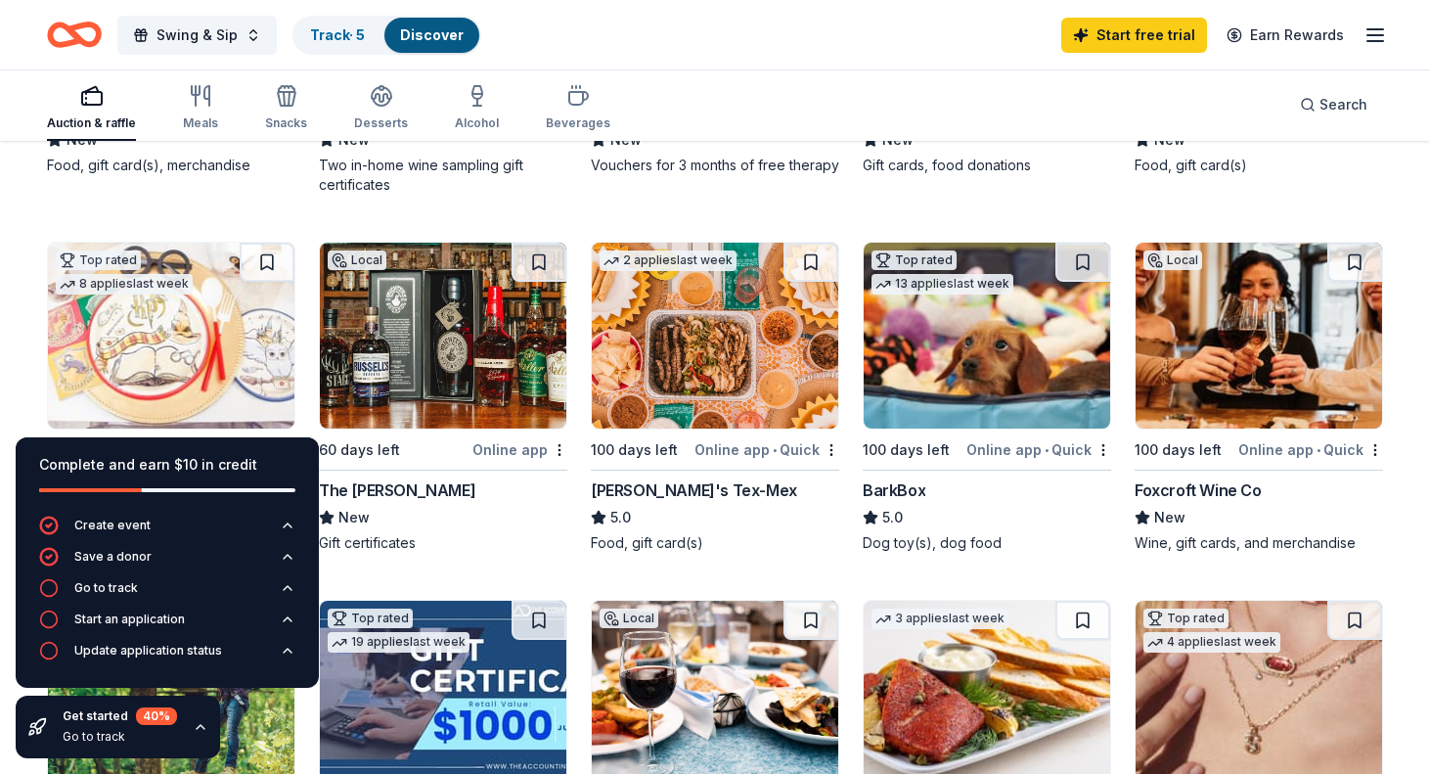
click at [479, 413] on img at bounding box center [443, 336] width 247 height 186
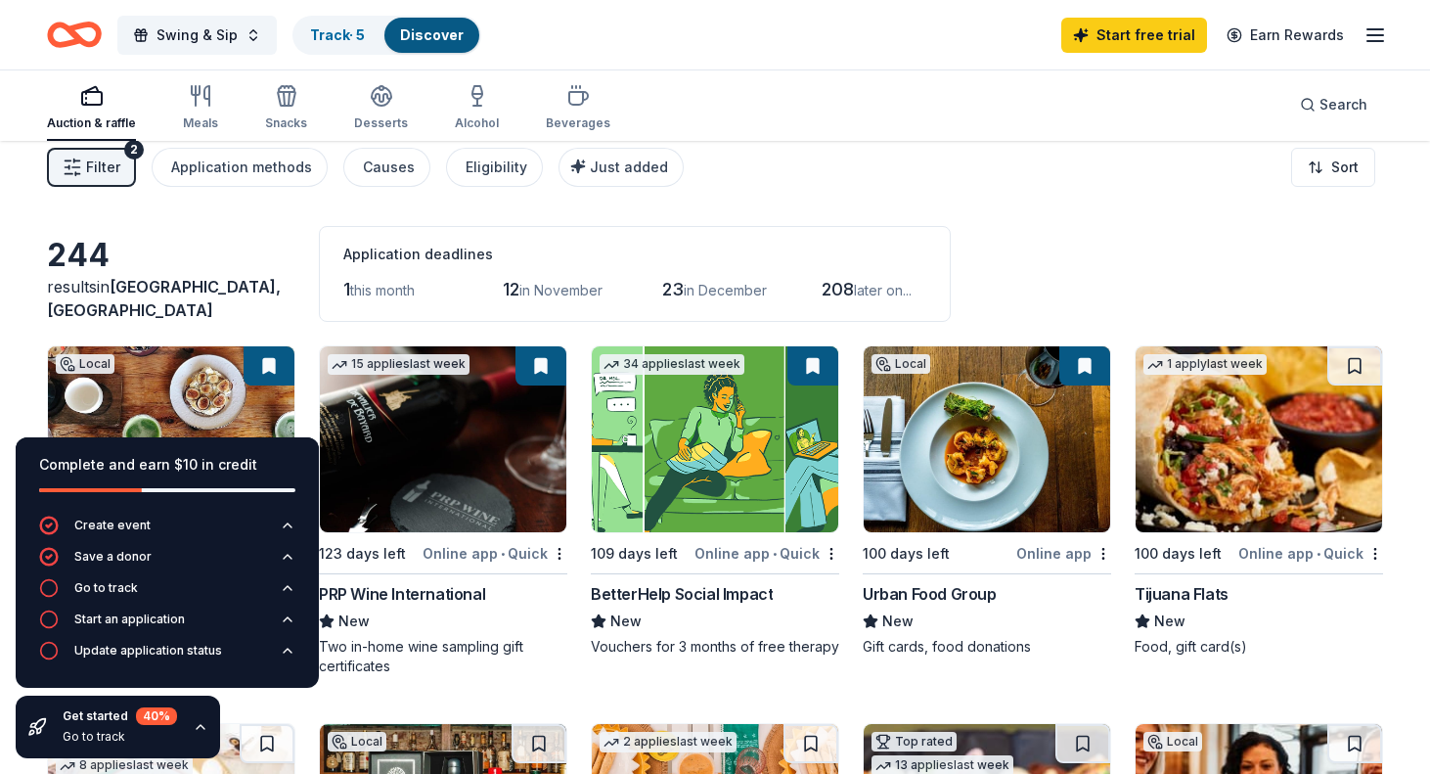
scroll to position [0, 0]
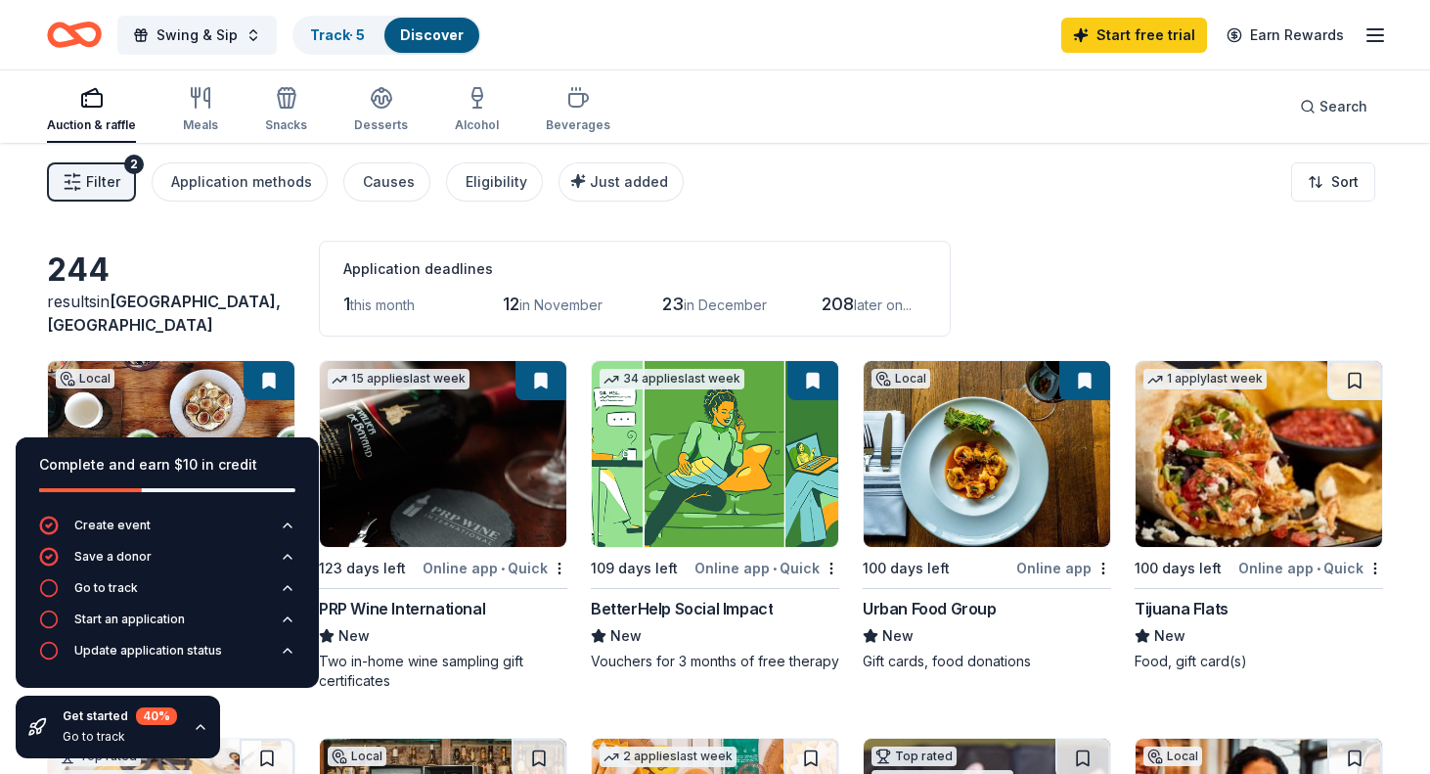
click at [113, 175] on span "Filter" at bounding box center [103, 181] width 34 height 23
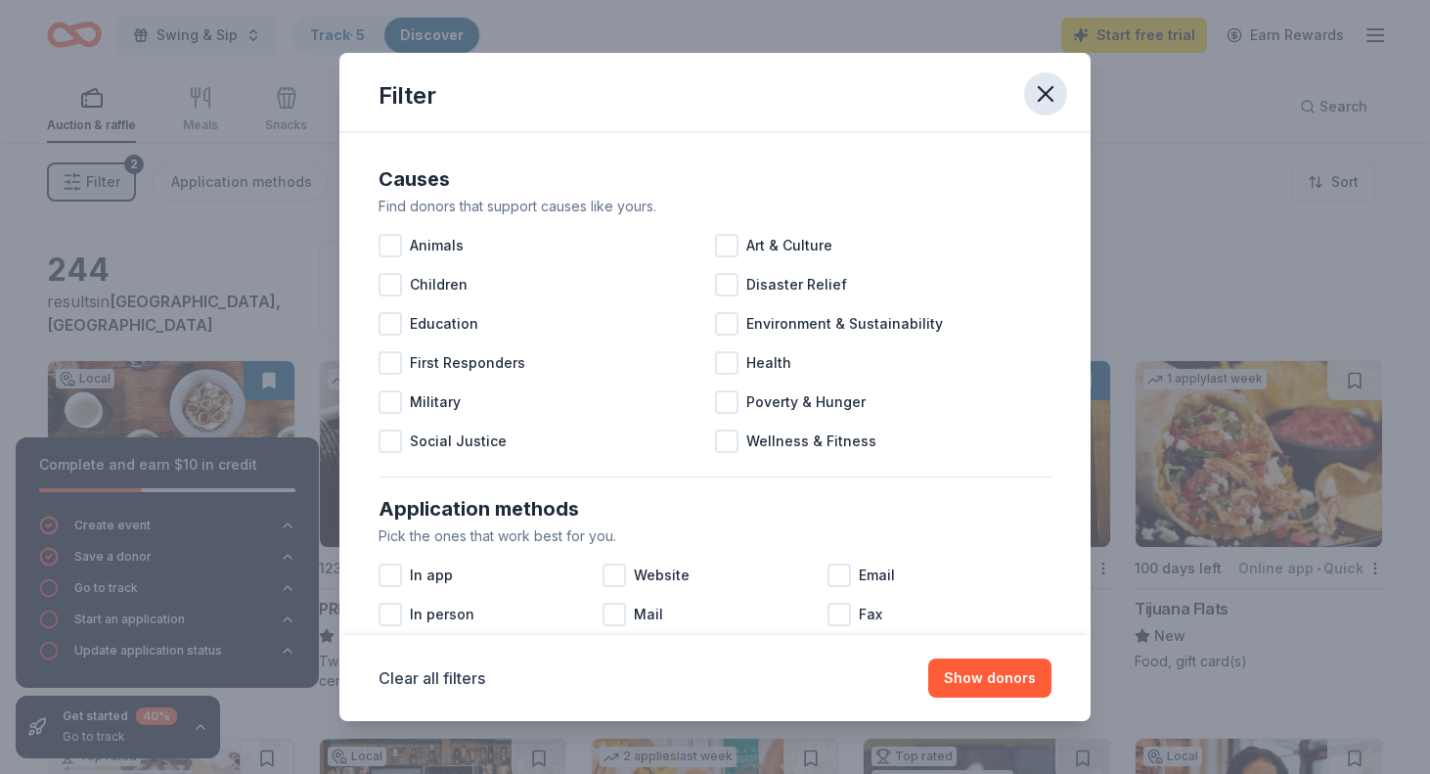
click at [1051, 90] on icon "button" at bounding box center [1046, 94] width 14 height 14
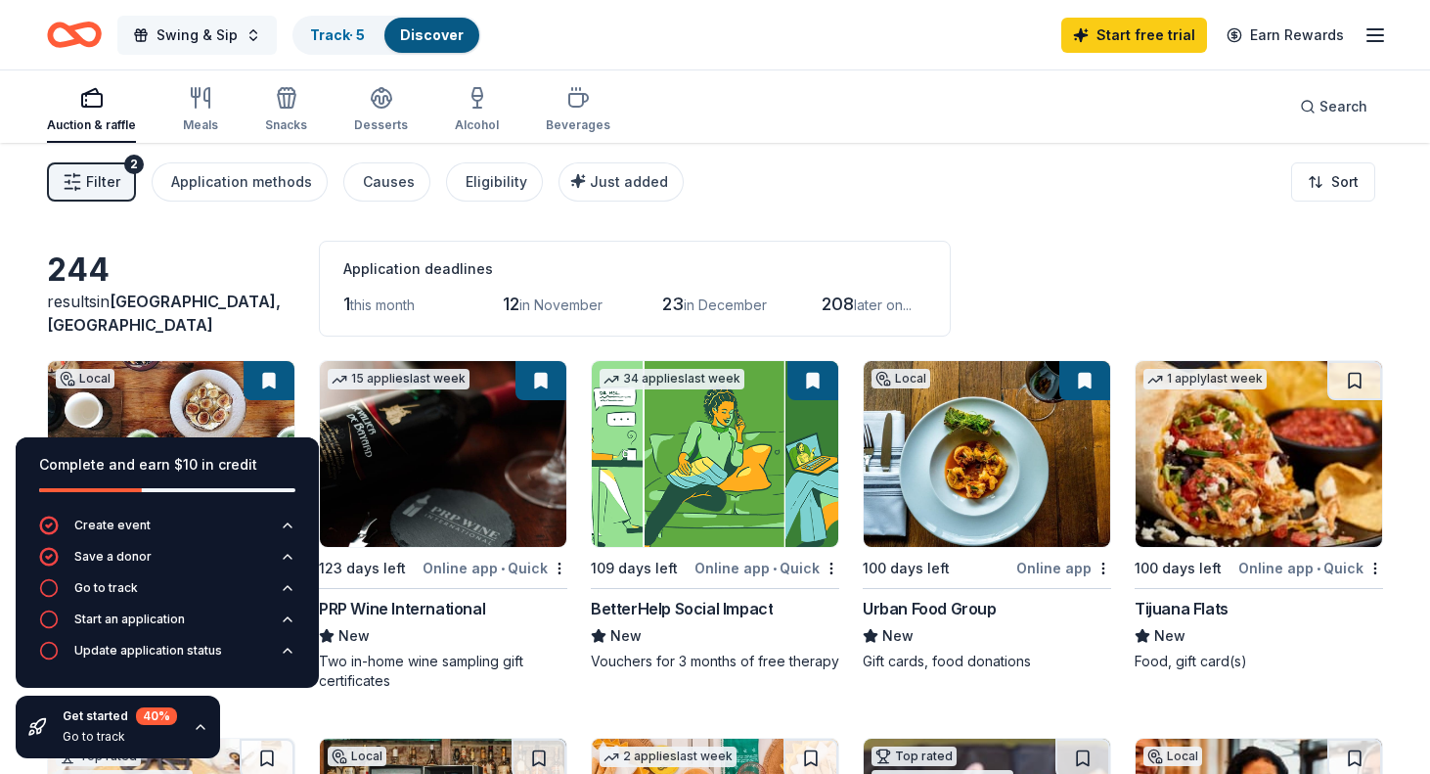
click at [219, 44] on span "Swing & Sip" at bounding box center [197, 34] width 81 height 23
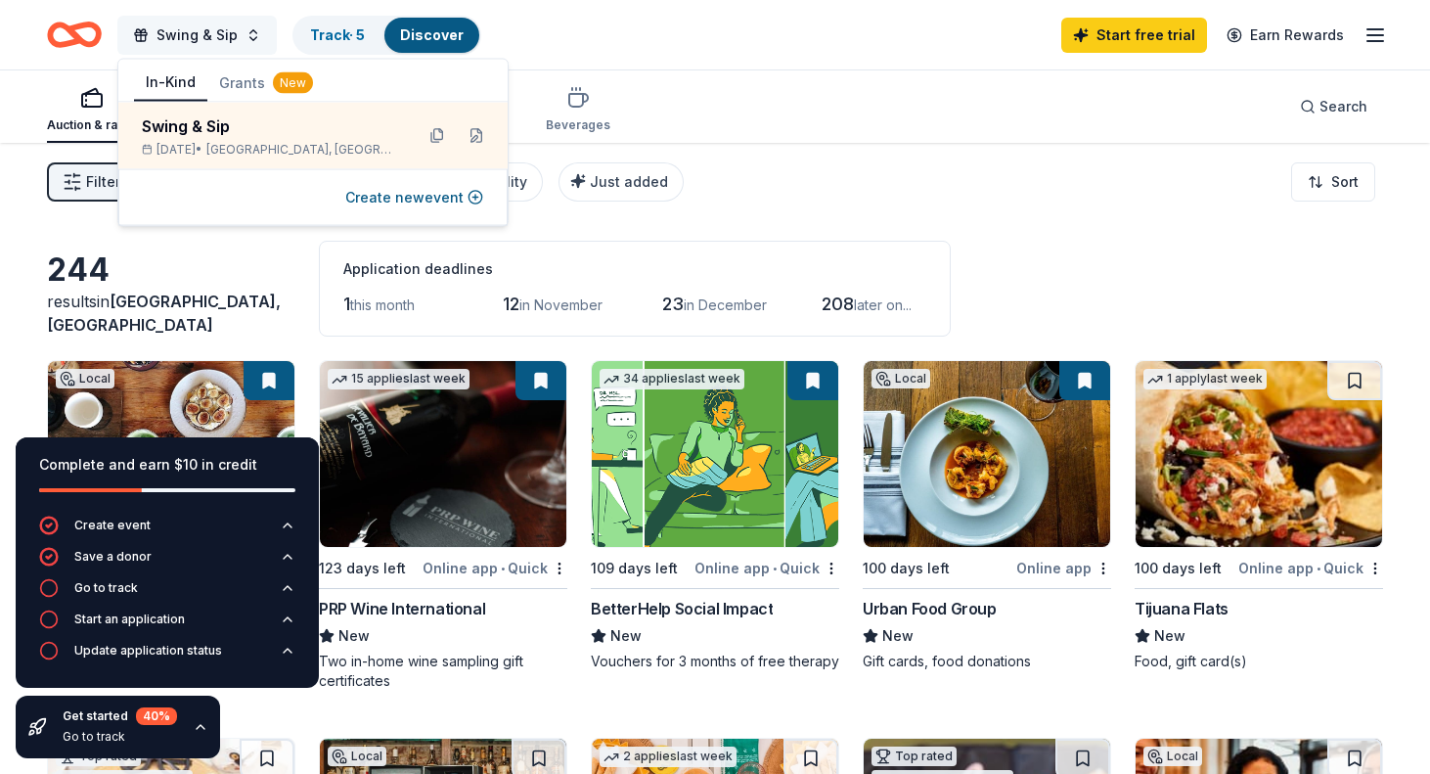
click at [219, 42] on span "Swing & Sip" at bounding box center [197, 34] width 81 height 23
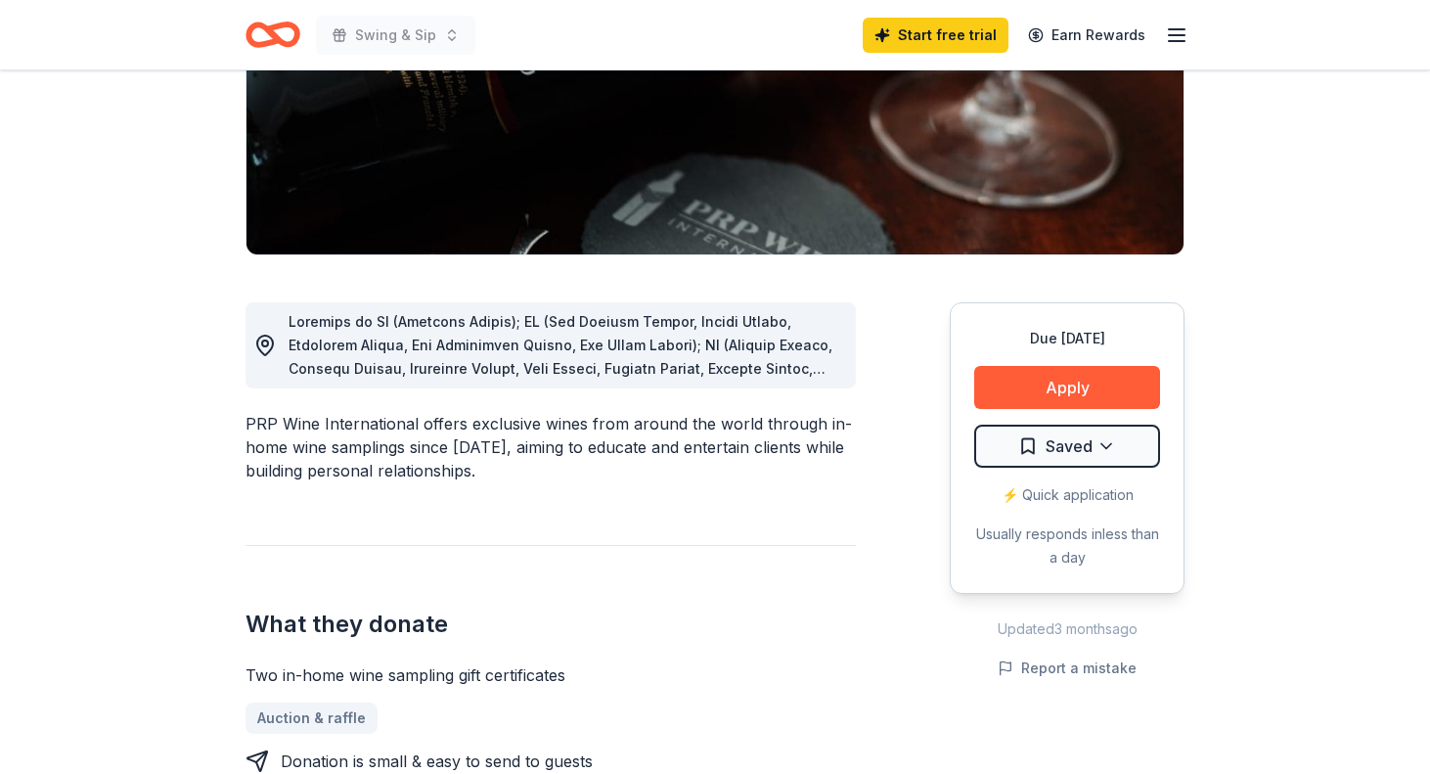
scroll to position [339, 0]
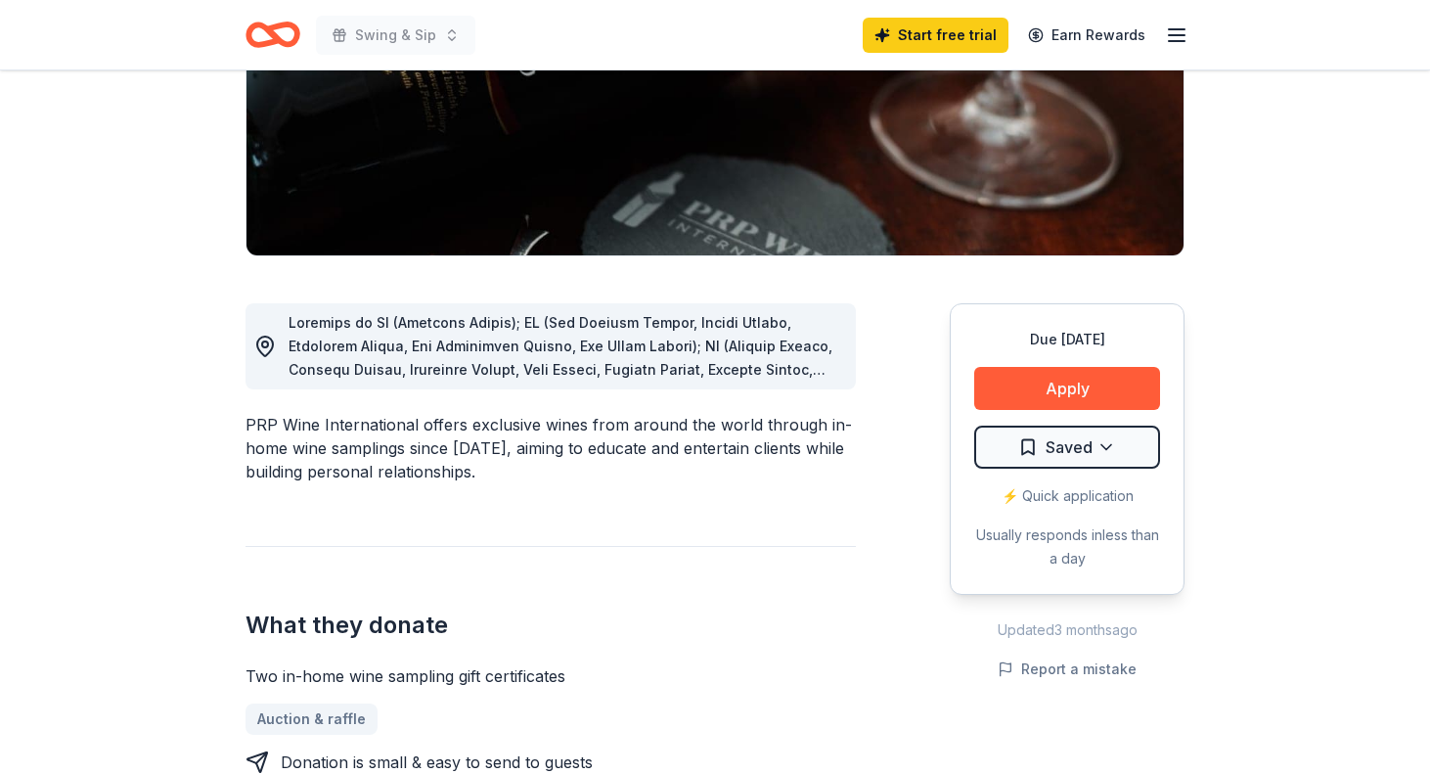
click at [746, 354] on div at bounding box center [565, 346] width 552 height 70
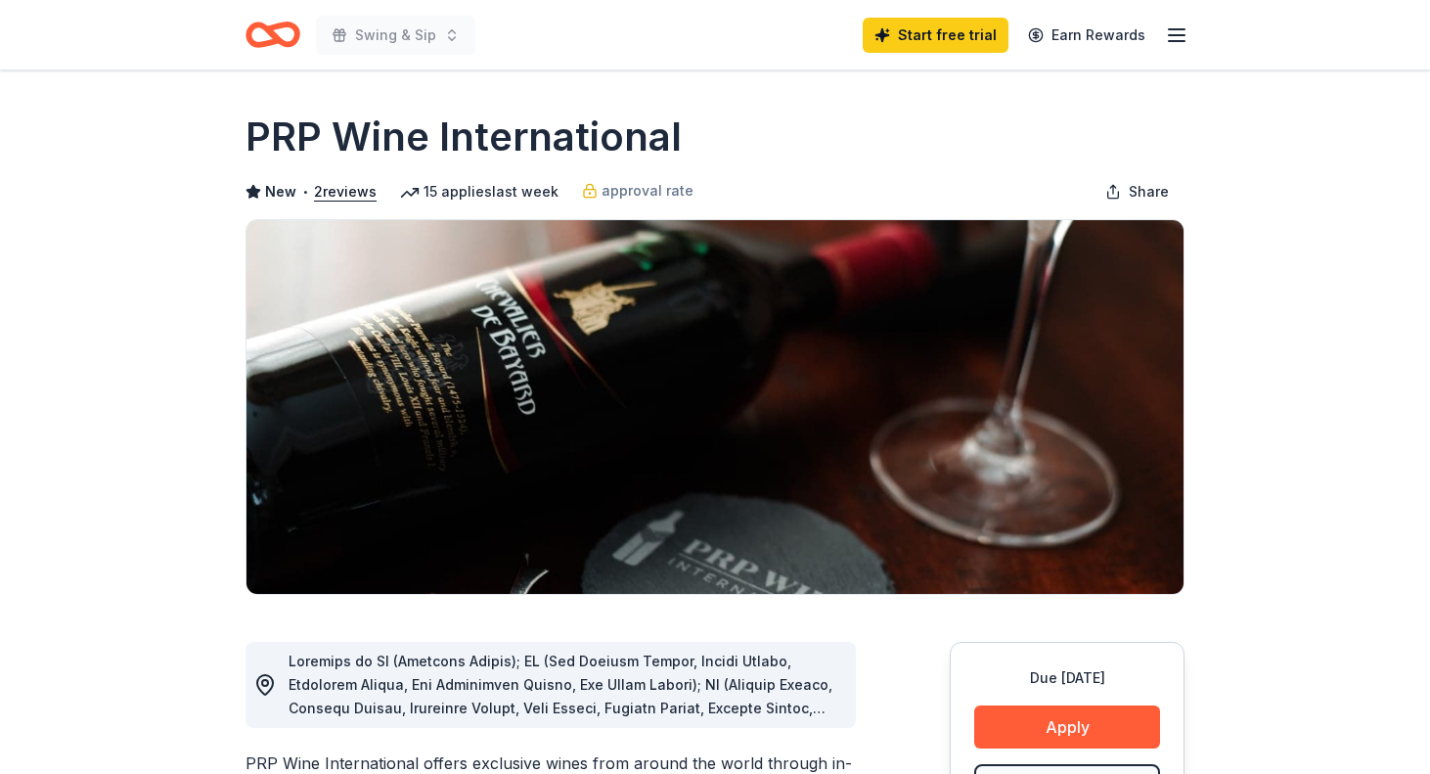
scroll to position [0, 0]
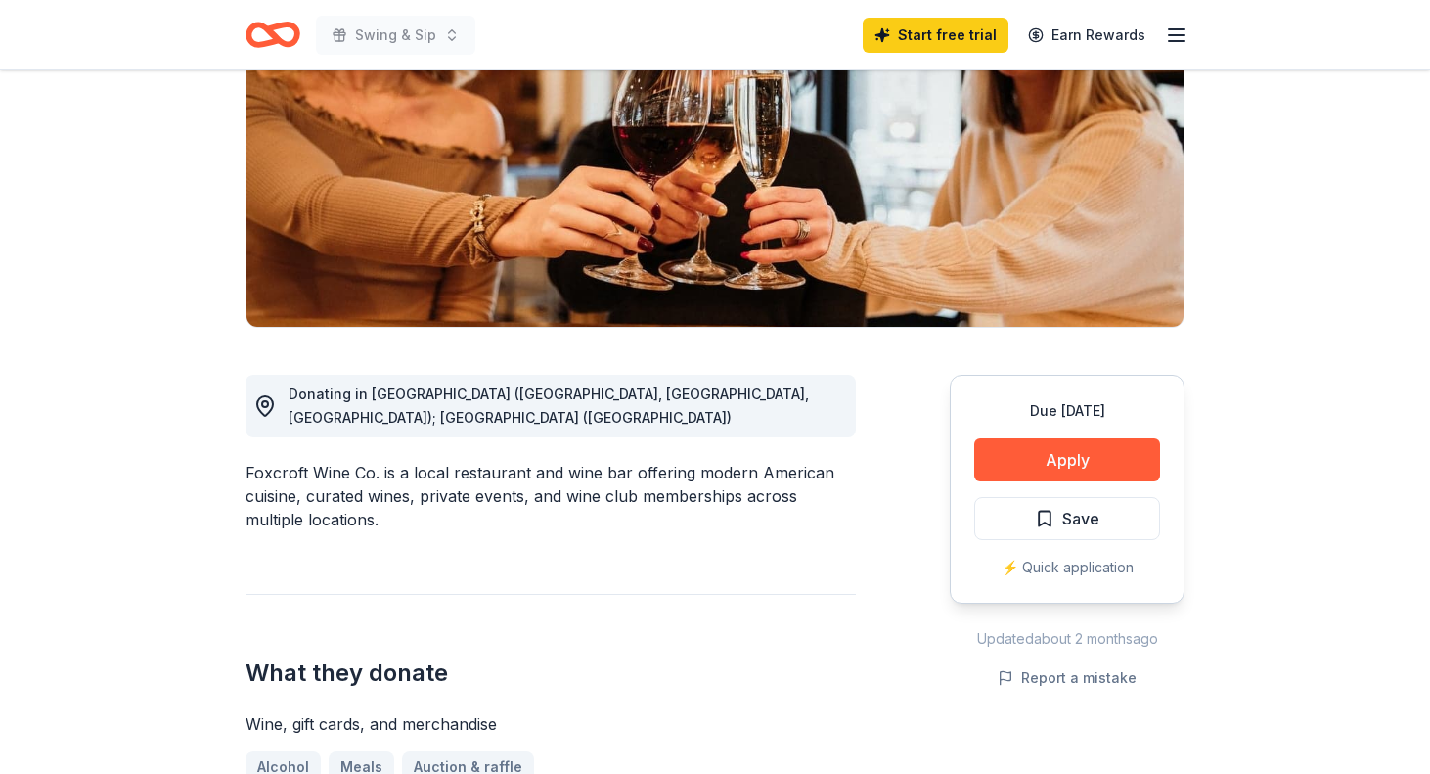
scroll to position [217, 0]
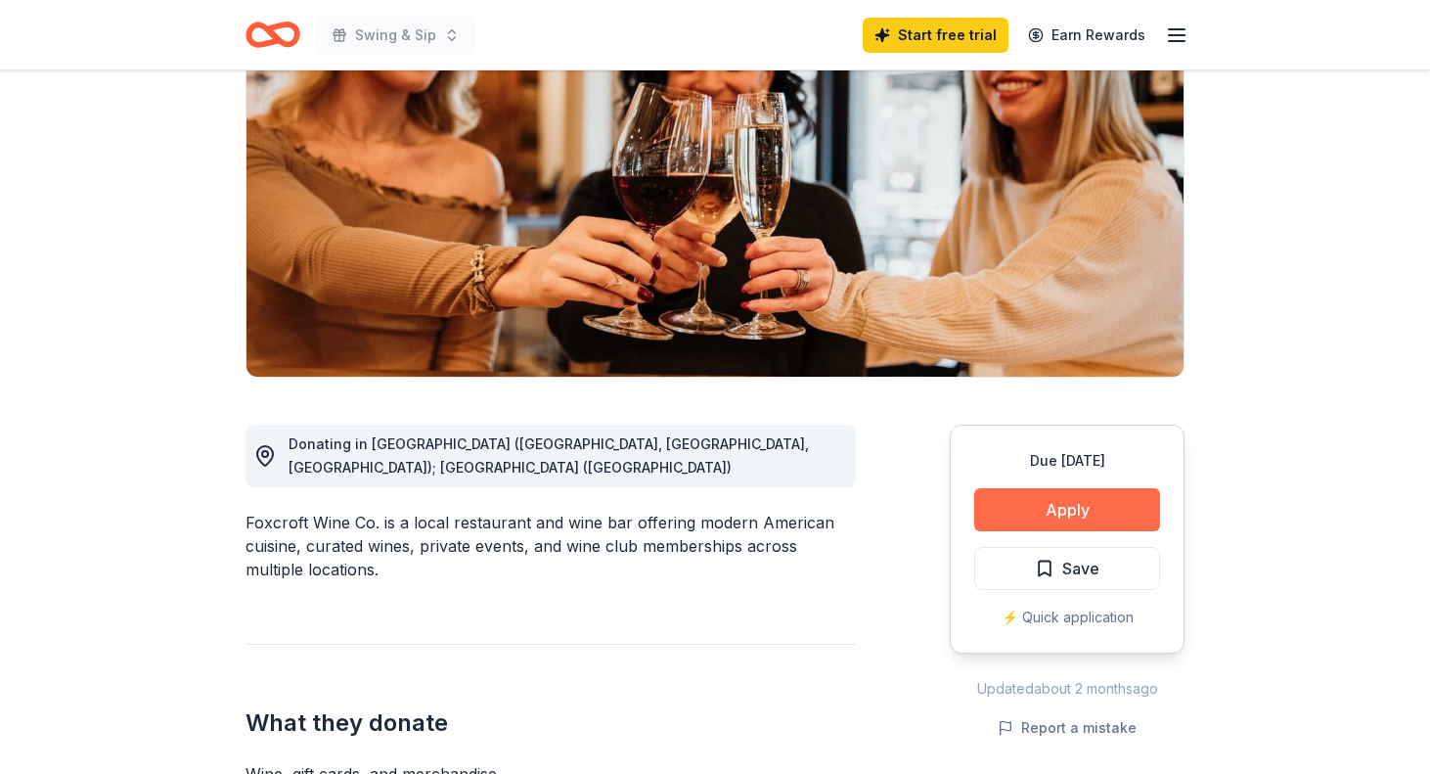
click at [1100, 500] on button "Apply" at bounding box center [1067, 509] width 186 height 43
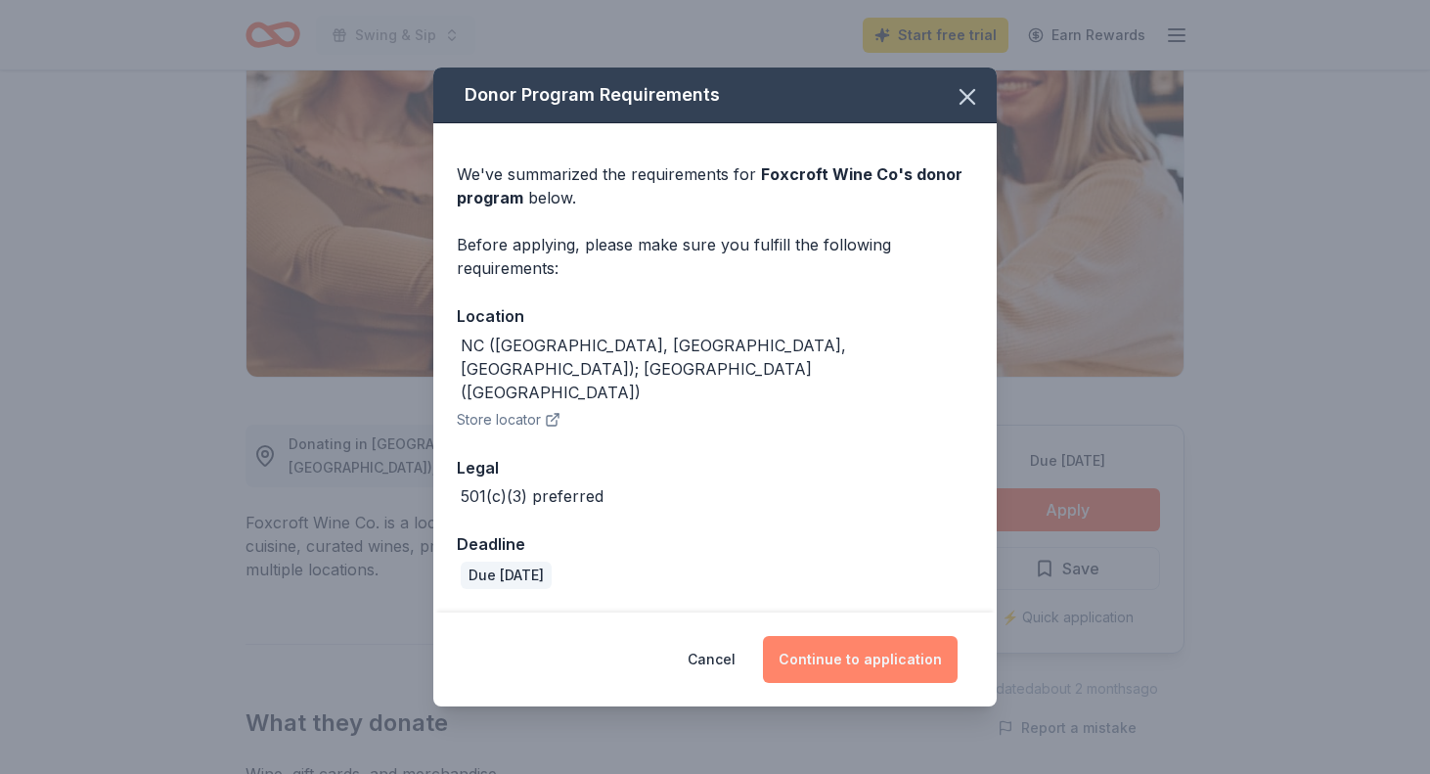
click at [878, 641] on button "Continue to application" at bounding box center [860, 659] width 195 height 47
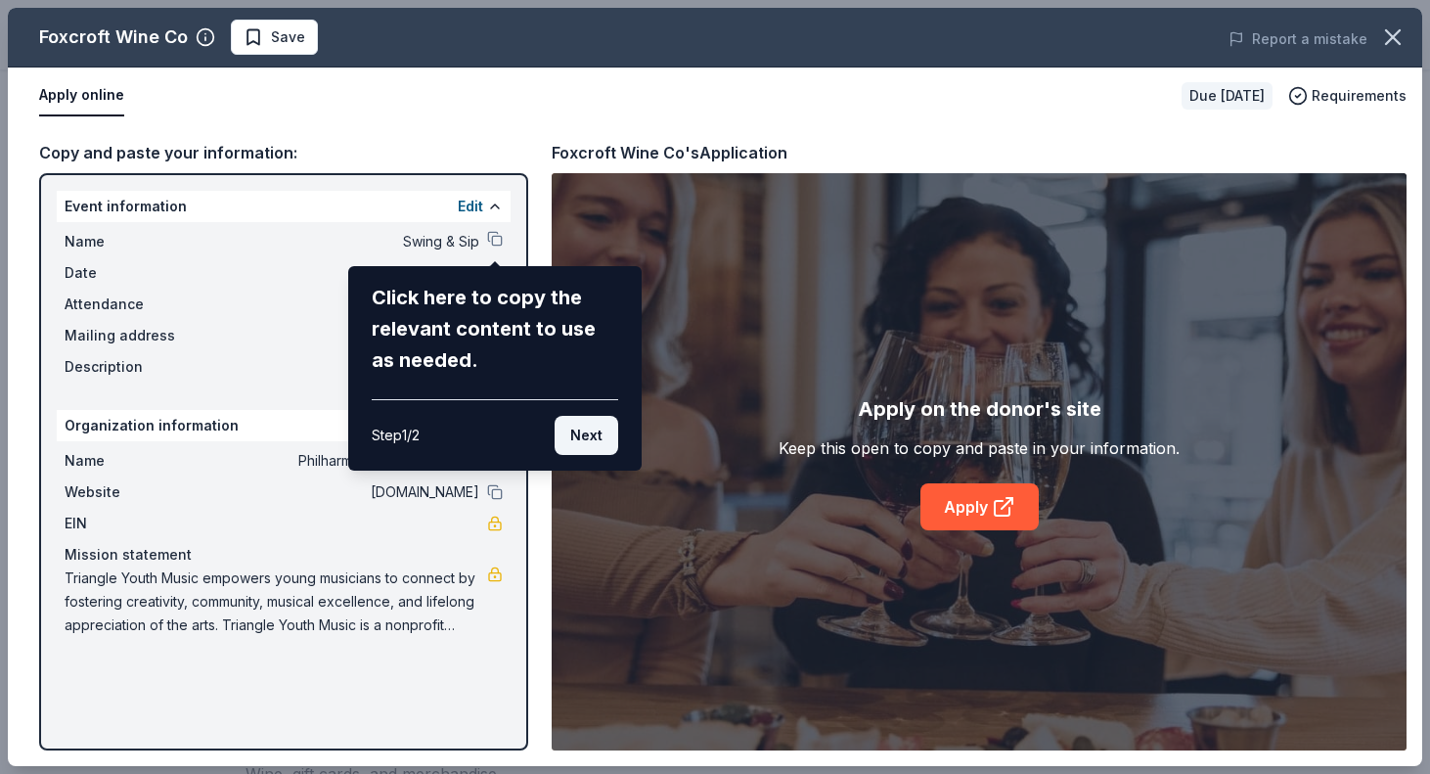
click at [590, 438] on button "Next" at bounding box center [587, 435] width 64 height 39
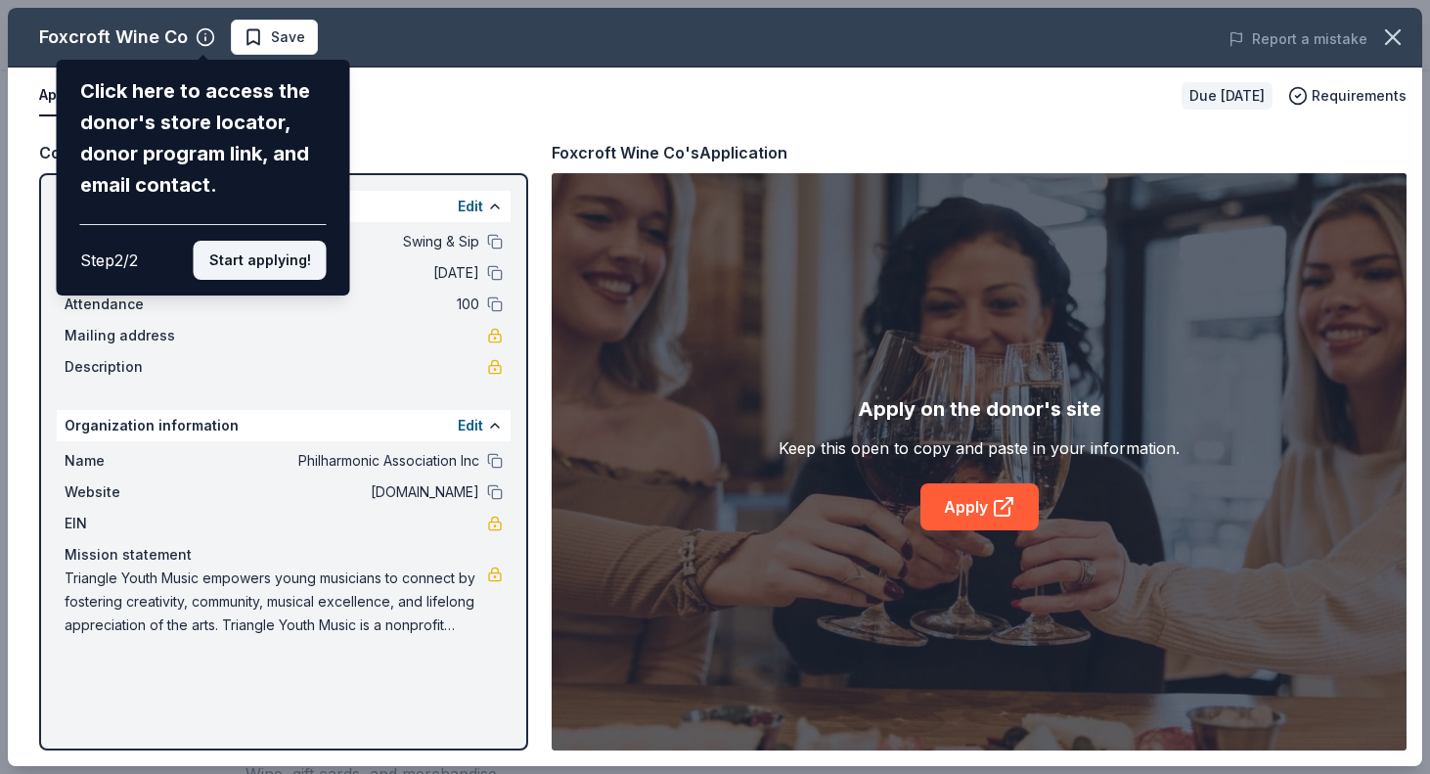
click at [305, 241] on button "Start applying!" at bounding box center [260, 260] width 133 height 39
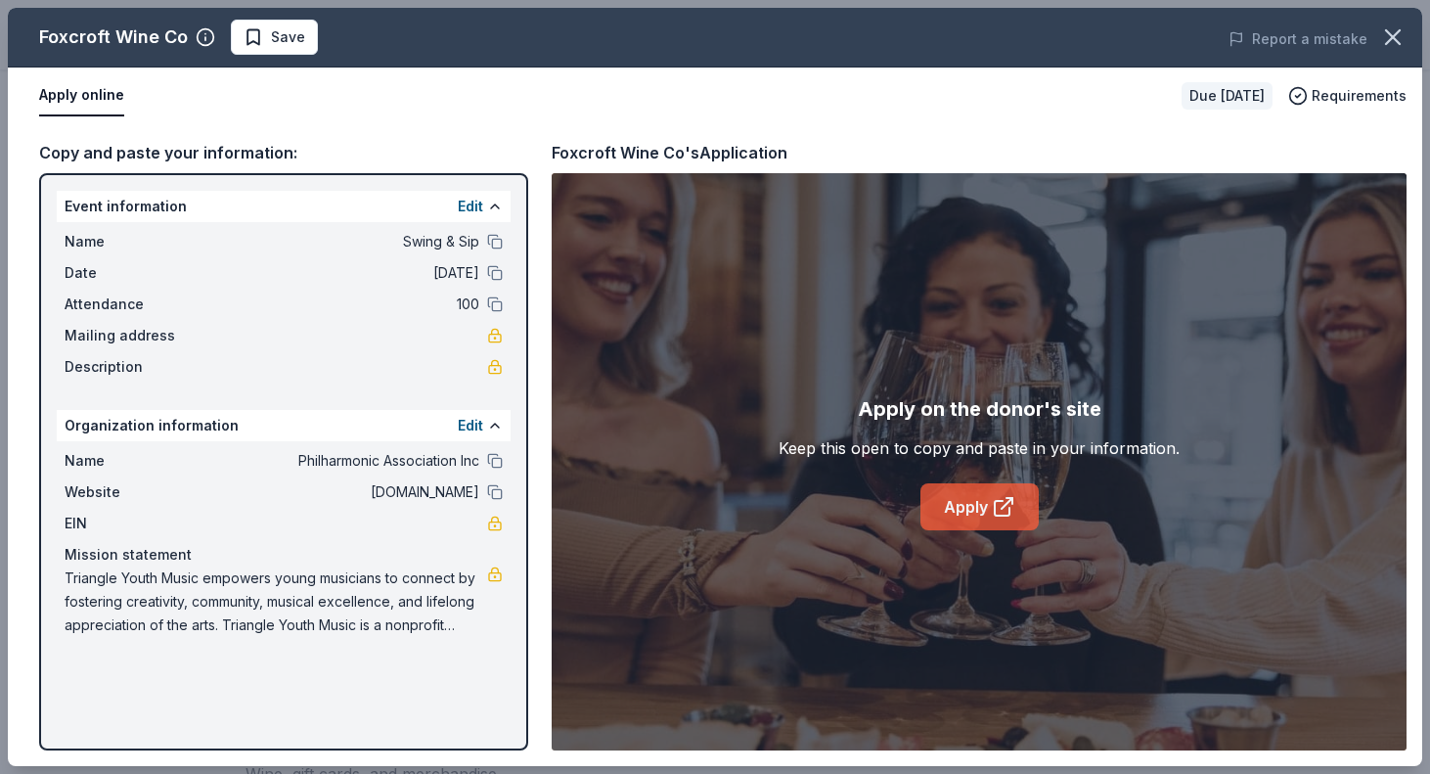
click at [965, 506] on link "Apply" at bounding box center [980, 506] width 118 height 47
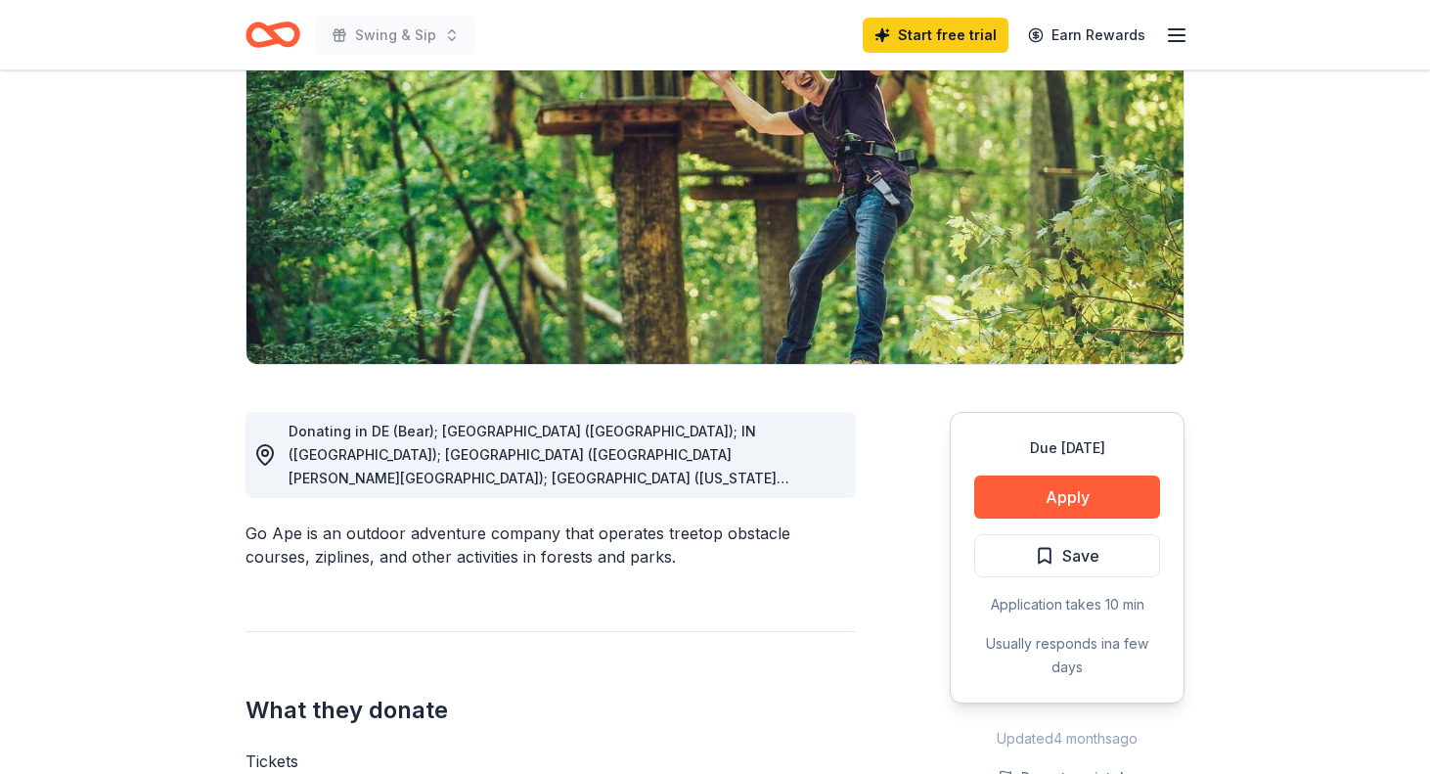
scroll to position [234, 0]
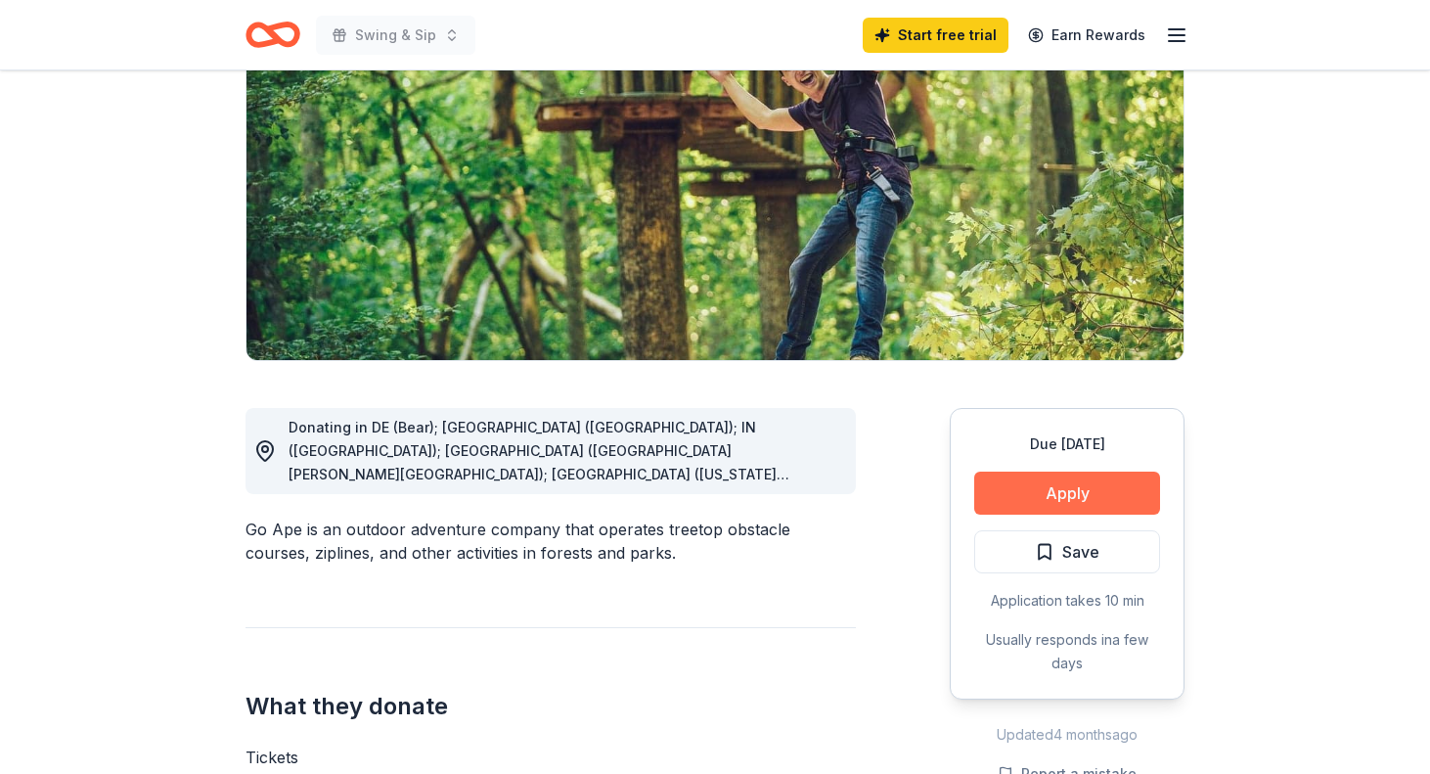
click at [1052, 495] on button "Apply" at bounding box center [1067, 493] width 186 height 43
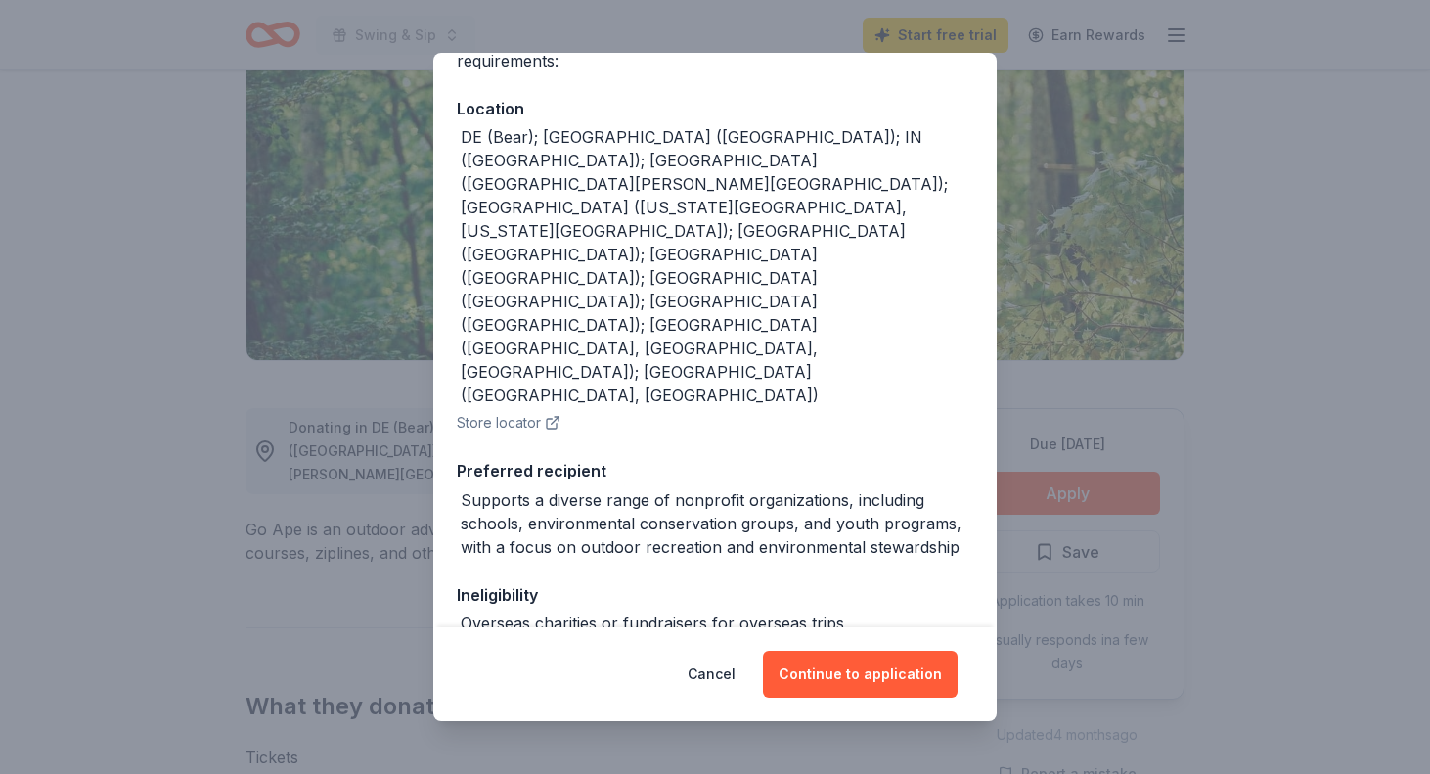
scroll to position [192, 0]
click at [841, 667] on button "Continue to application" at bounding box center [860, 674] width 195 height 47
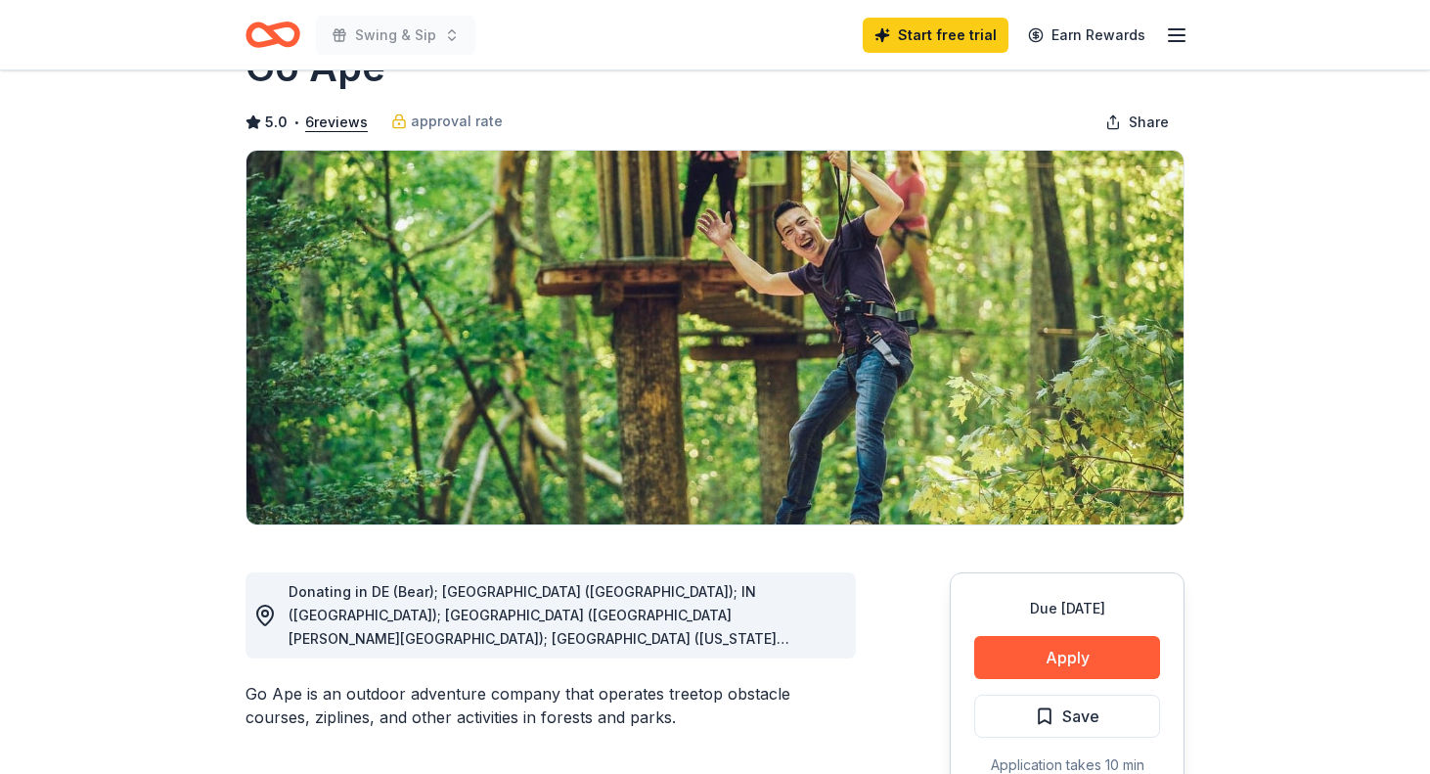
scroll to position [89, 0]
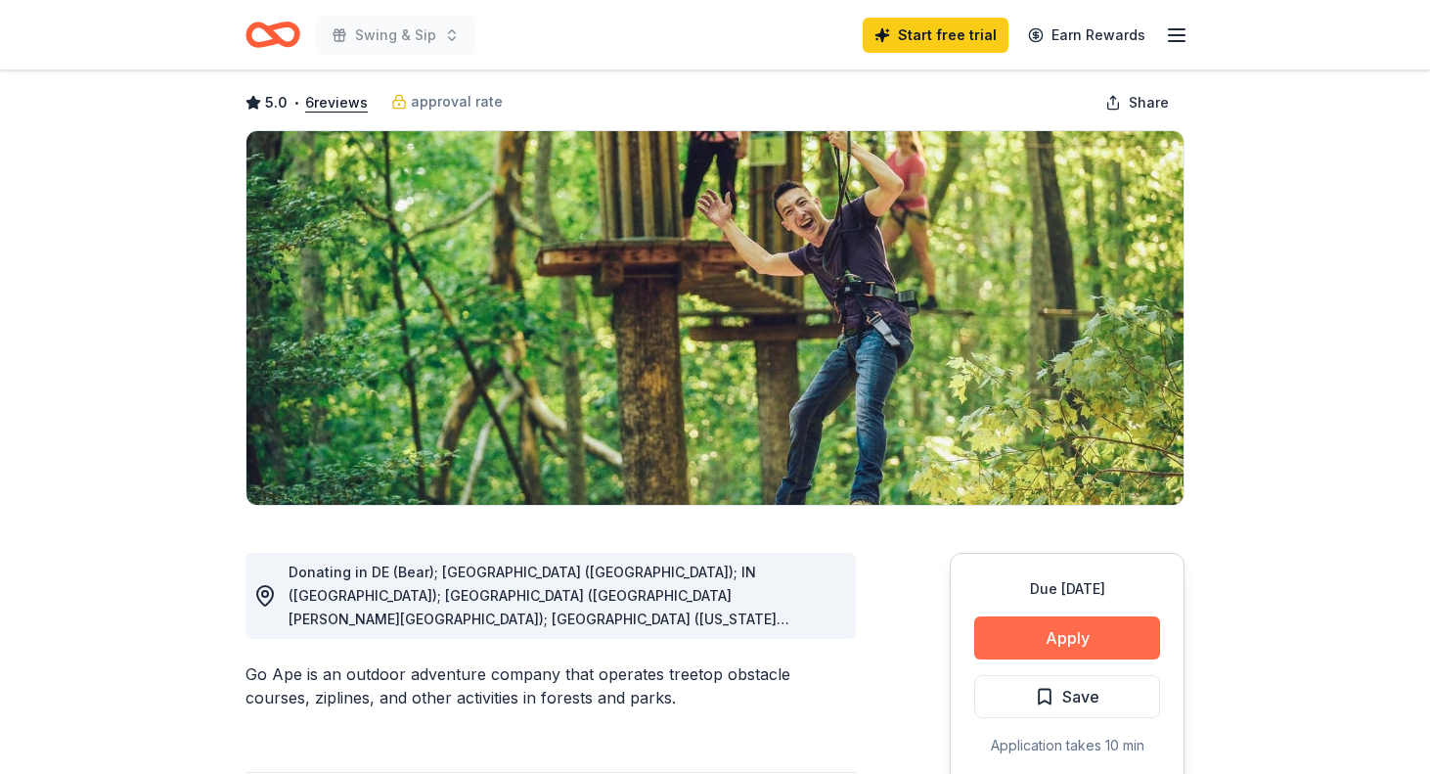
click at [1024, 633] on button "Apply" at bounding box center [1067, 637] width 186 height 43
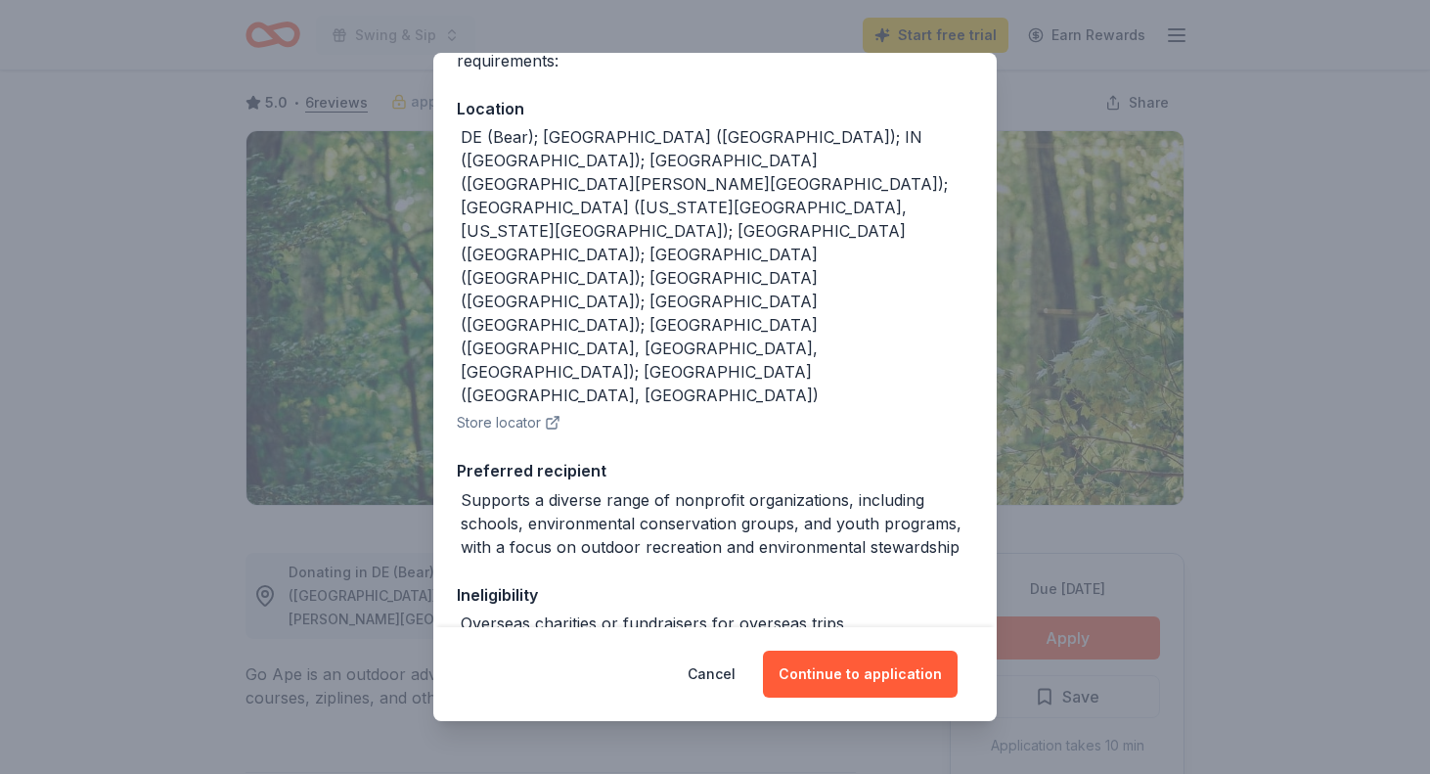
scroll to position [192, 0]
click at [804, 674] on button "Continue to application" at bounding box center [860, 674] width 195 height 47
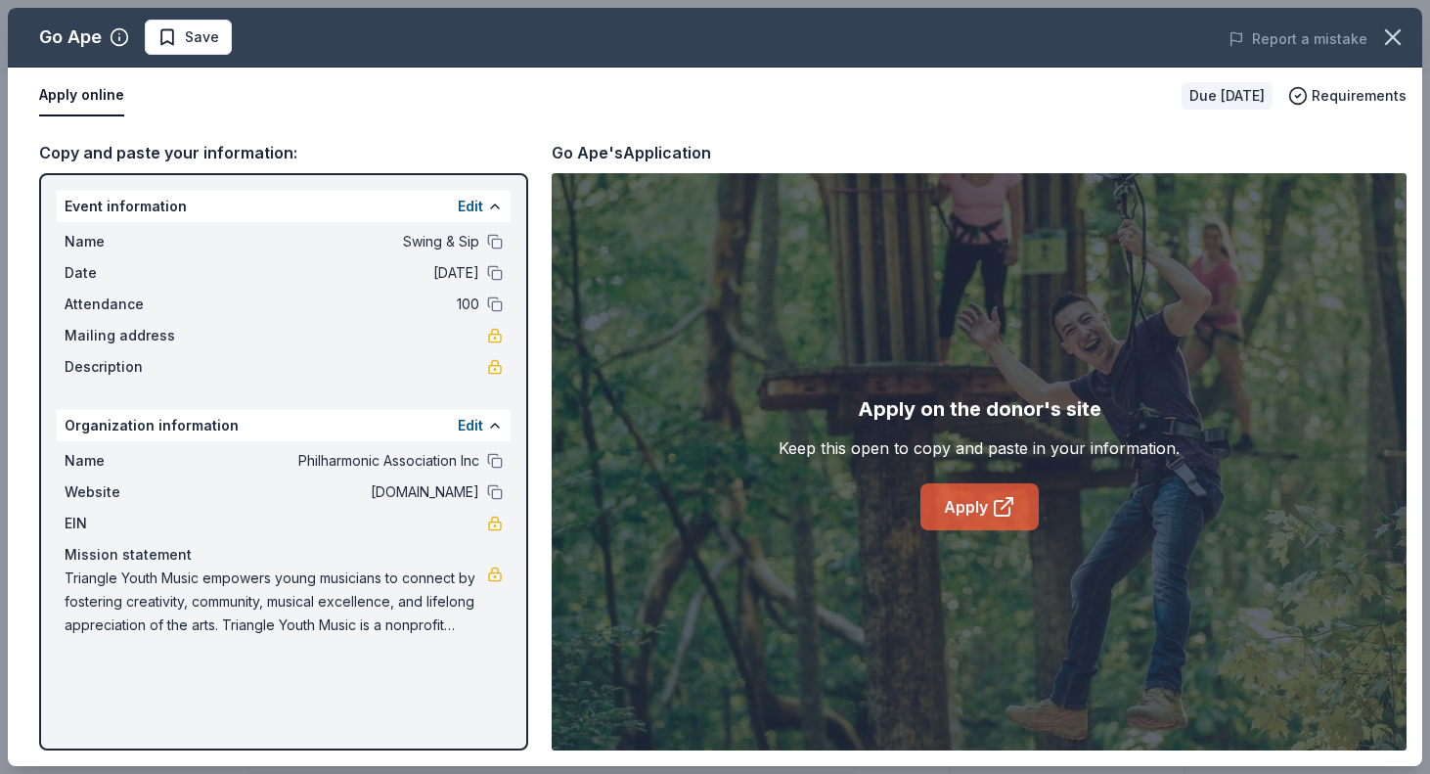
click at [984, 504] on link "Apply" at bounding box center [980, 506] width 118 height 47
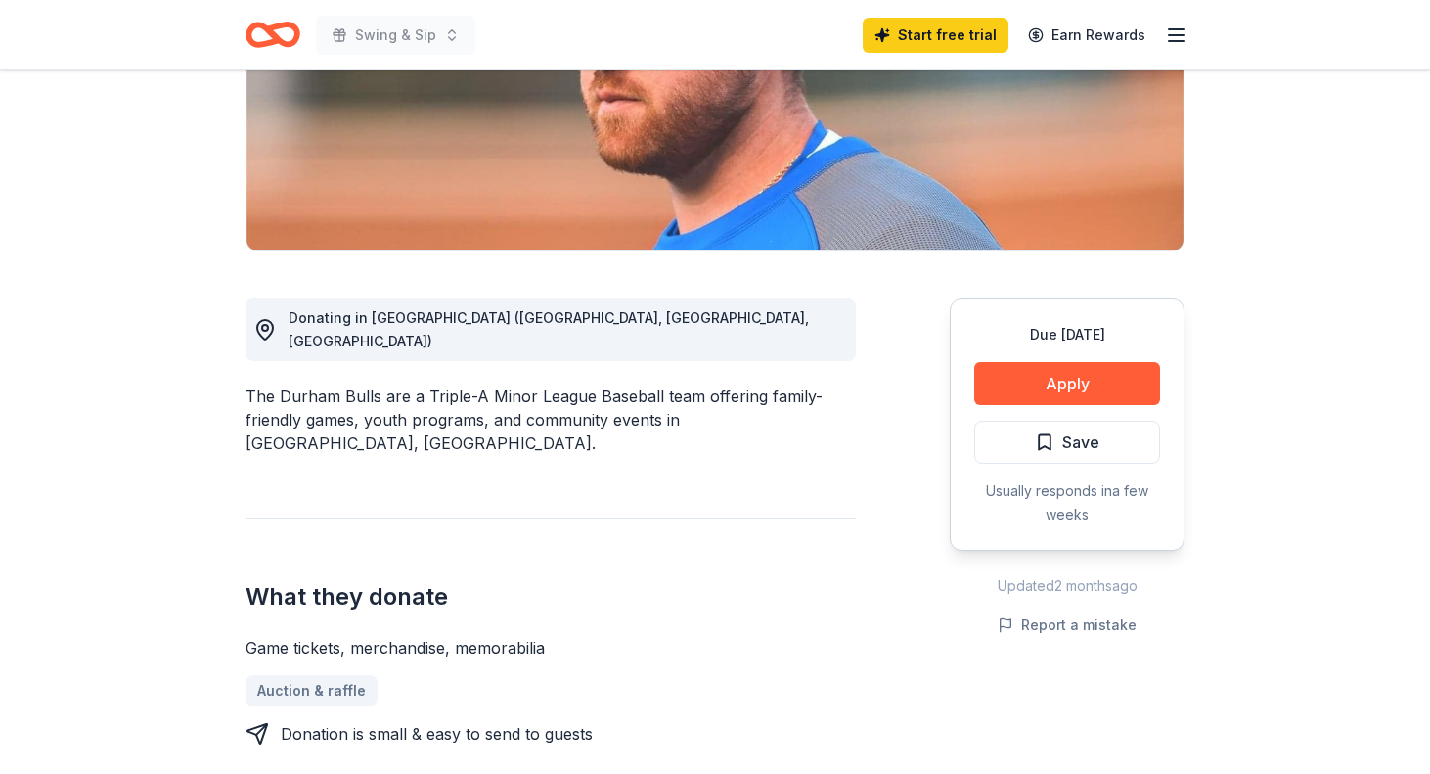
scroll to position [339, 0]
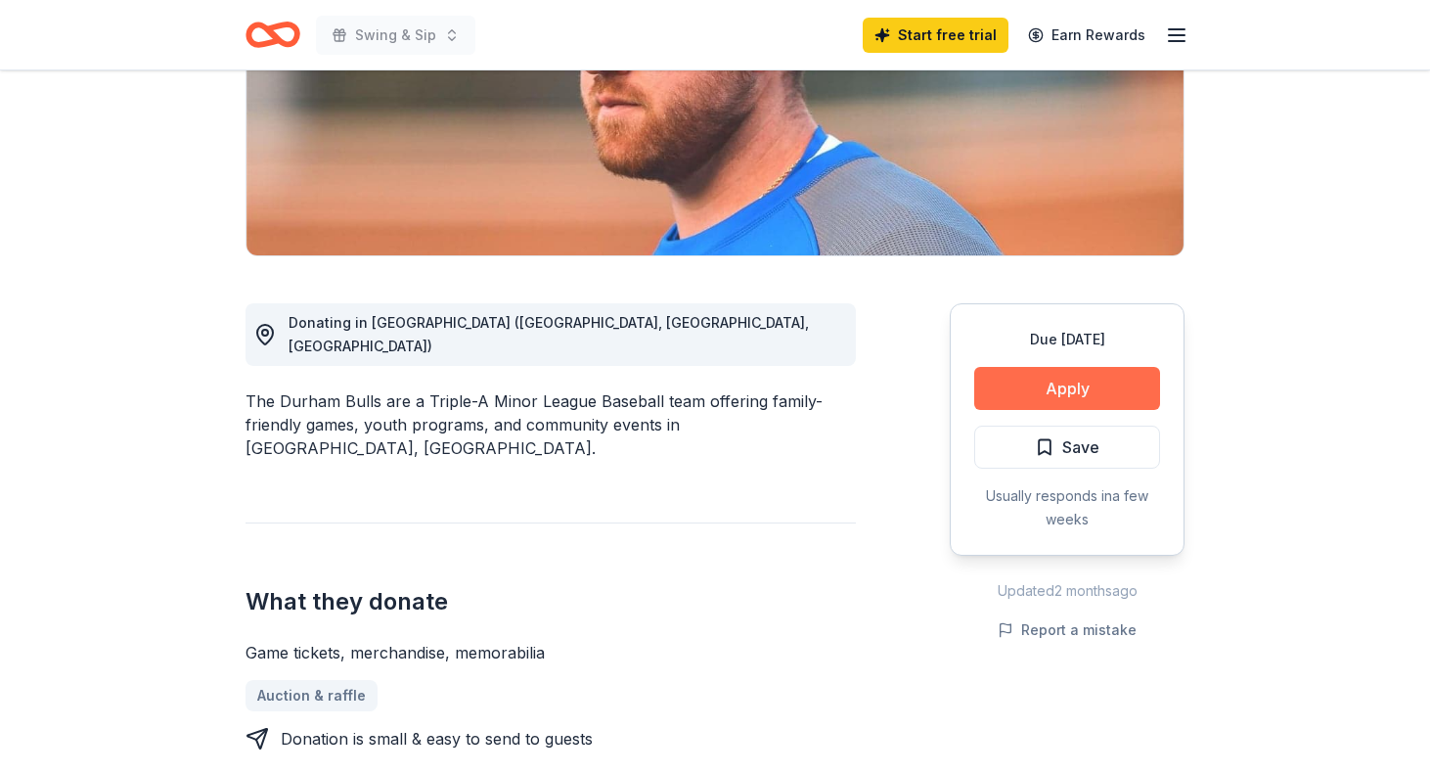
click at [1065, 381] on button "Apply" at bounding box center [1067, 388] width 186 height 43
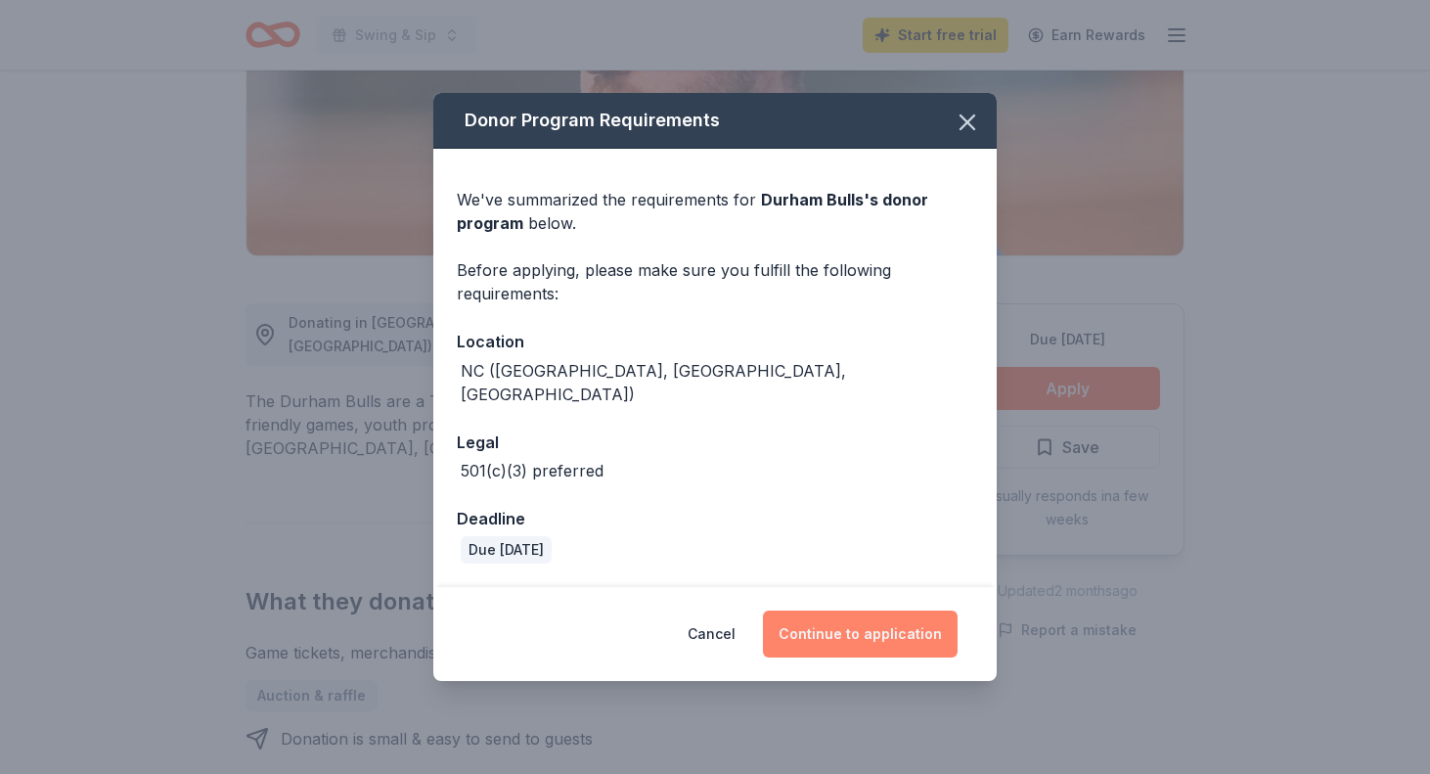
click at [872, 629] on button "Continue to application" at bounding box center [860, 634] width 195 height 47
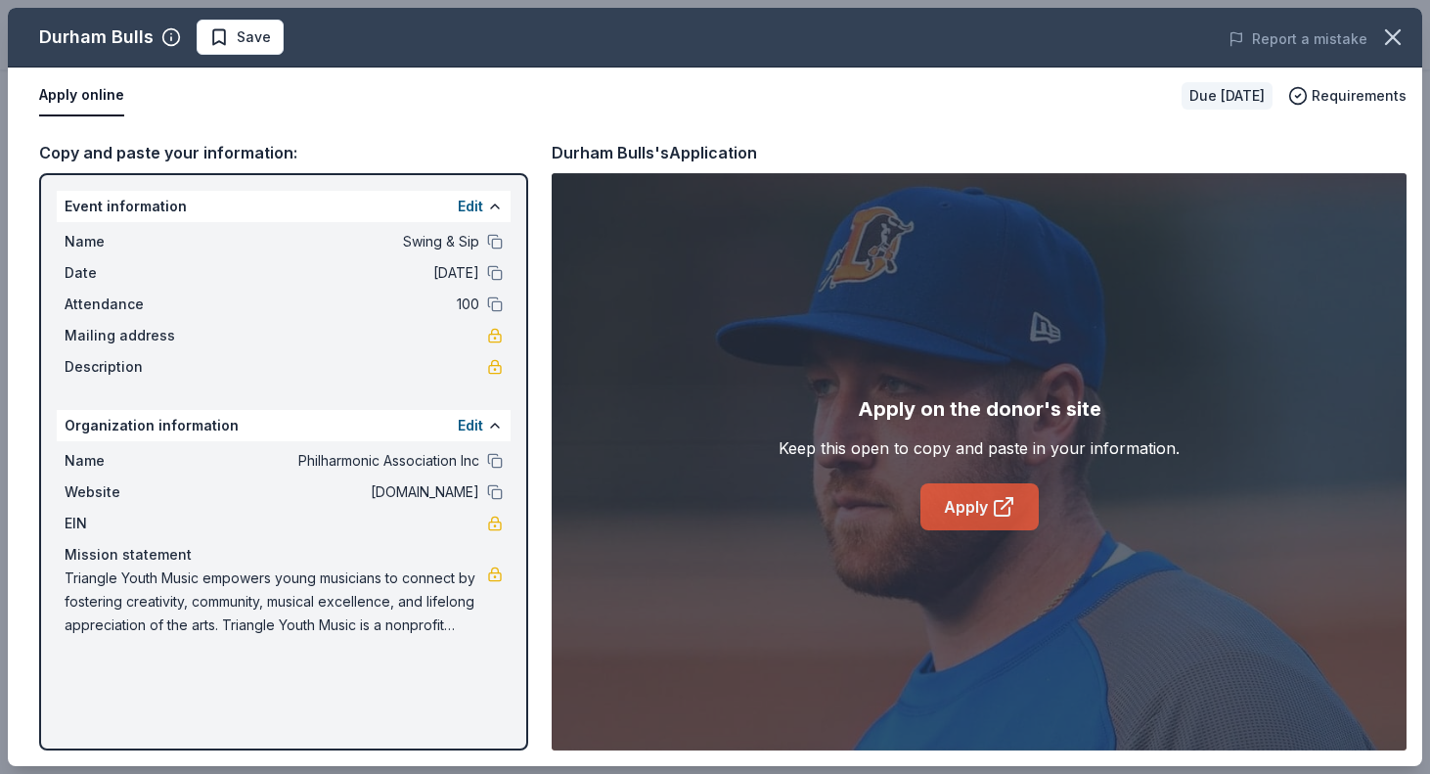
click at [951, 516] on link "Apply" at bounding box center [980, 506] width 118 height 47
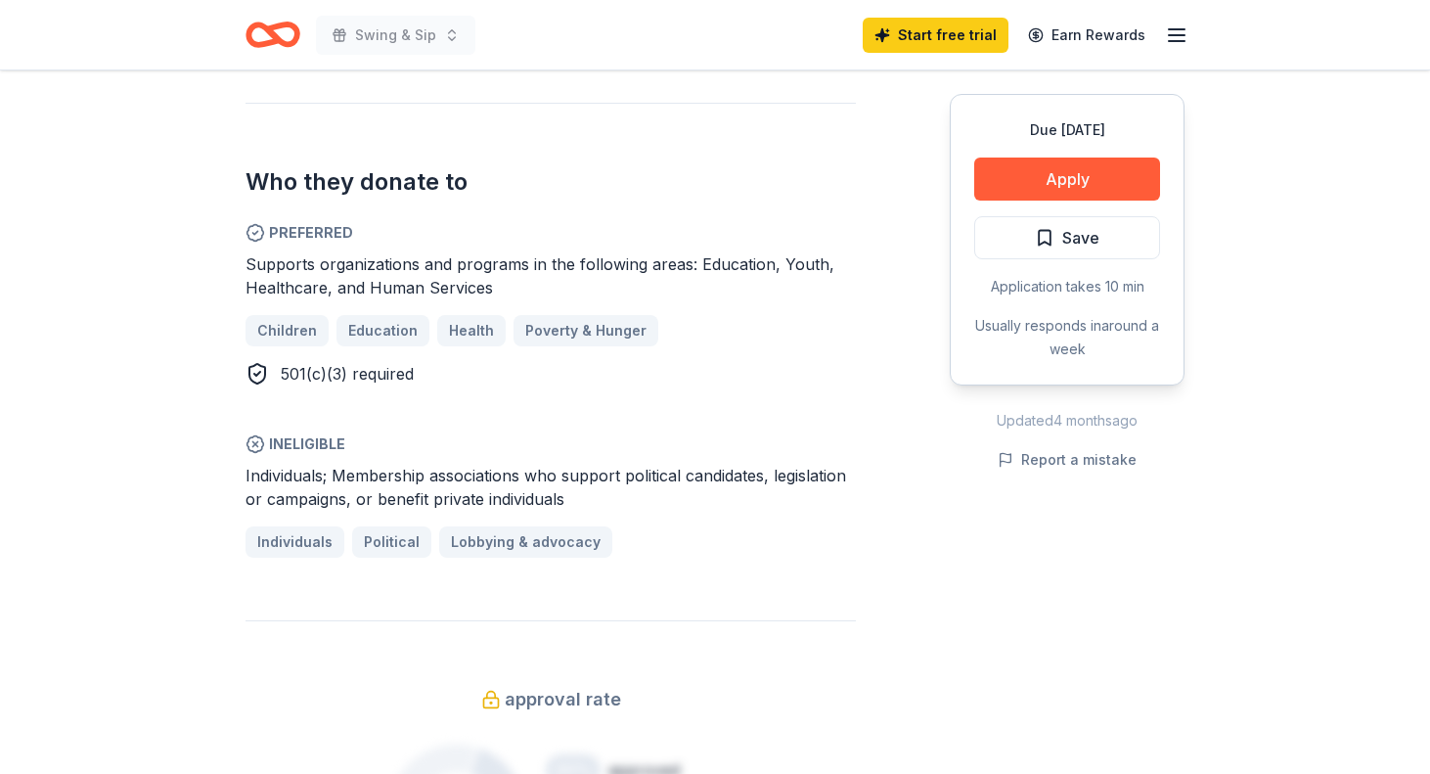
scroll to position [985, 0]
click at [1066, 191] on button "Apply" at bounding box center [1067, 179] width 186 height 43
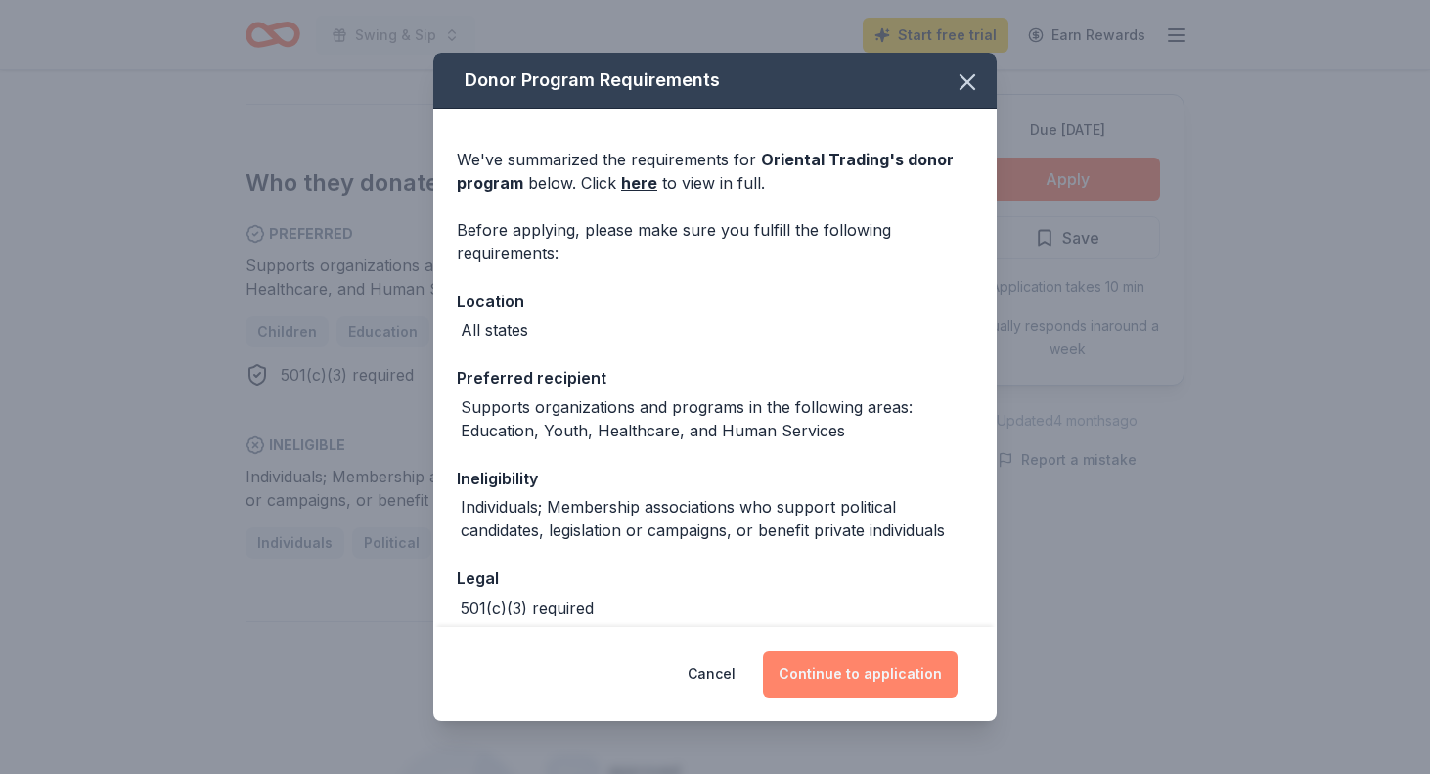
scroll to position [0, 0]
click at [847, 674] on button "Continue to application" at bounding box center [860, 674] width 195 height 47
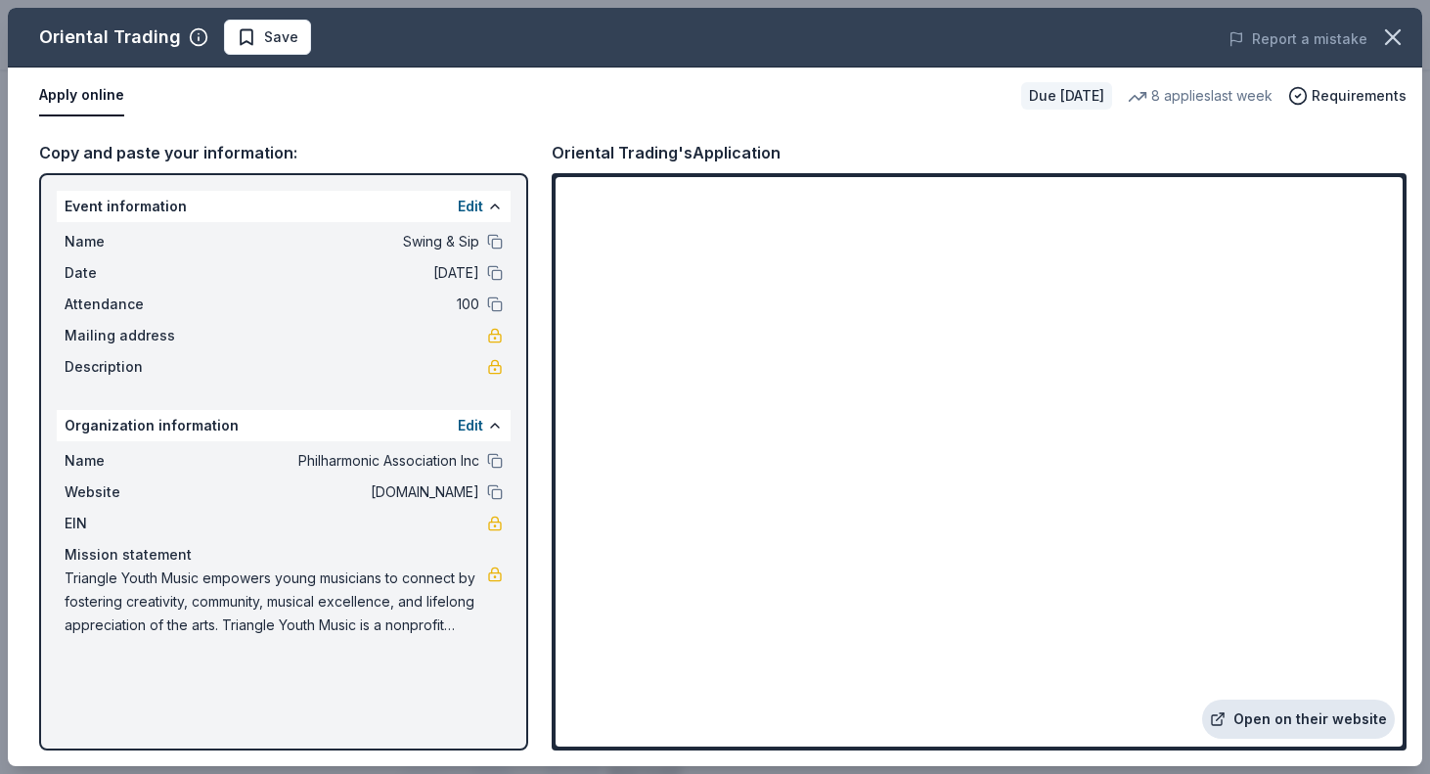
click at [1279, 724] on link "Open on their website" at bounding box center [1298, 719] width 193 height 39
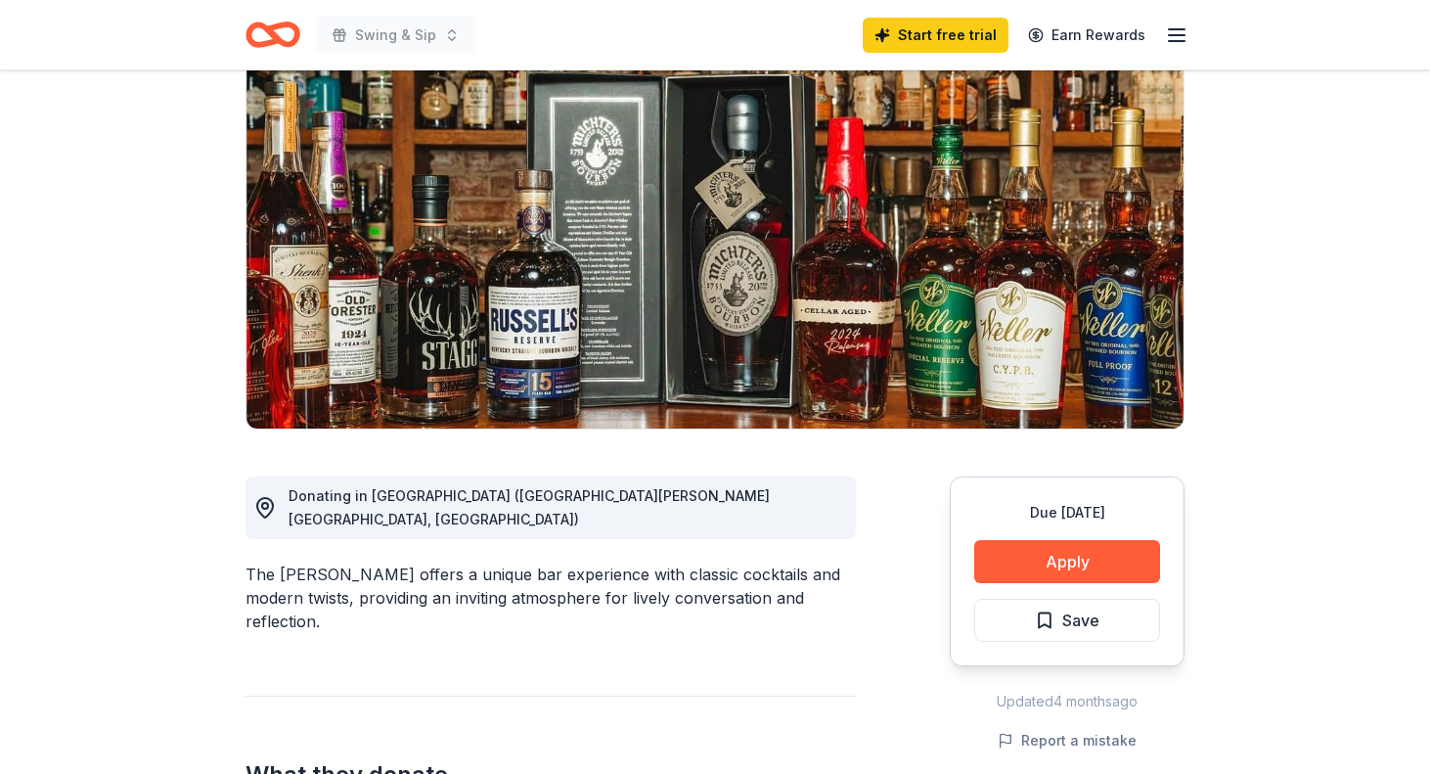
scroll to position [170, 0]
